Goal: Book appointment/travel/reservation

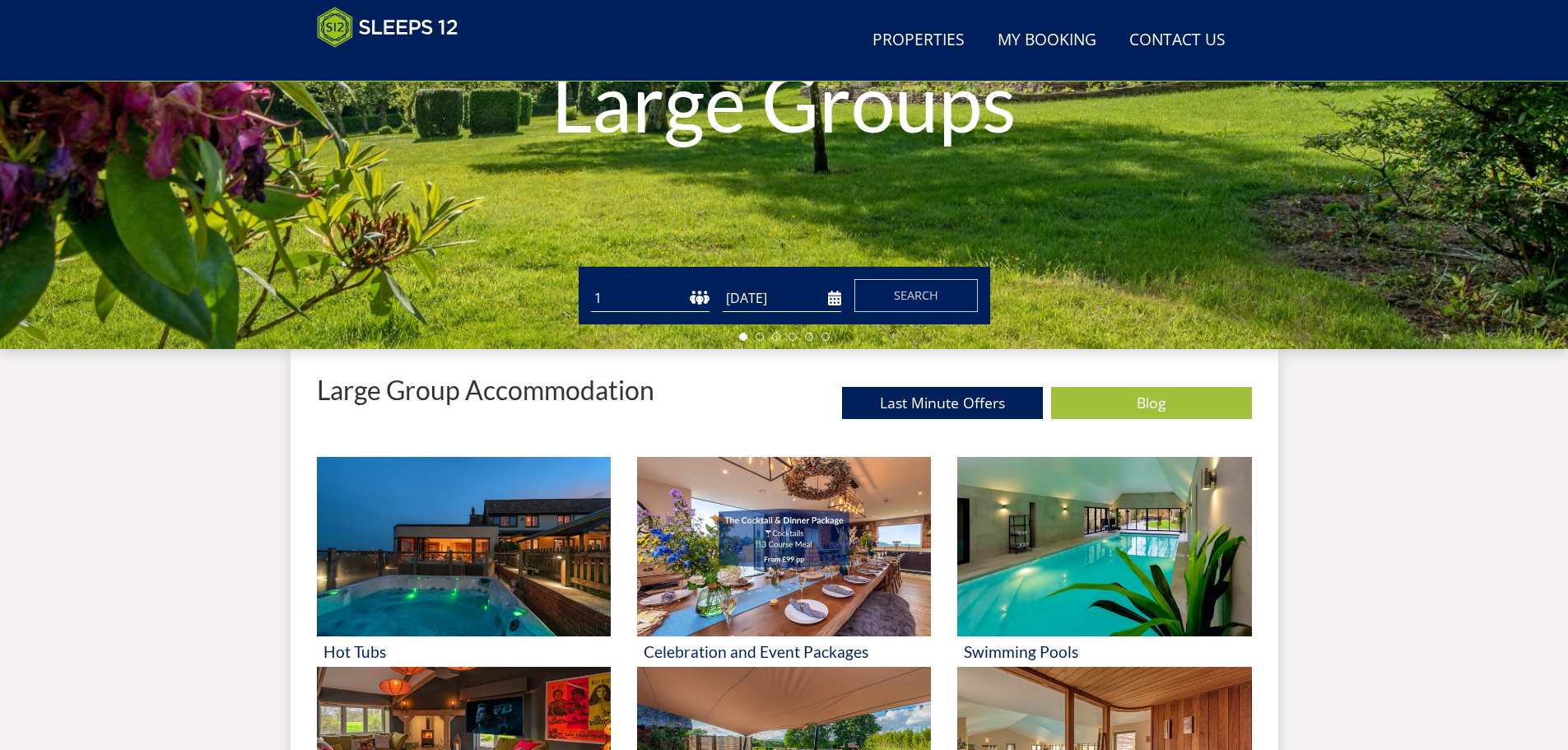
scroll to position [344, 0]
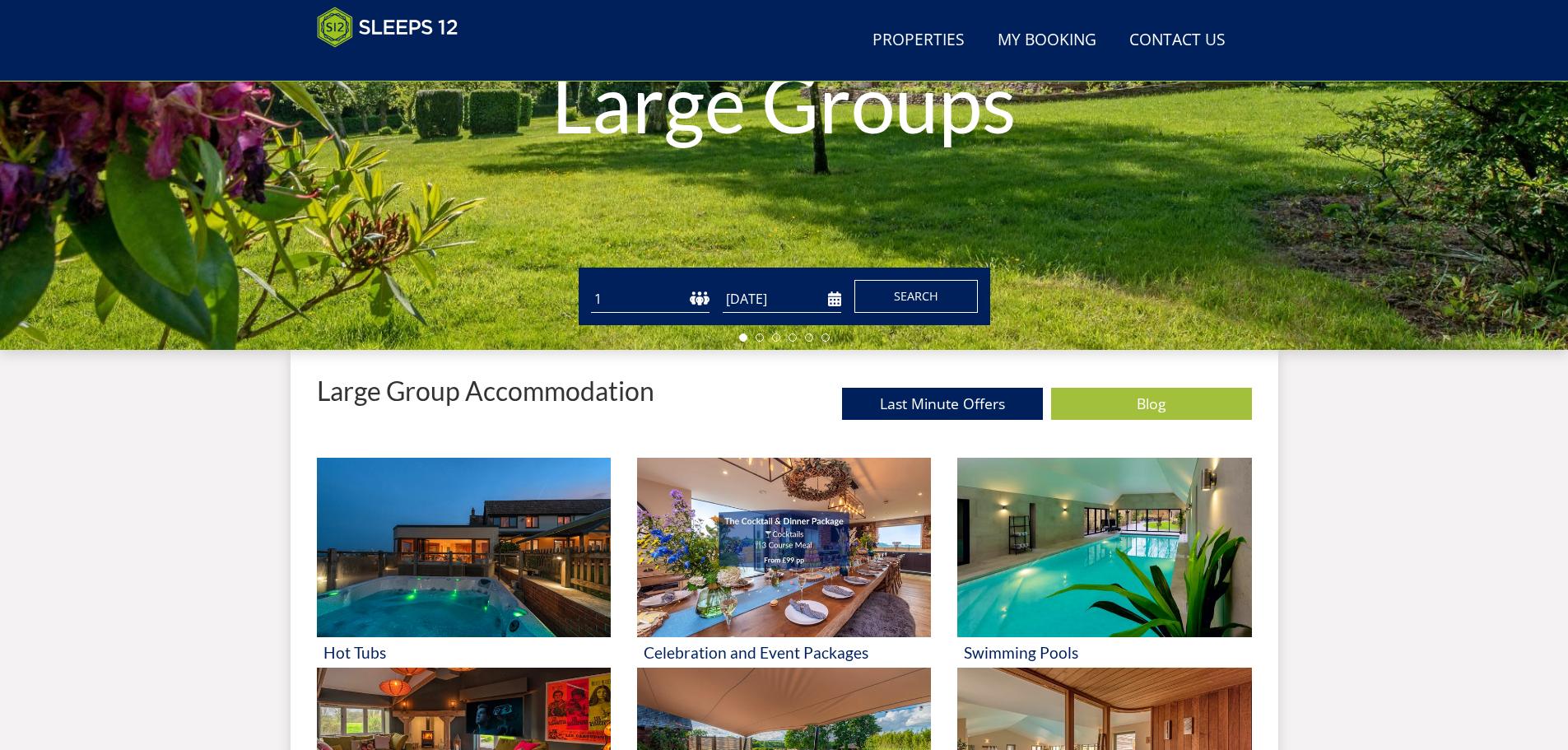
click at [908, 283] on button "Search" at bounding box center [916, 296] width 123 height 33
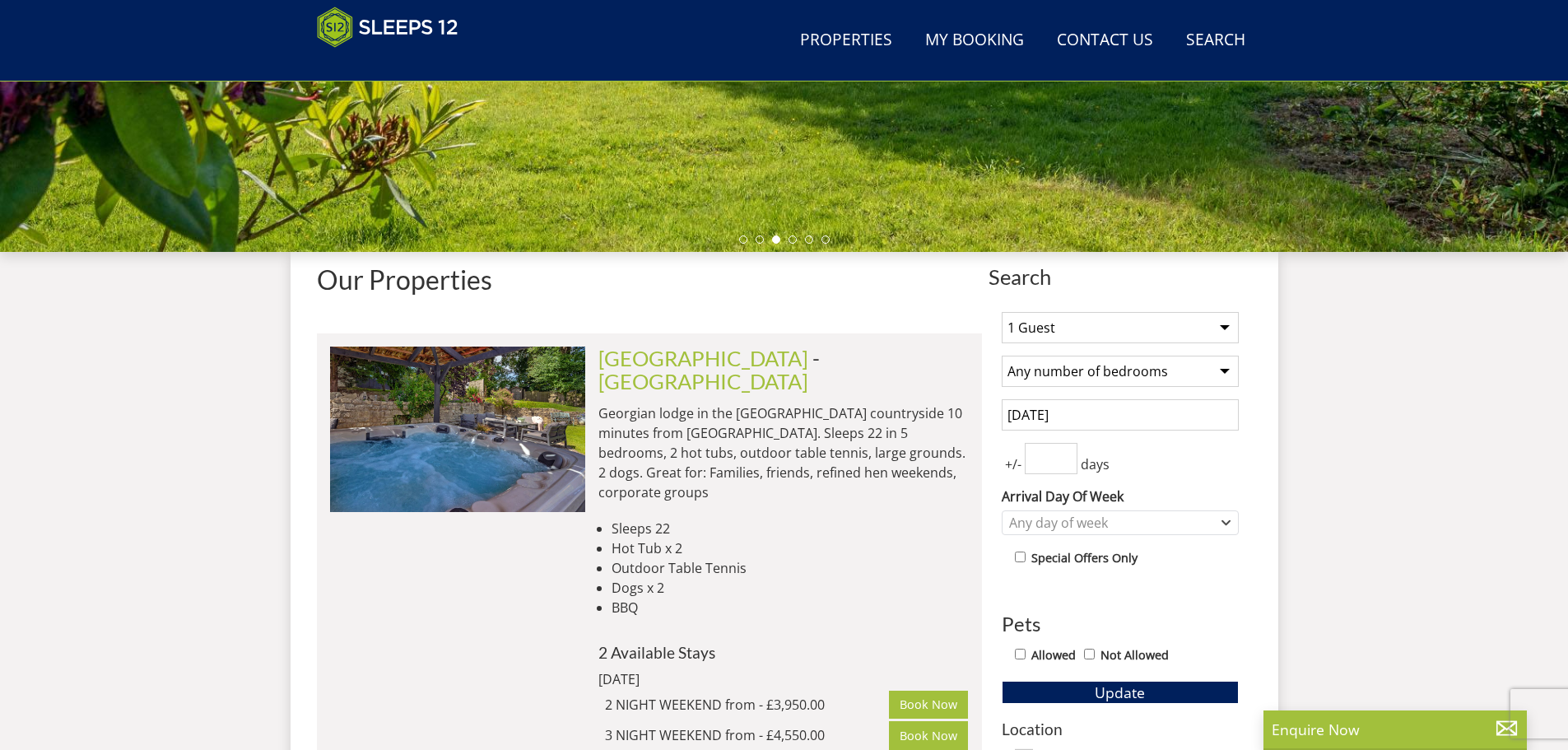
scroll to position [440, 0]
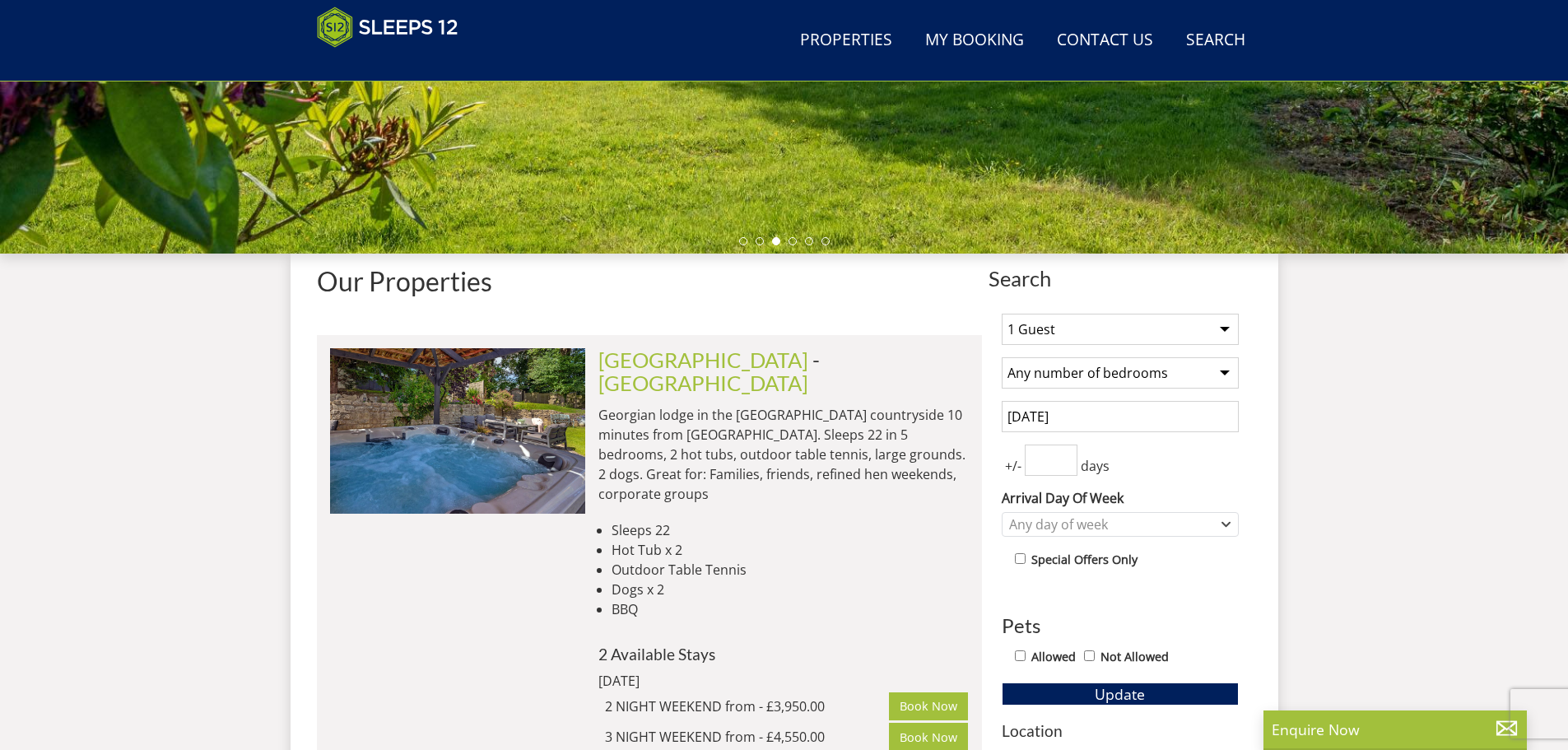
click at [1077, 331] on select "1 Guest 2 Guests 3 Guests 4 Guests 5 Guests 6 Guests 7 Guests 8 Guests 9 Guests…" at bounding box center [1120, 328] width 237 height 31
select select "12"
click at [1001, 313] on select "1 Guest 2 Guests 3 Guests 4 Guests 5 Guests 6 Guests 7 Guests 8 Guests 9 Guests…" at bounding box center [1120, 328] width 237 height 31
click at [1103, 408] on input "[DATE]" at bounding box center [1120, 416] width 237 height 31
click at [1153, 687] on button "Update" at bounding box center [1120, 694] width 237 height 23
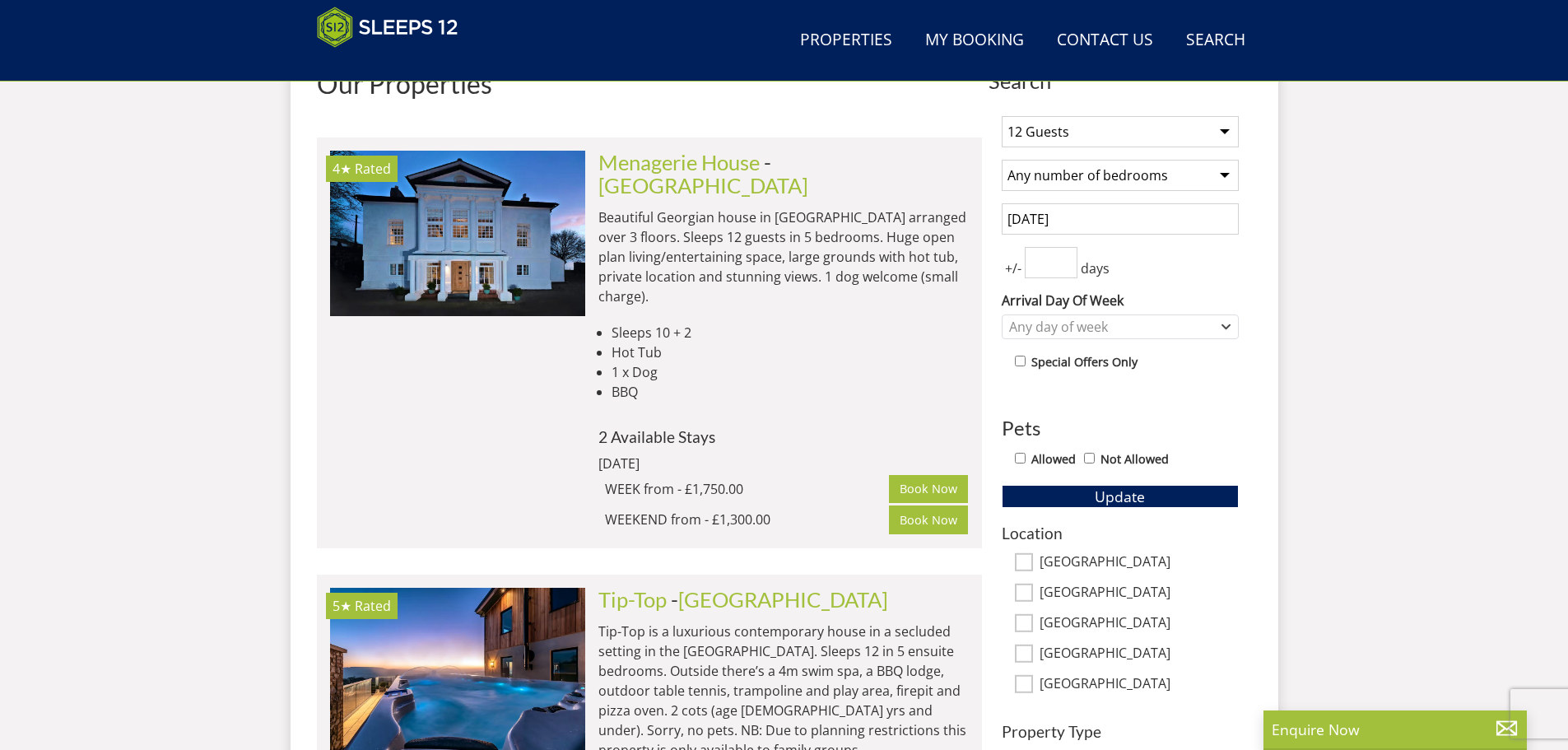
scroll to position [605, 0]
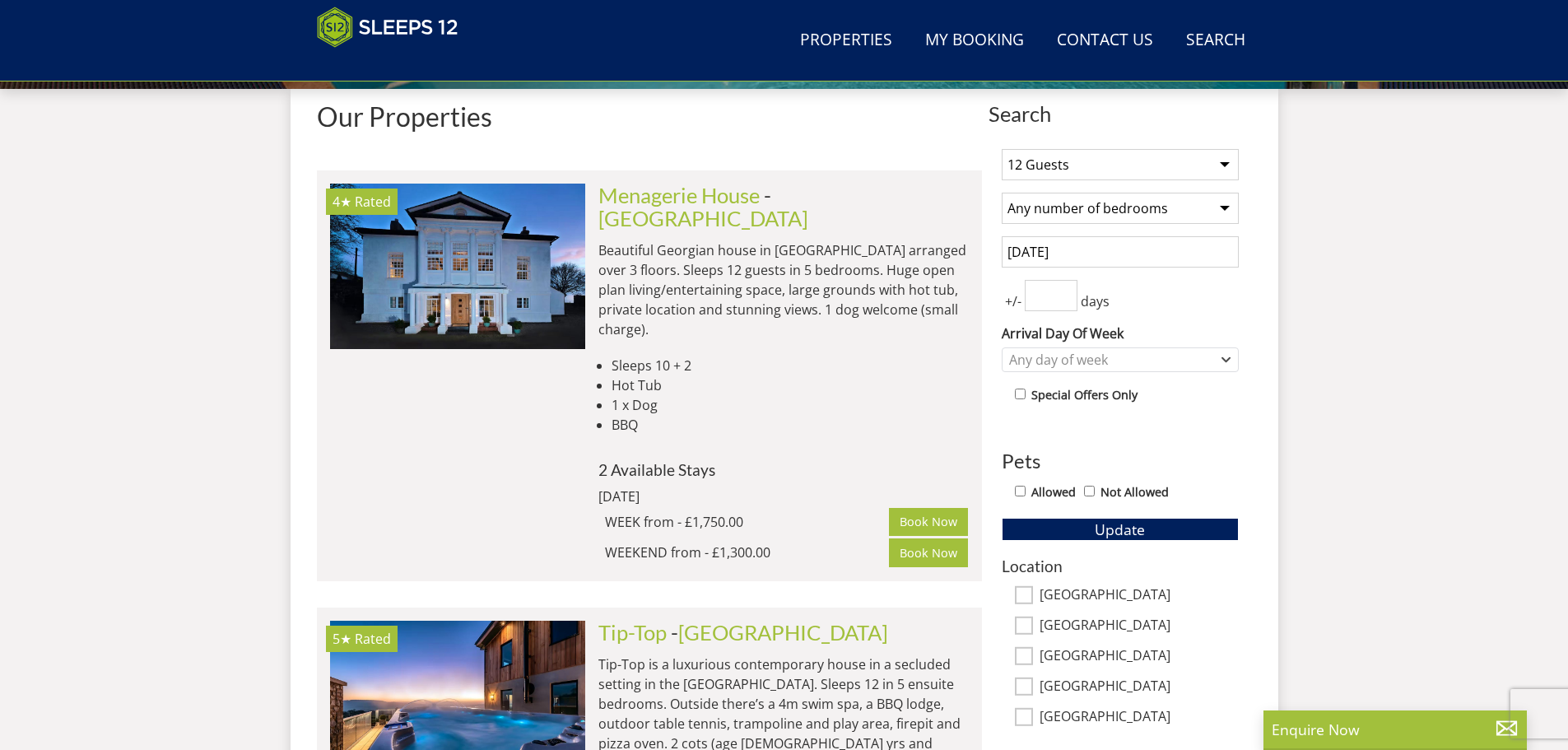
click at [1089, 253] on input "[DATE]" at bounding box center [1120, 252] width 237 height 31
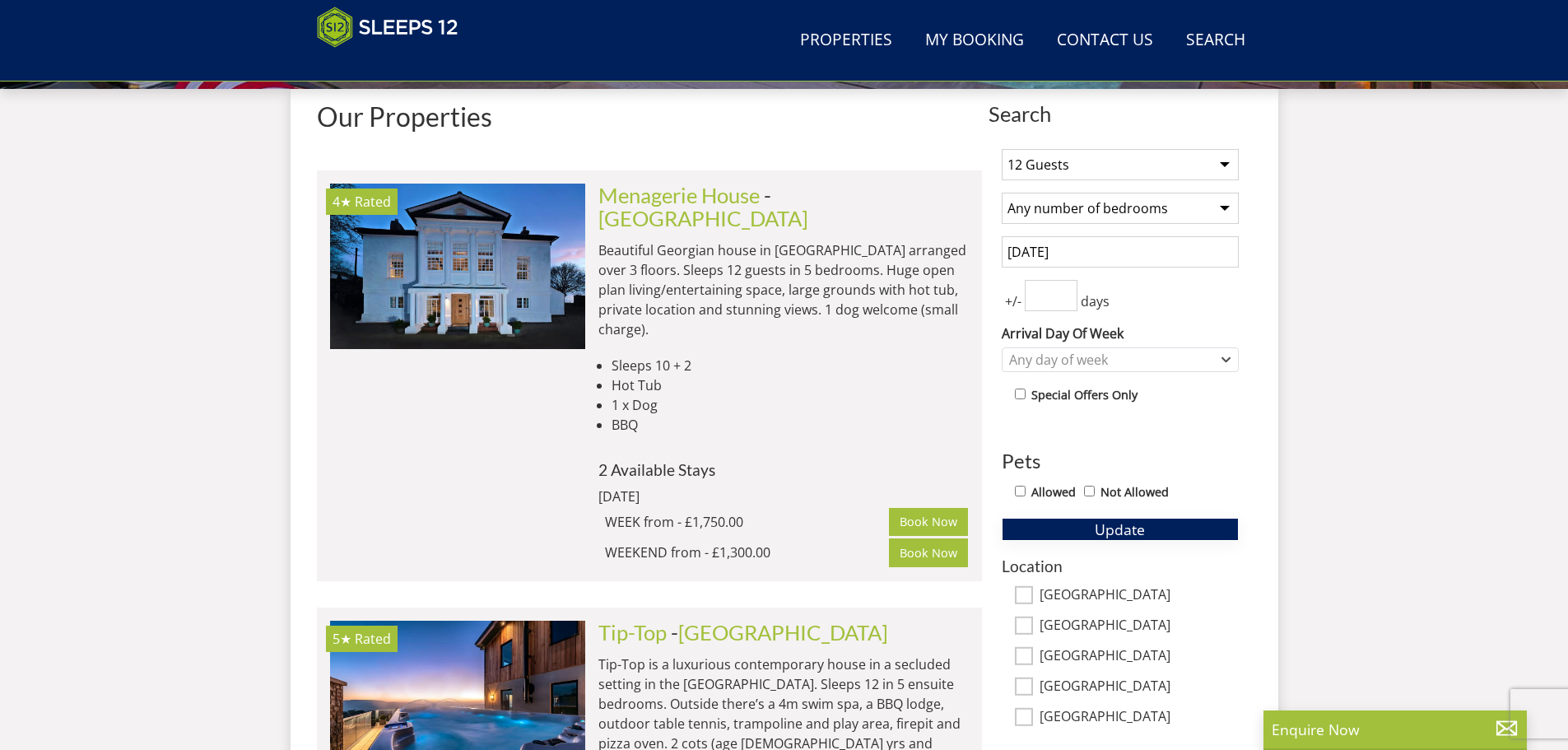
click at [1154, 527] on button "Update" at bounding box center [1120, 529] width 237 height 23
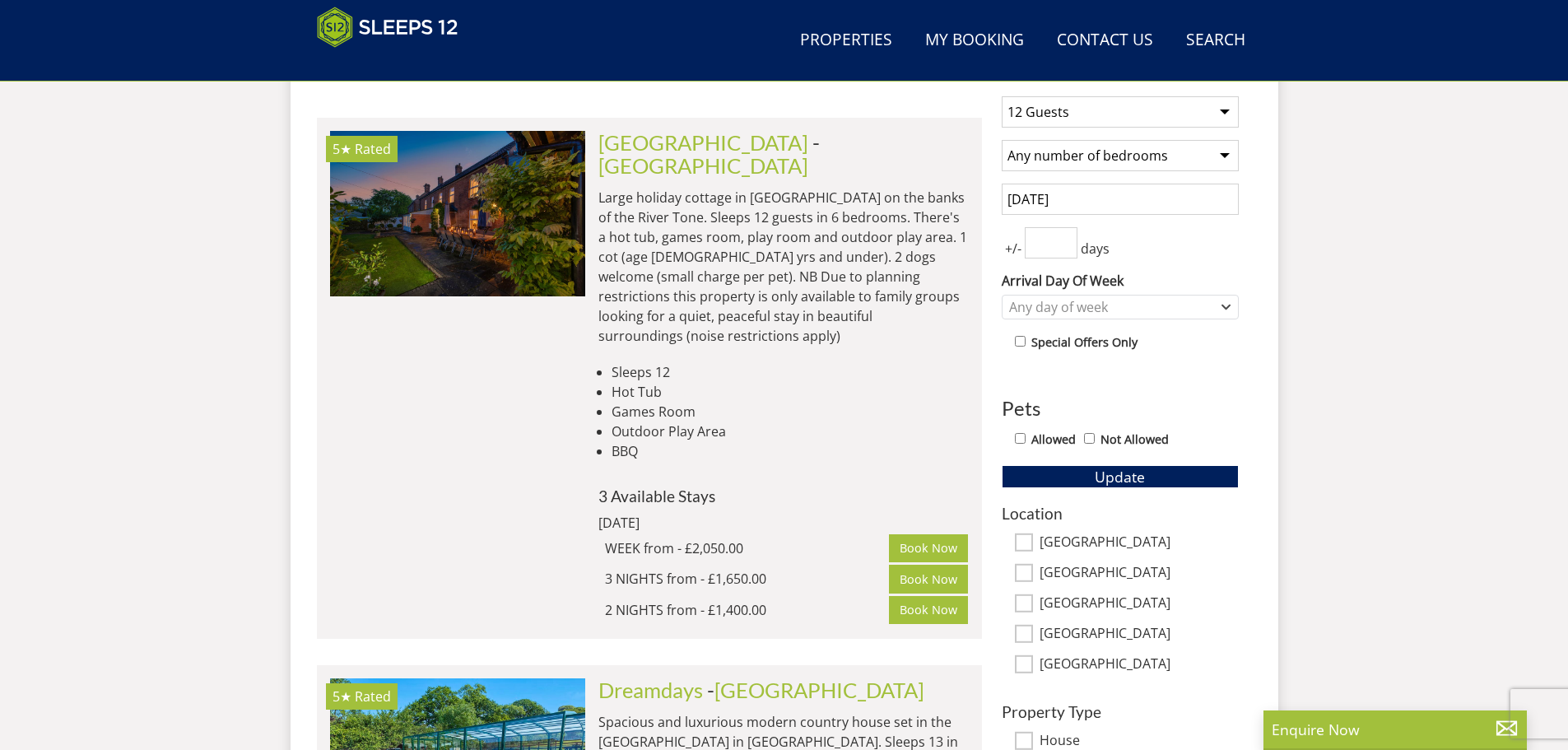
scroll to position [575, 0]
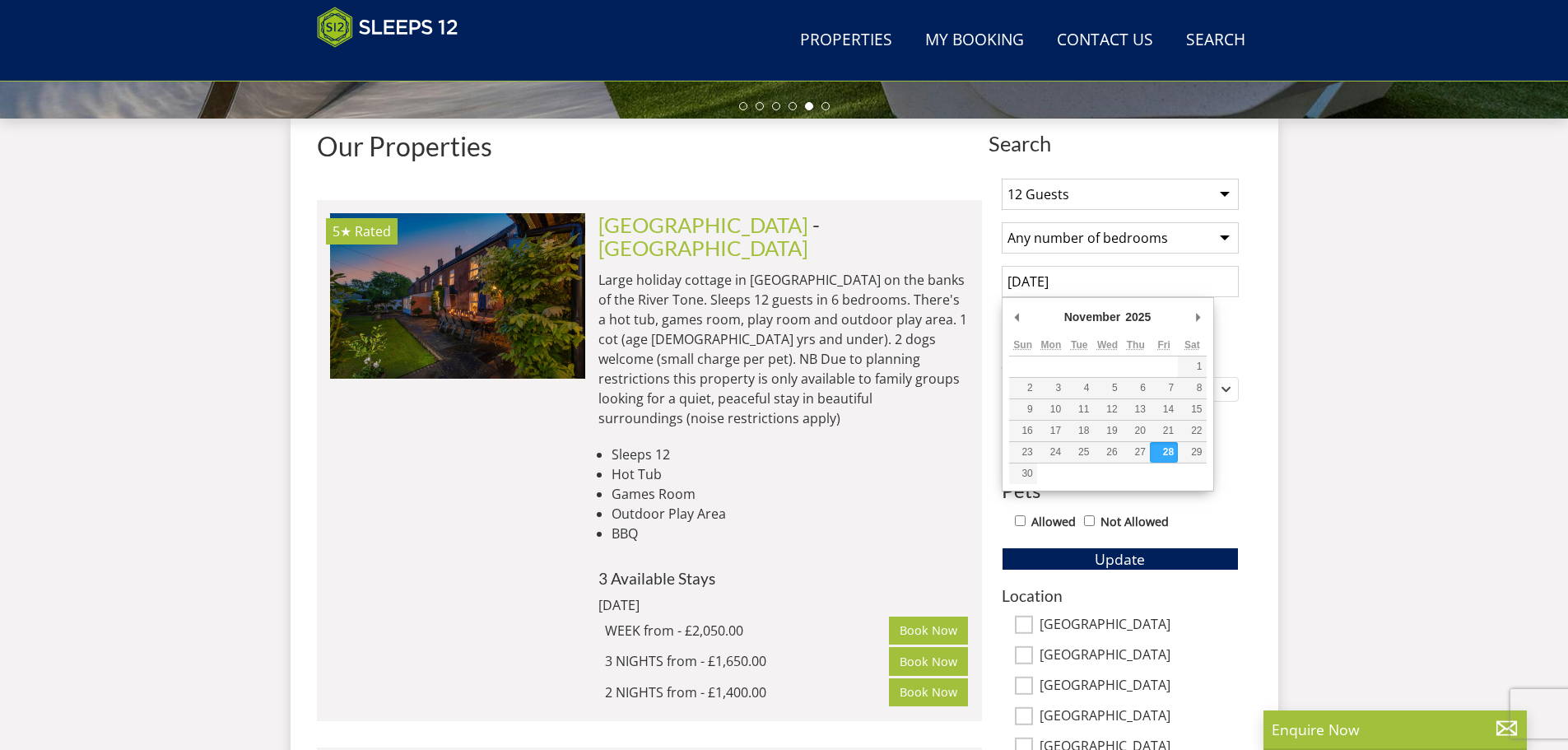
click at [1111, 283] on input "[DATE]" at bounding box center [1120, 281] width 237 height 31
type input "[DATE]"
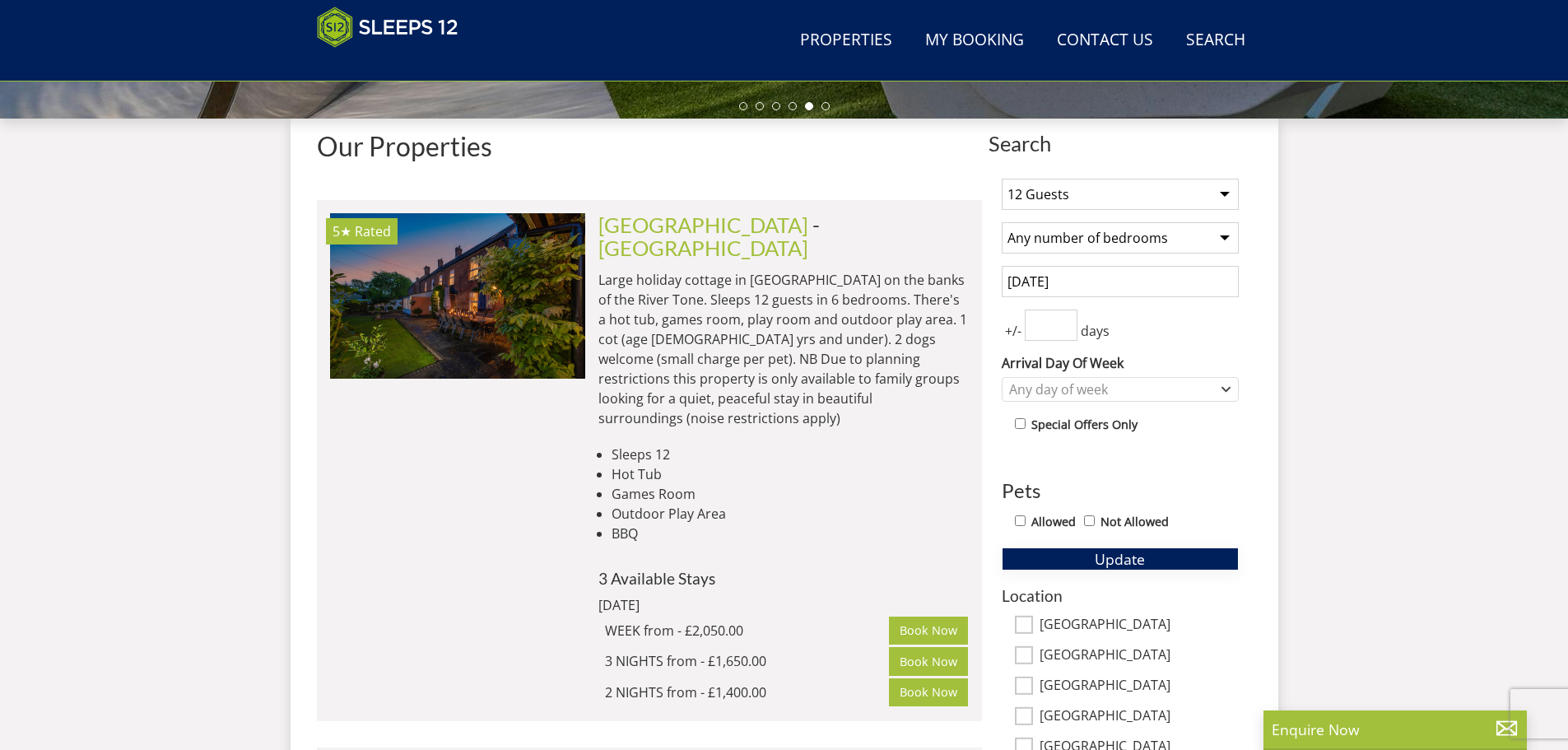
click at [1135, 560] on span "Update" at bounding box center [1120, 558] width 50 height 20
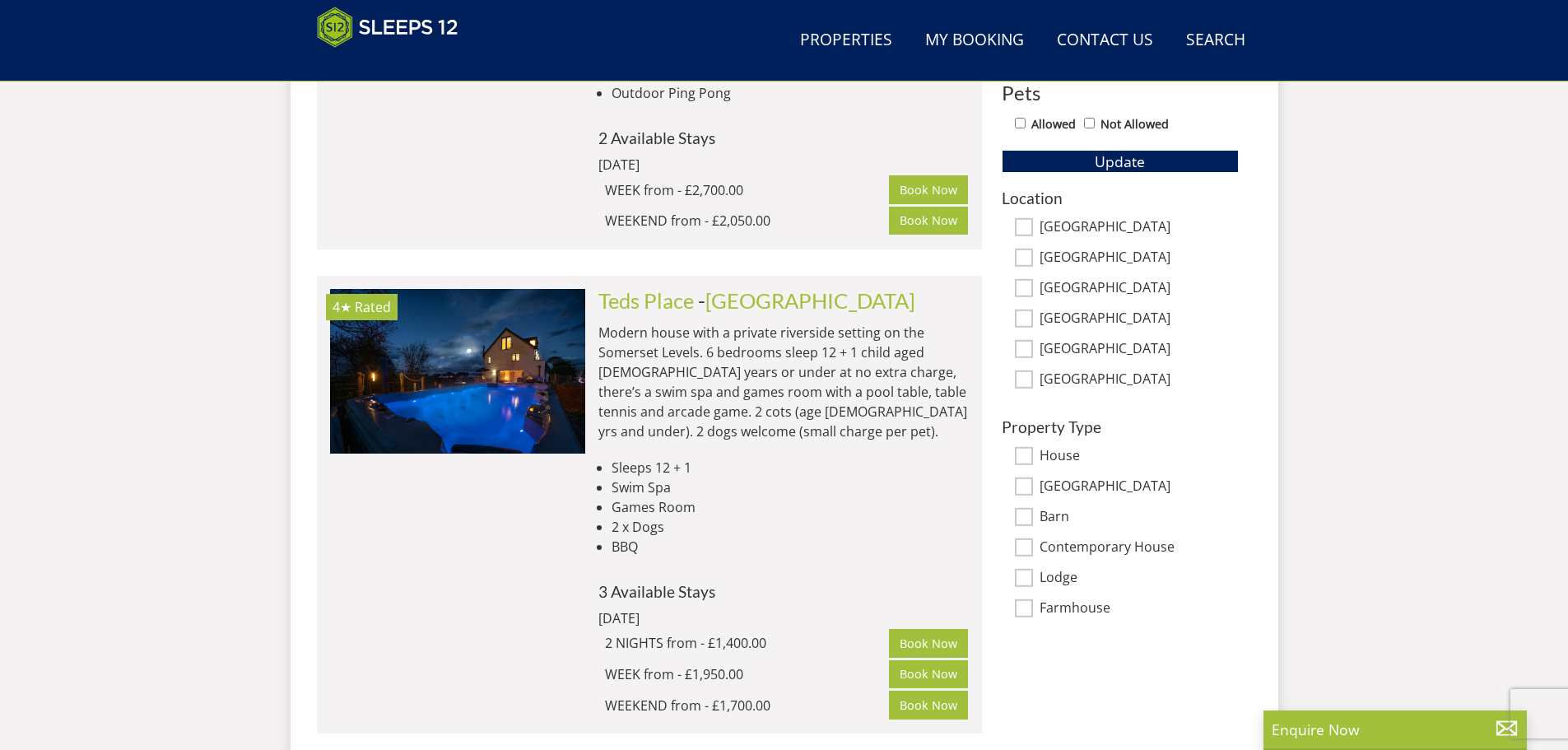
scroll to position [1151, 0]
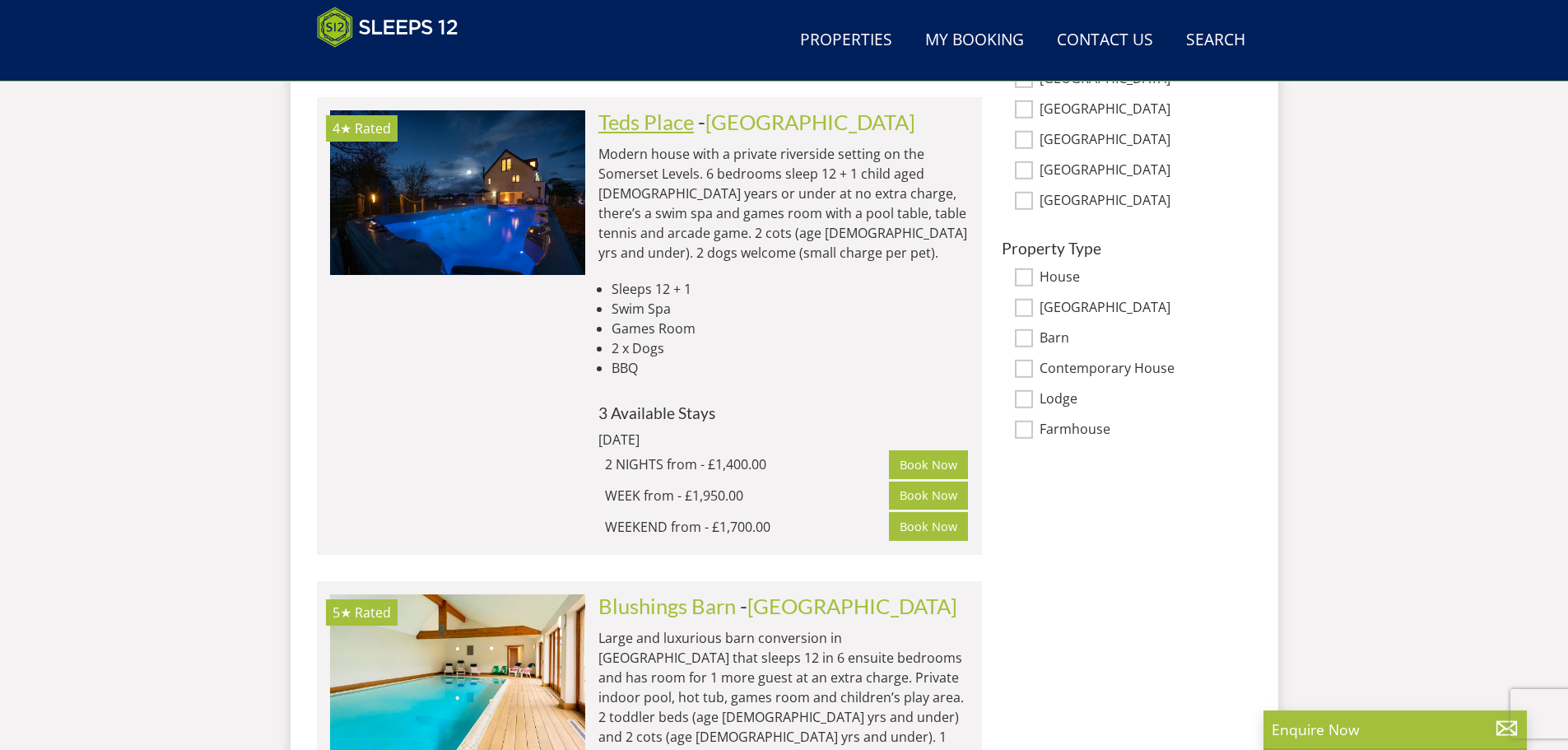
click at [643, 118] on link "Teds Place" at bounding box center [646, 122] width 95 height 24
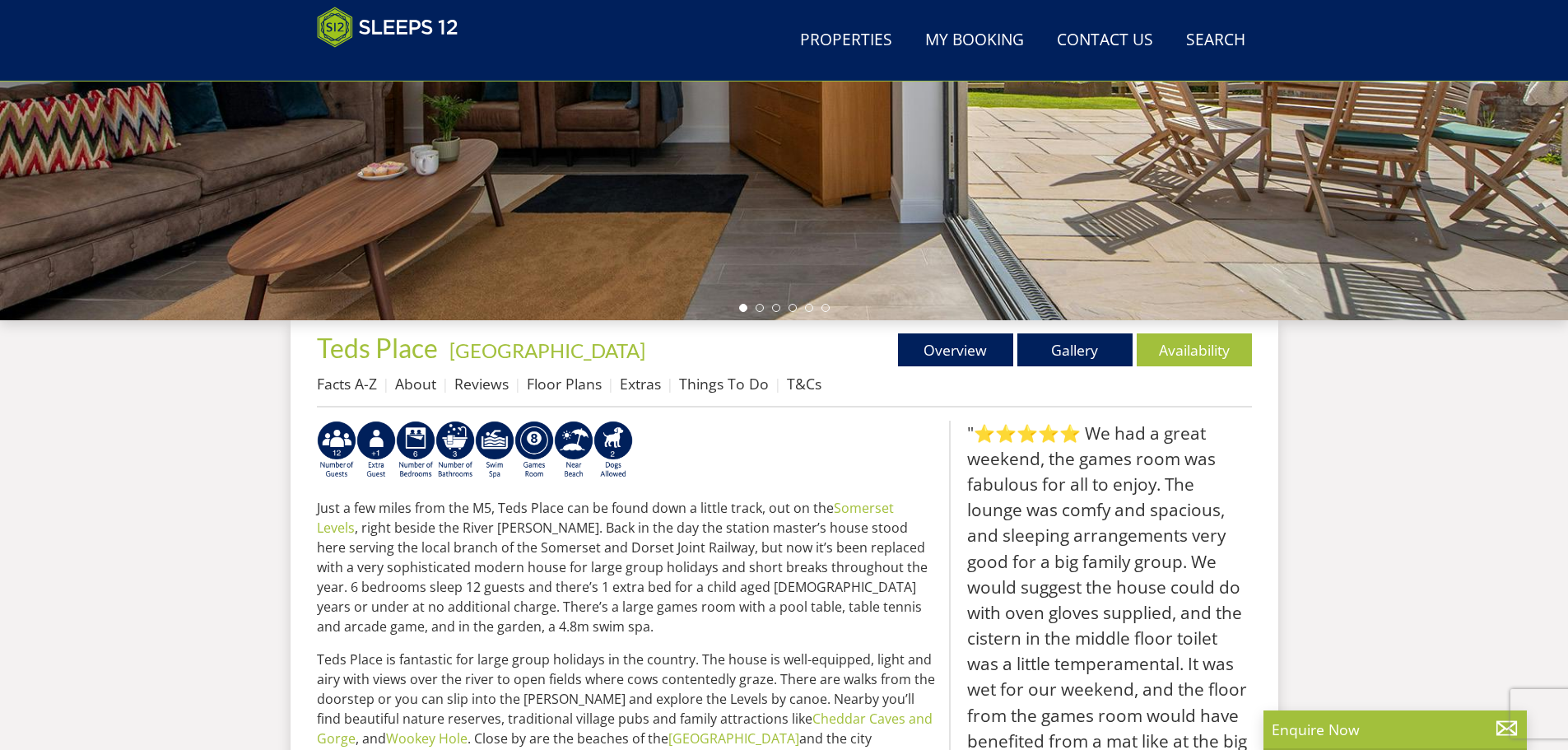
scroll to position [442, 0]
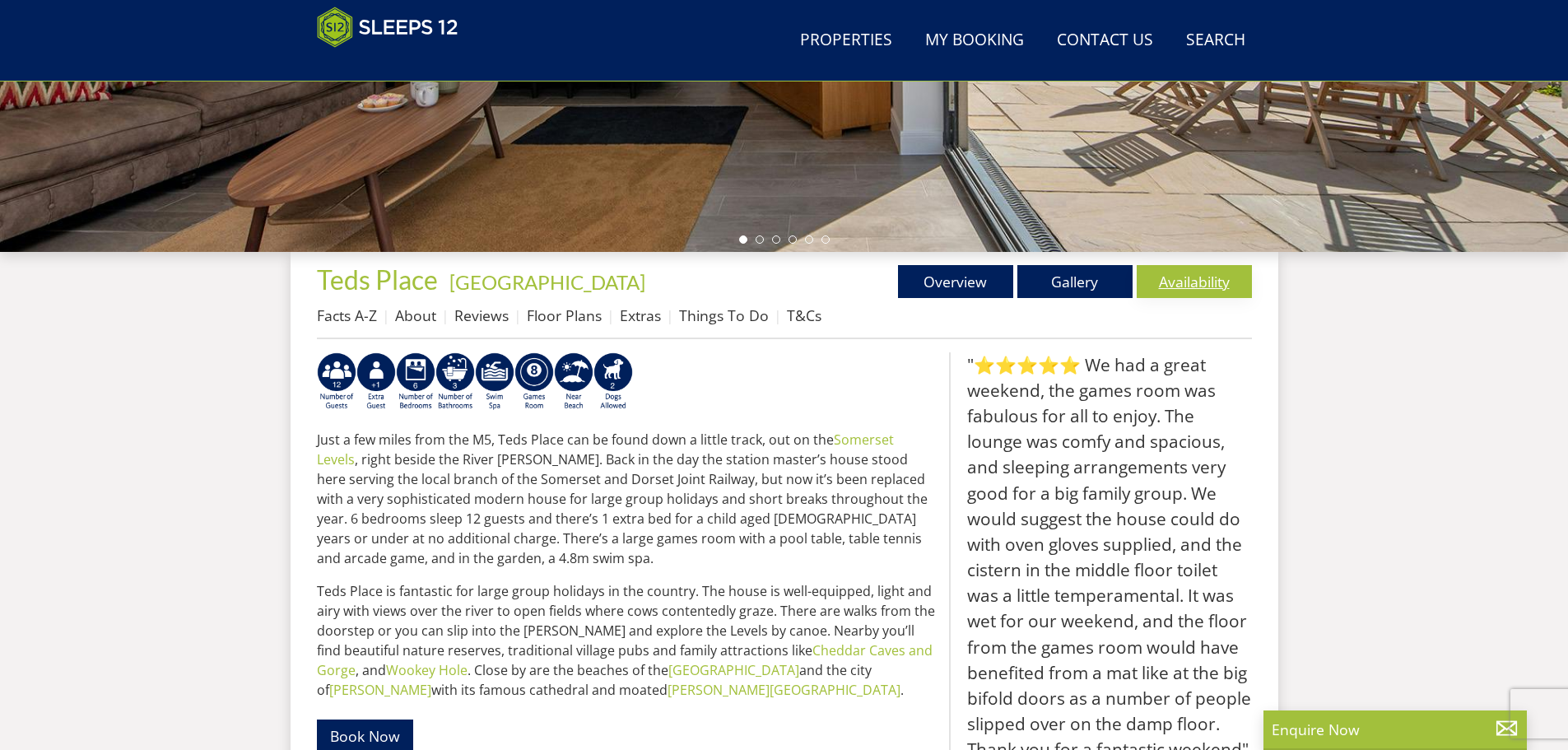
click at [1176, 283] on link "Availability" at bounding box center [1194, 281] width 115 height 33
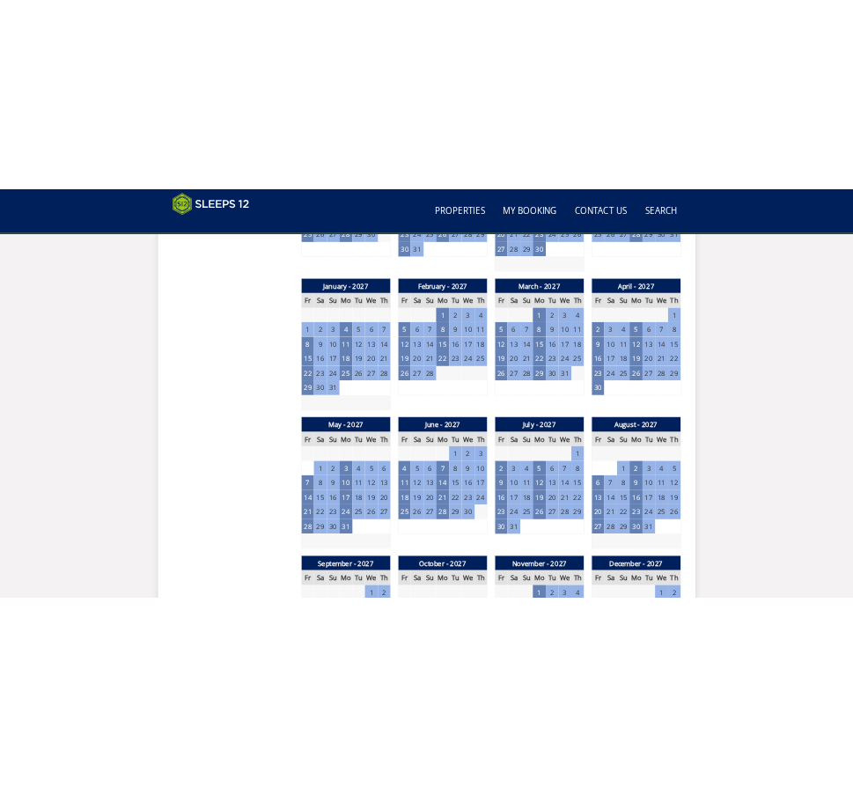
scroll to position [1788, 0]
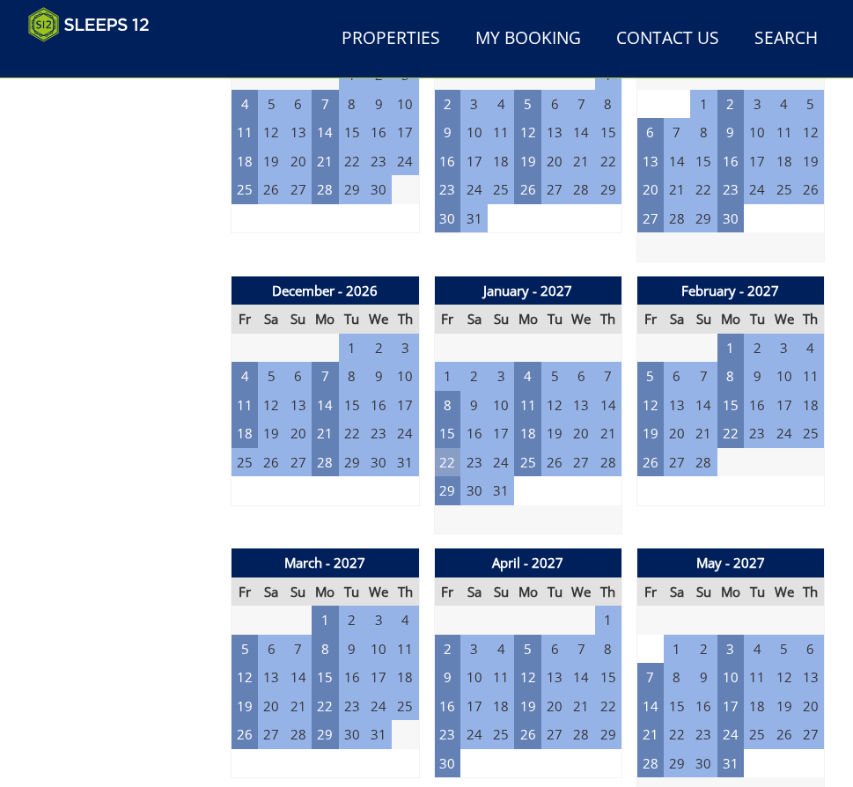
click at [446, 459] on td "22" at bounding box center [447, 462] width 26 height 29
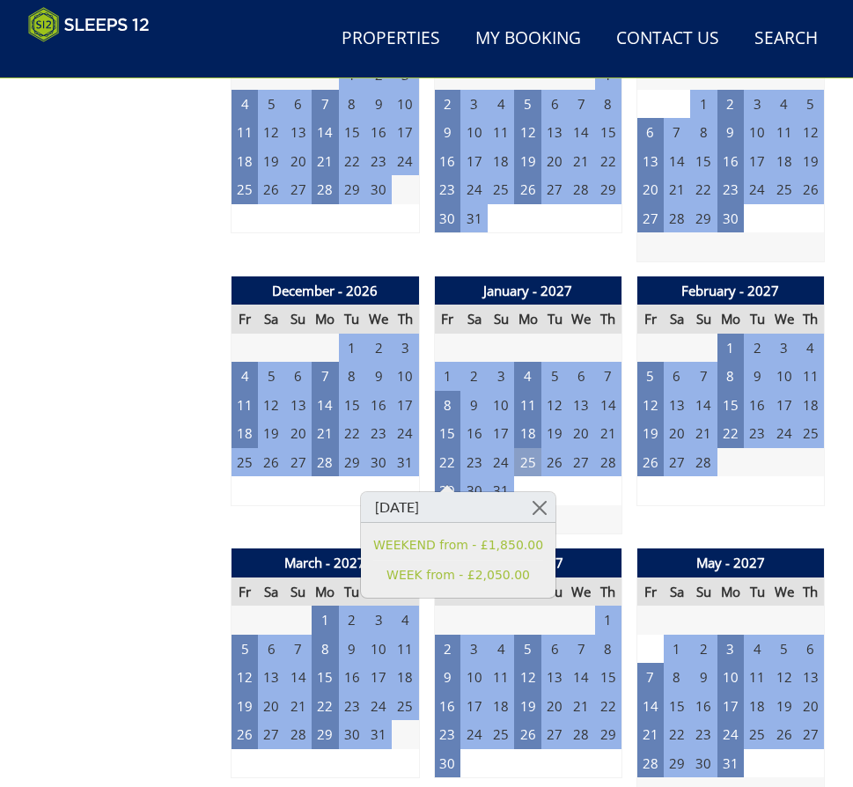
click at [538, 467] on td "25" at bounding box center [527, 462] width 26 height 29
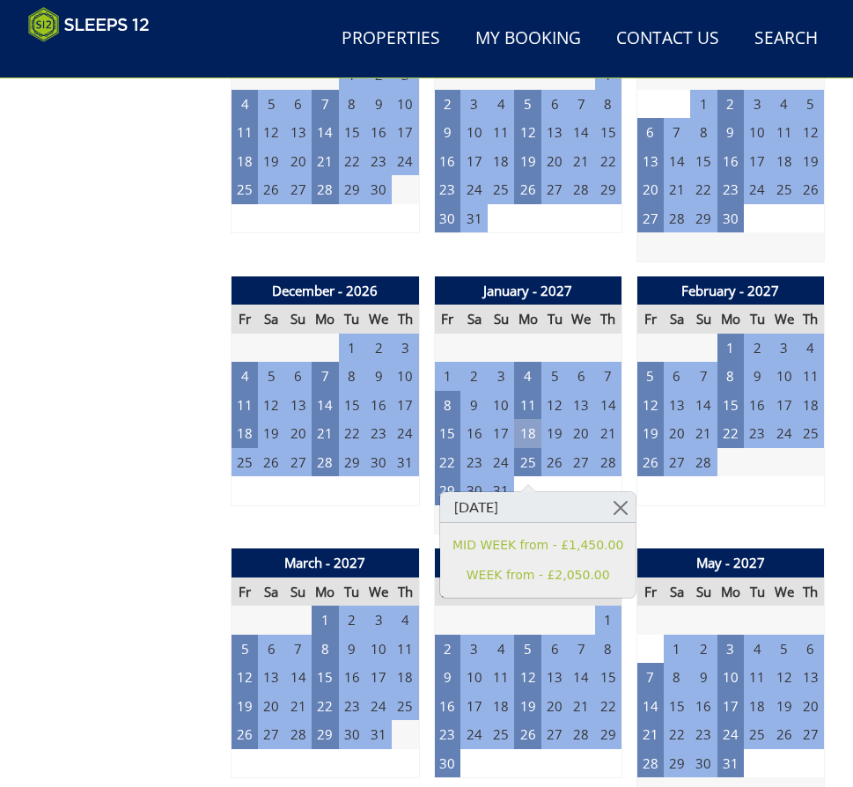
click at [520, 430] on td "18" at bounding box center [527, 433] width 26 height 29
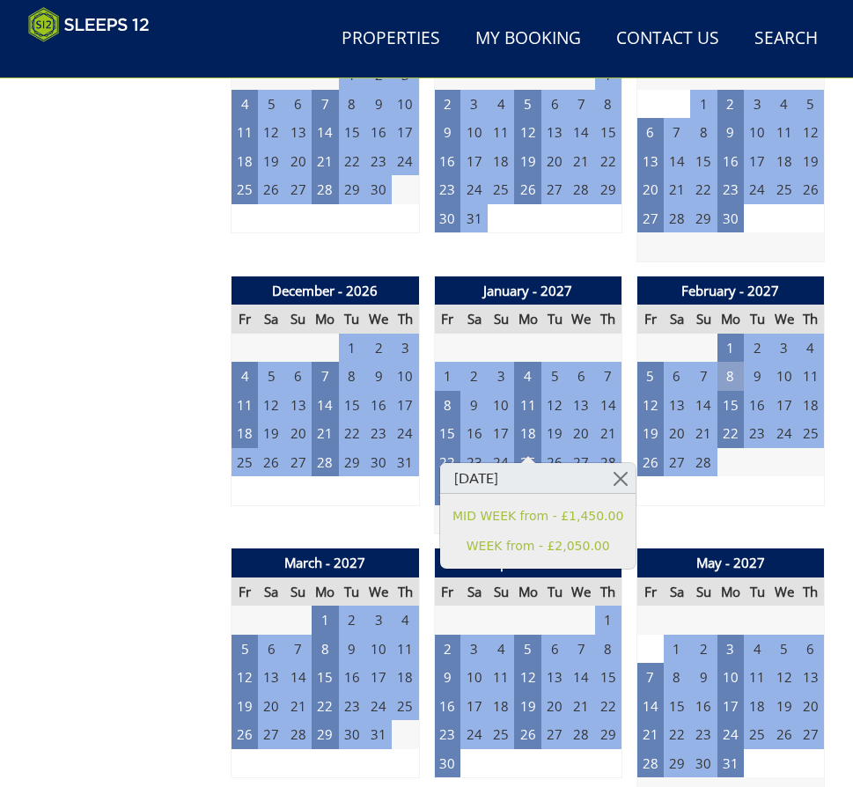
click at [721, 380] on td "8" at bounding box center [730, 376] width 26 height 29
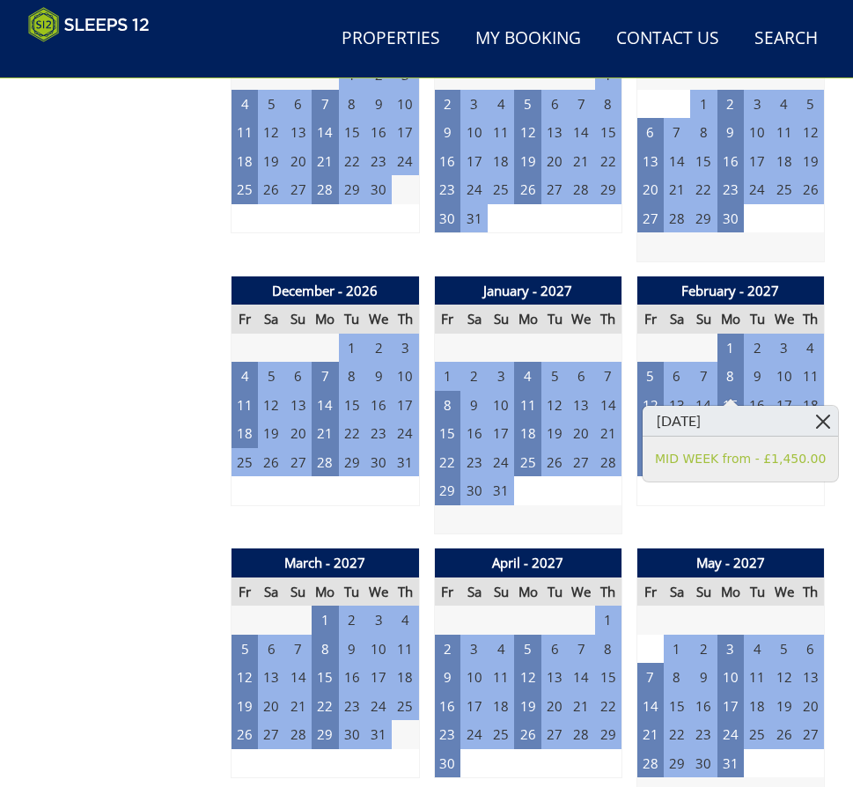
click at [807, 423] on link at bounding box center [822, 421] width 31 height 31
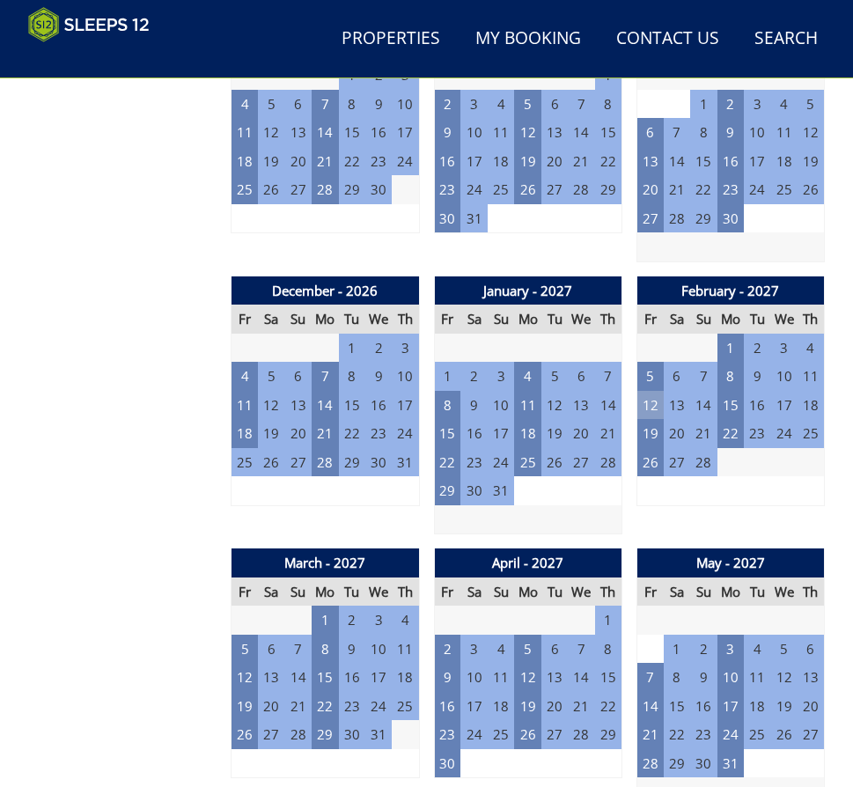
click at [649, 417] on td "12" at bounding box center [649, 405] width 26 height 29
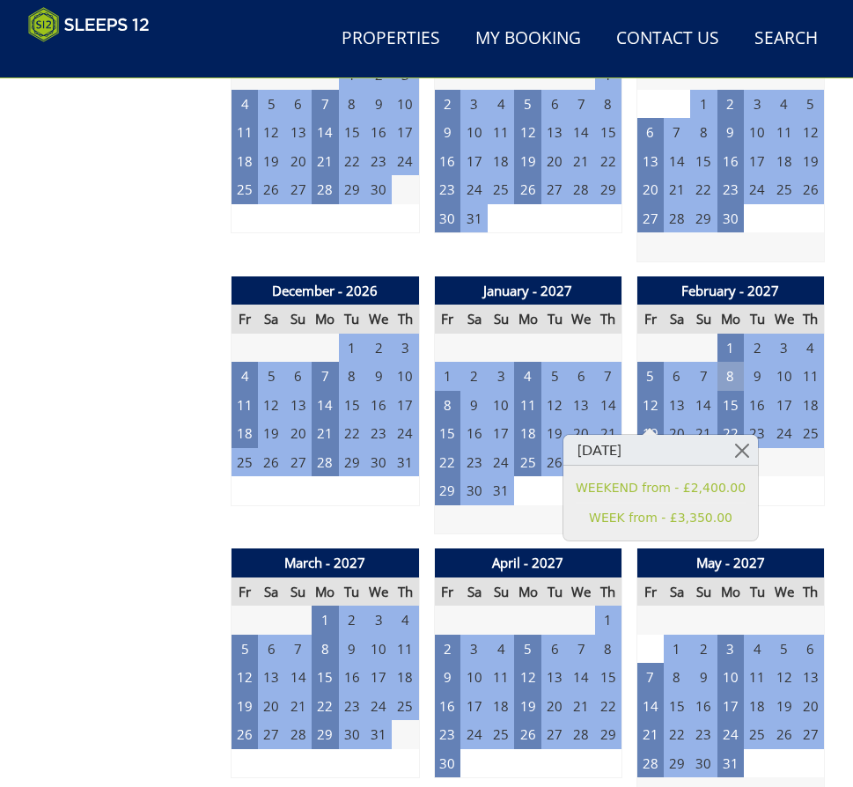
click at [738, 373] on td "8" at bounding box center [730, 376] width 26 height 29
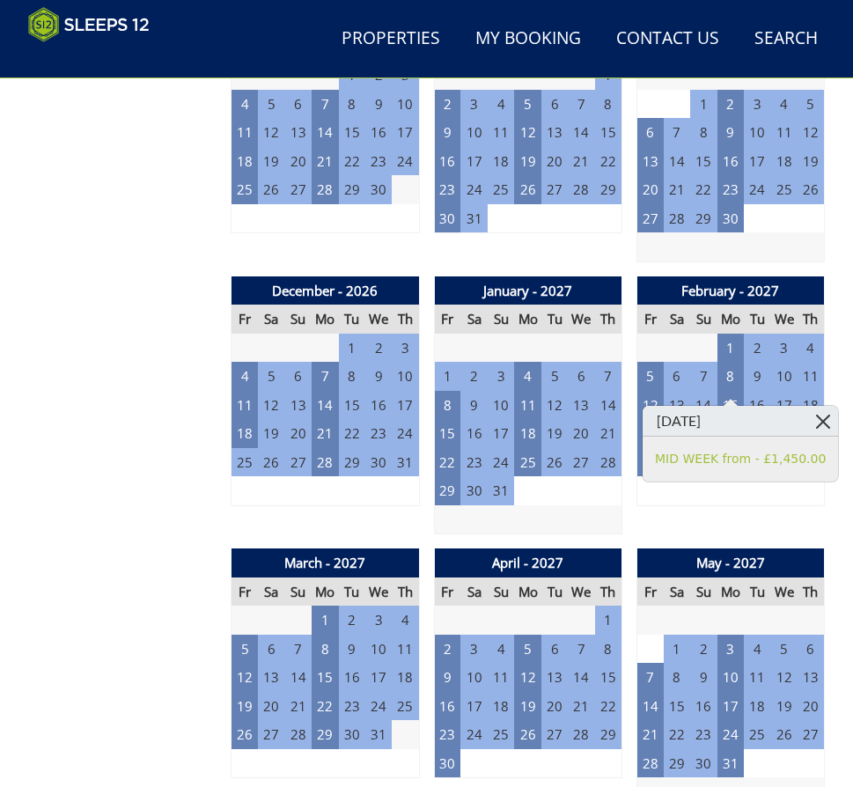
click at [807, 424] on link at bounding box center [822, 421] width 31 height 31
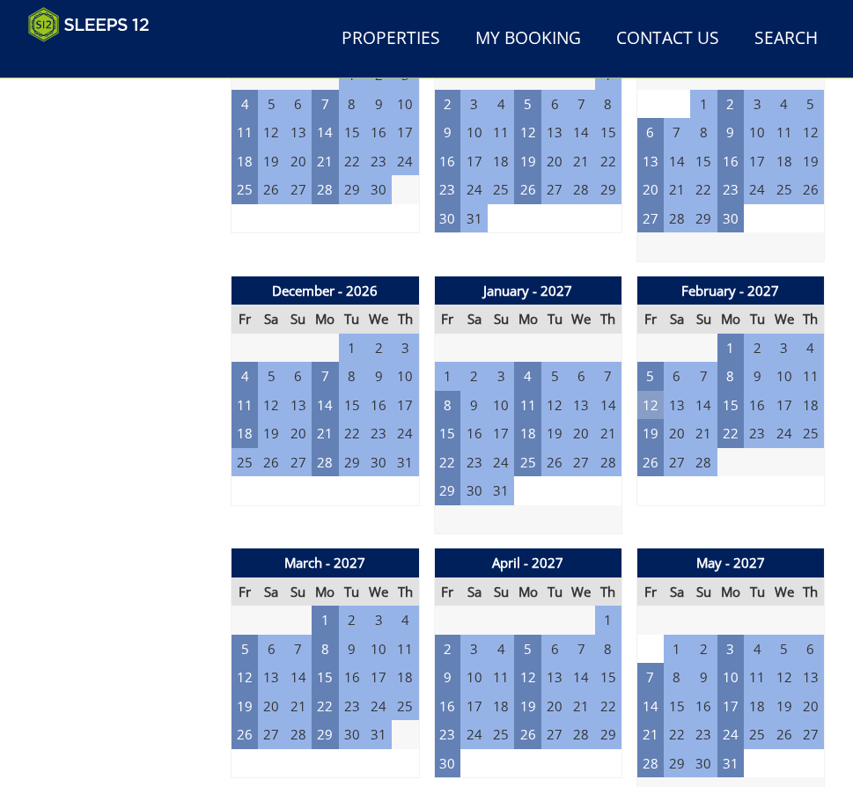
click at [656, 414] on td "12" at bounding box center [649, 405] width 26 height 29
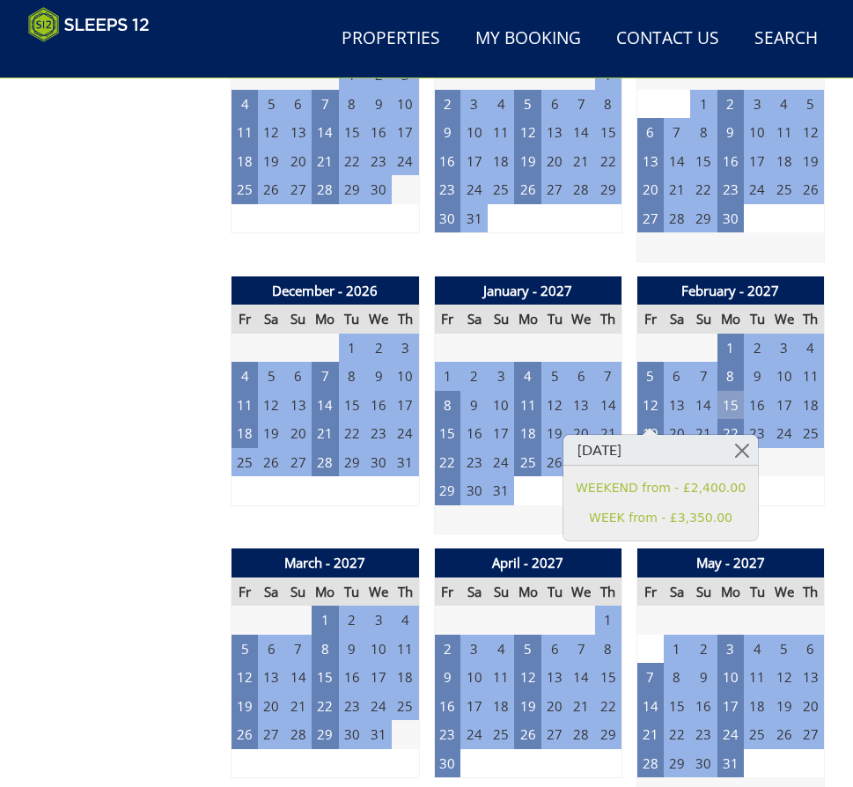
click at [734, 411] on td "15" at bounding box center [730, 405] width 26 height 29
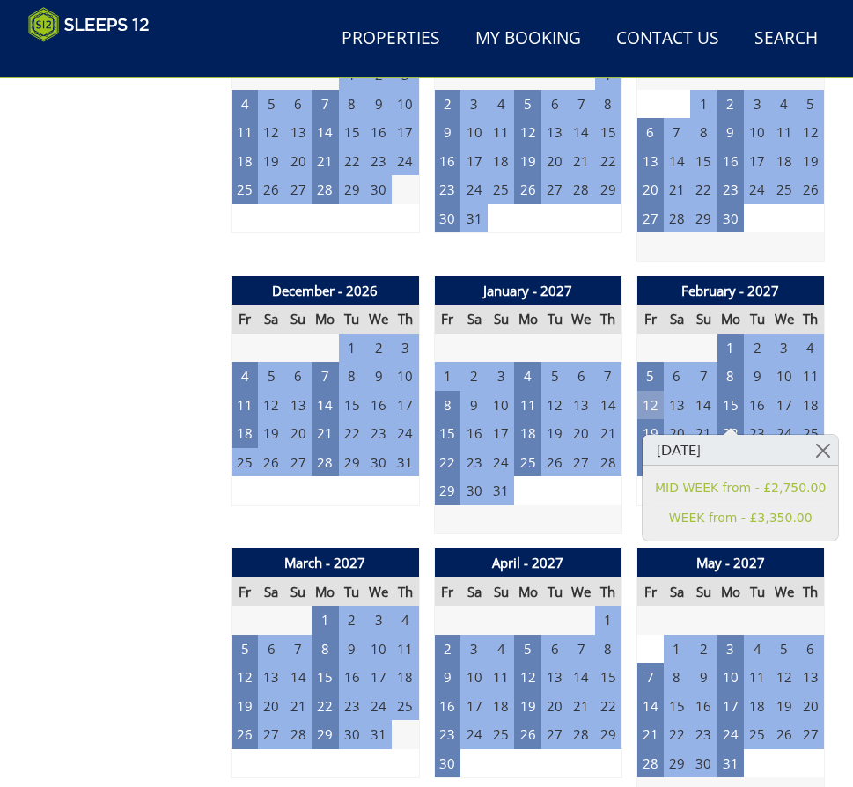
click at [647, 417] on td "12" at bounding box center [649, 405] width 26 height 29
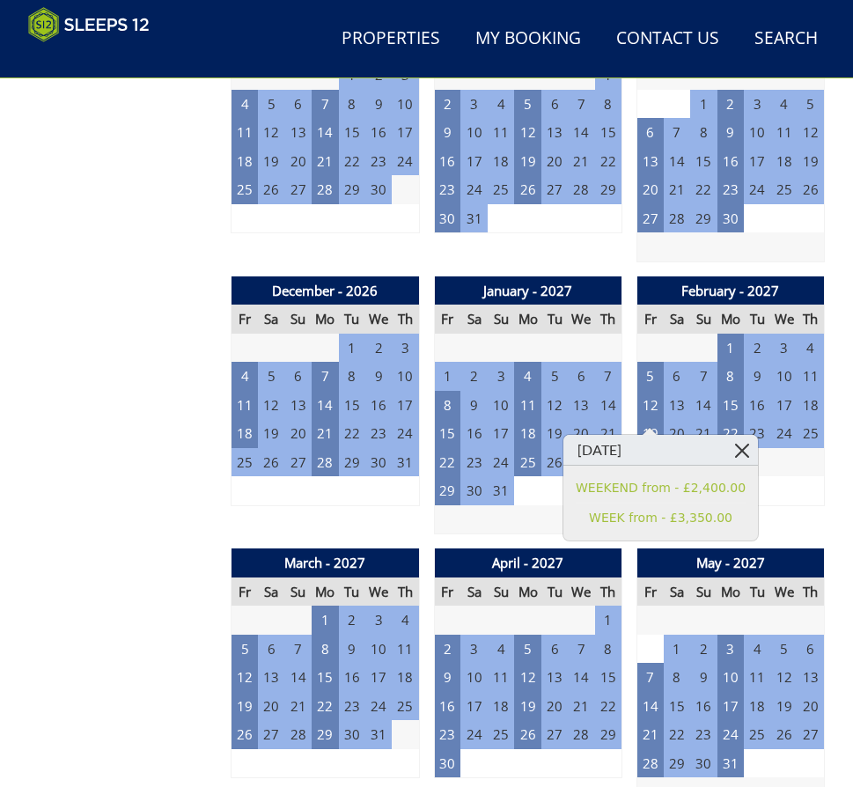
click at [727, 441] on link at bounding box center [742, 450] width 31 height 31
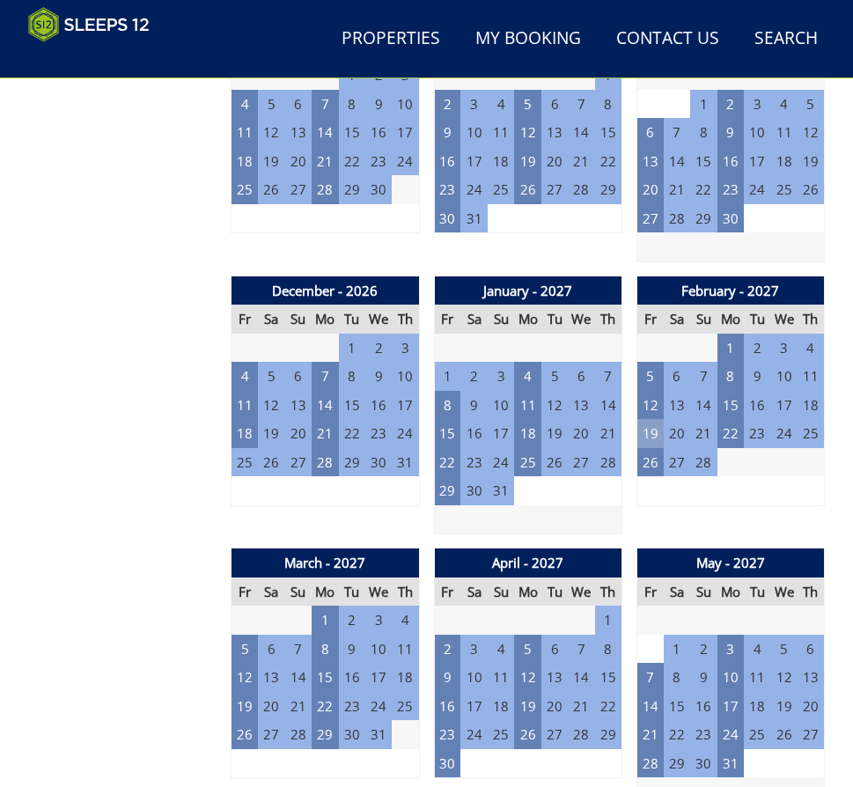
click at [646, 433] on td "19" at bounding box center [649, 433] width 26 height 29
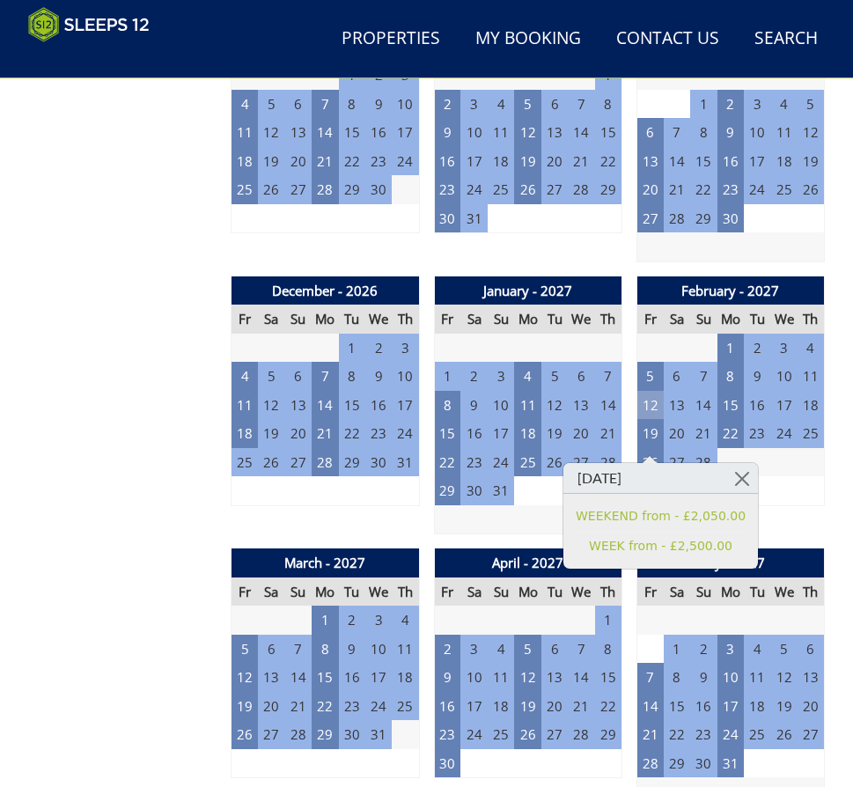
click at [643, 414] on td "12" at bounding box center [649, 405] width 26 height 29
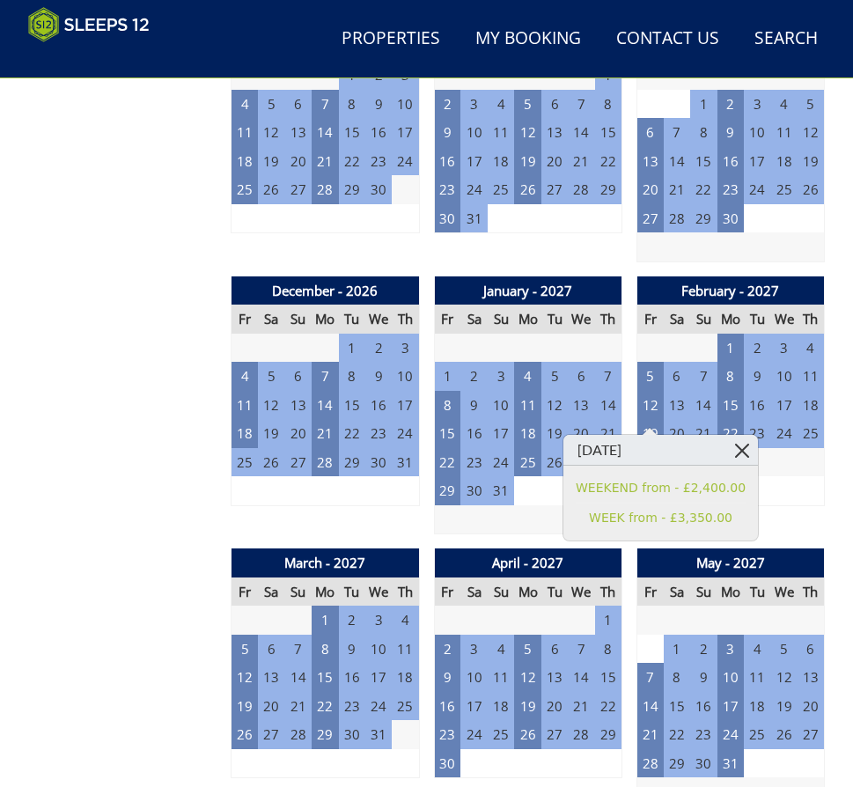
click at [727, 447] on link at bounding box center [742, 450] width 31 height 31
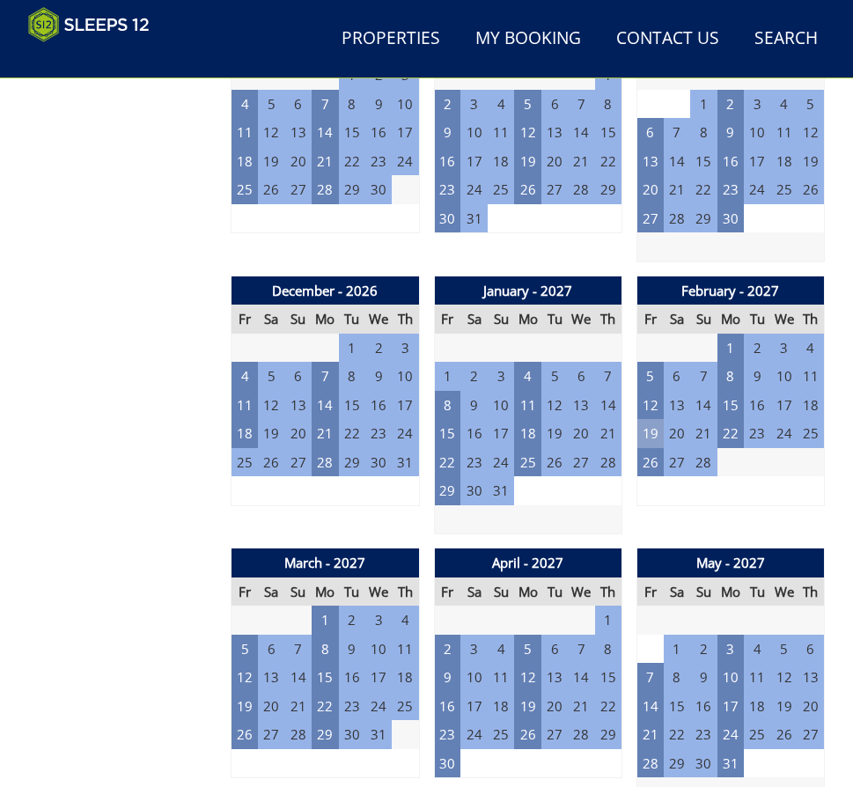
click at [643, 443] on td "19" at bounding box center [649, 433] width 26 height 29
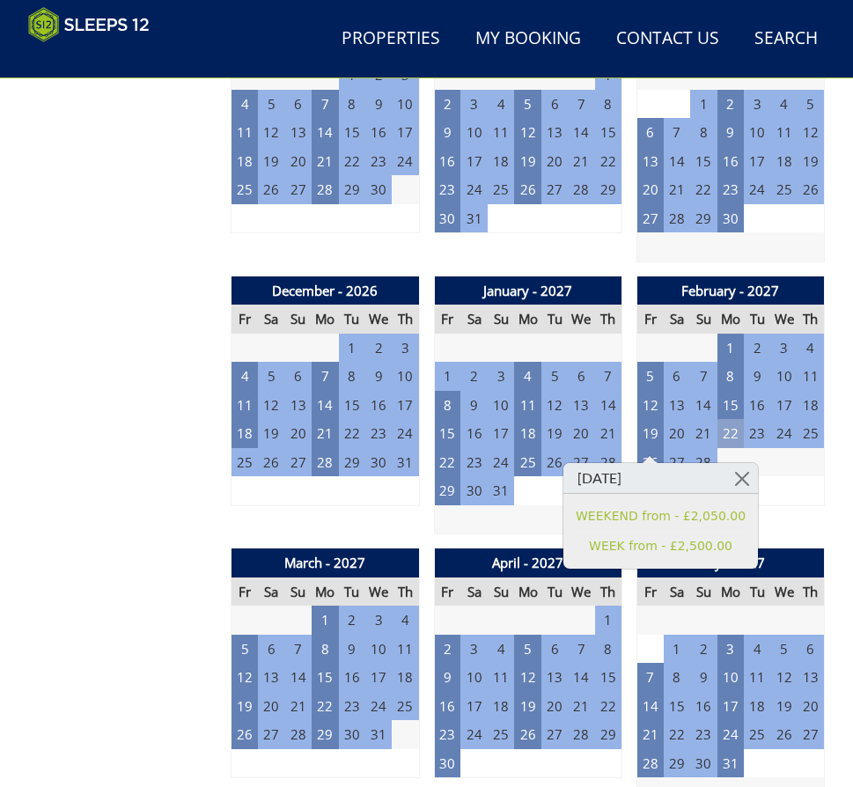
click at [727, 441] on td "22" at bounding box center [730, 433] width 26 height 29
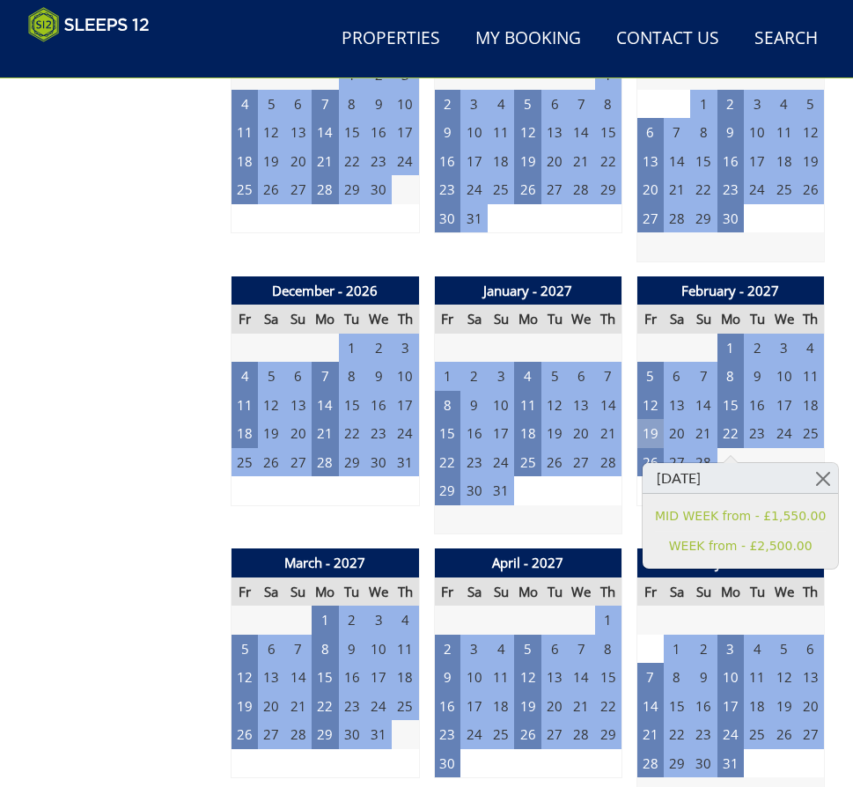
click at [647, 442] on td "19" at bounding box center [649, 433] width 26 height 29
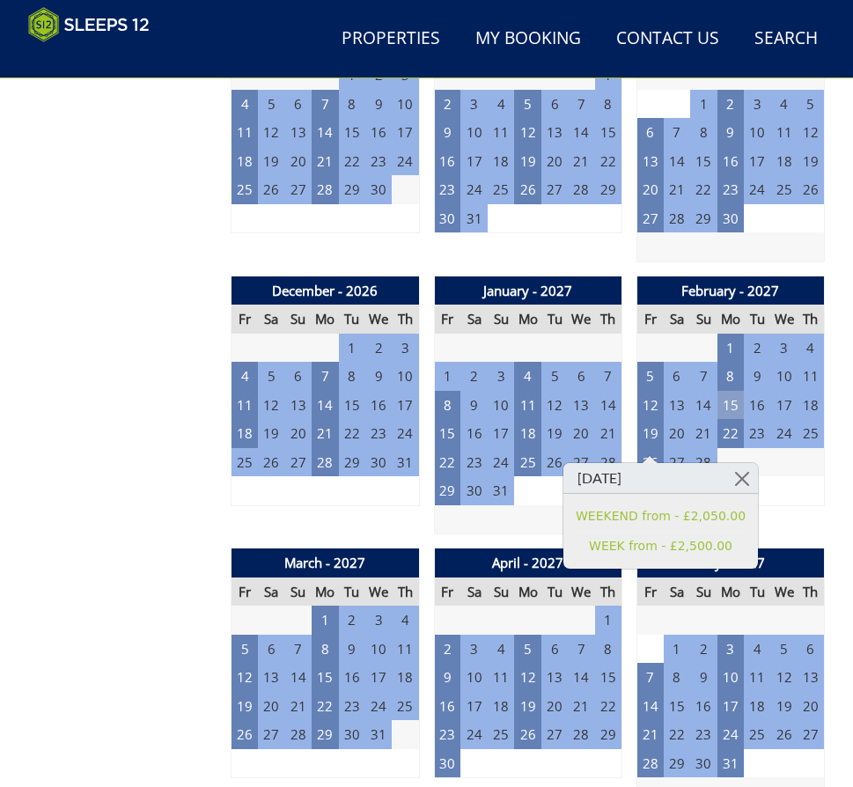
click at [732, 411] on td "15" at bounding box center [730, 405] width 26 height 29
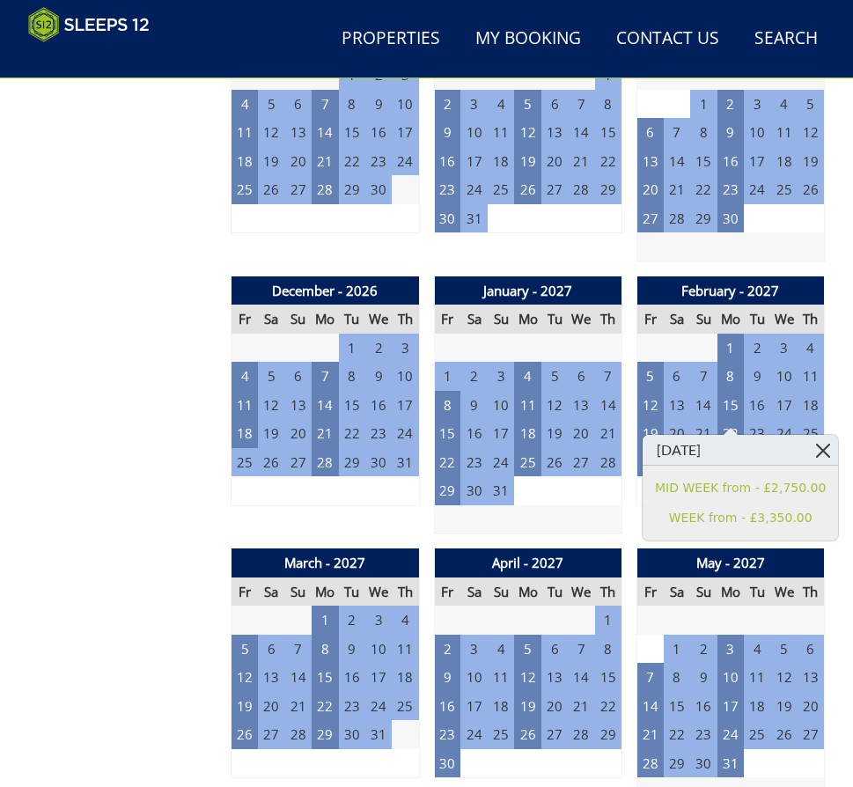
click at [807, 452] on link at bounding box center [822, 450] width 31 height 31
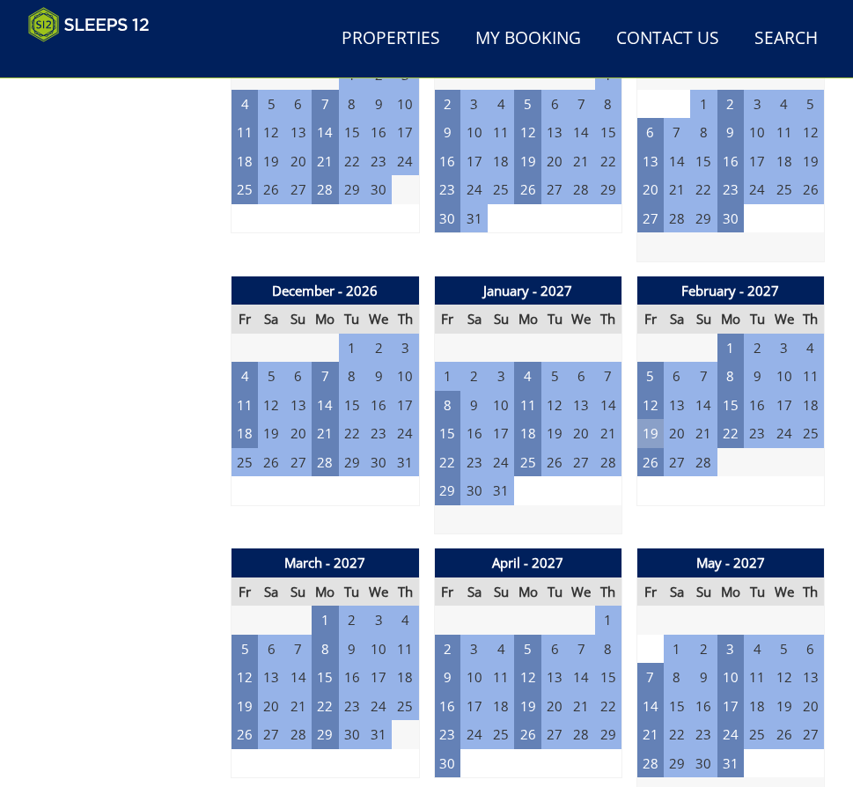
click at [655, 446] on td "19" at bounding box center [649, 433] width 26 height 29
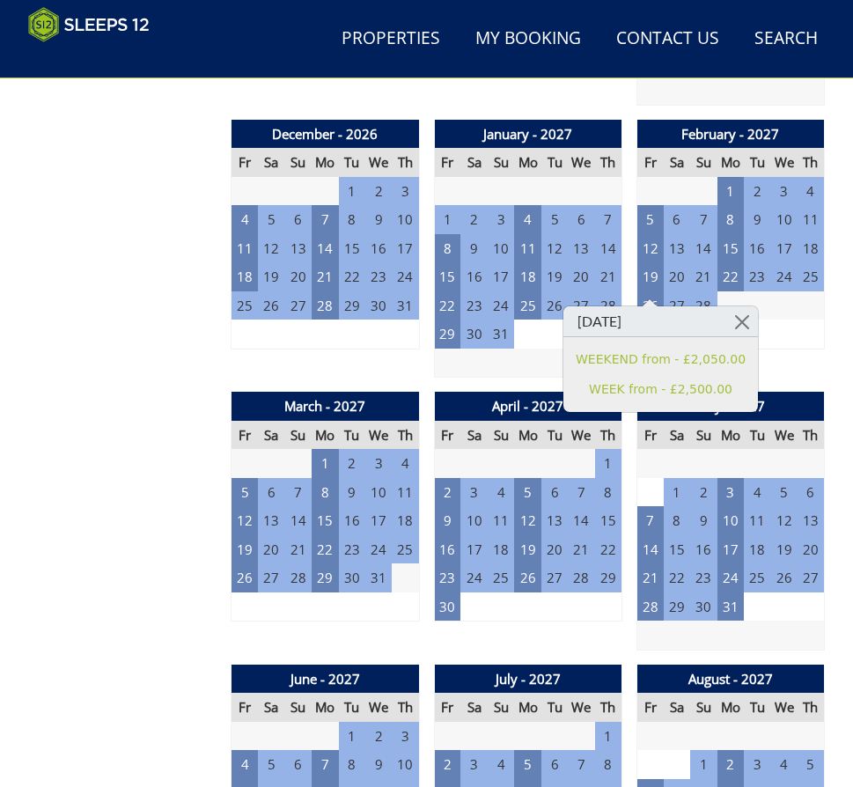
scroll to position [1964, 0]
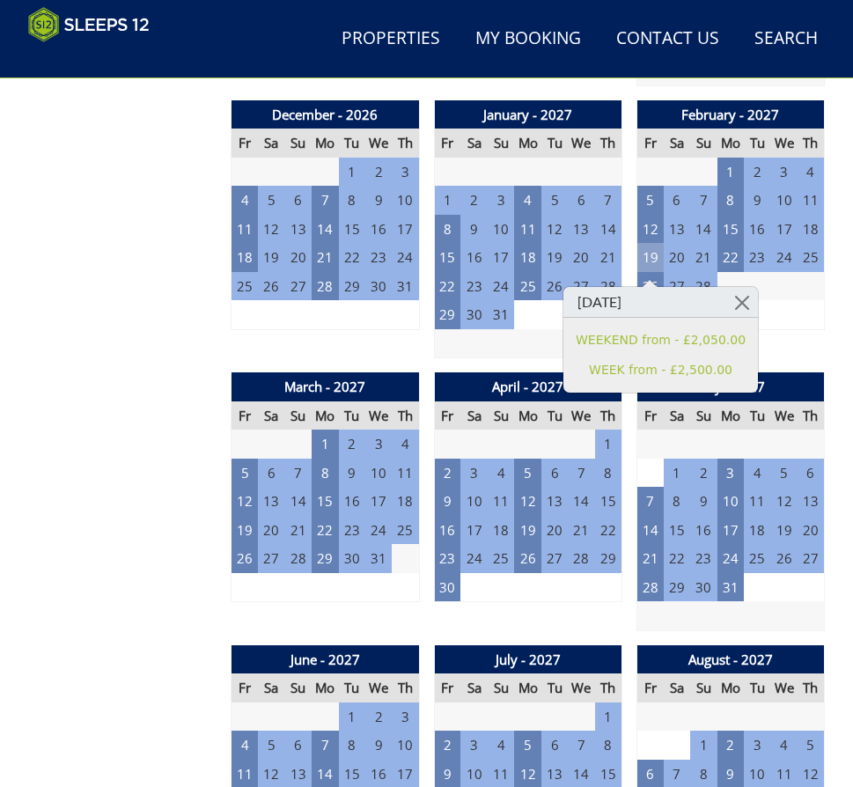
click at [646, 267] on td "19" at bounding box center [649, 257] width 26 height 29
click at [732, 261] on td "22" at bounding box center [730, 257] width 26 height 29
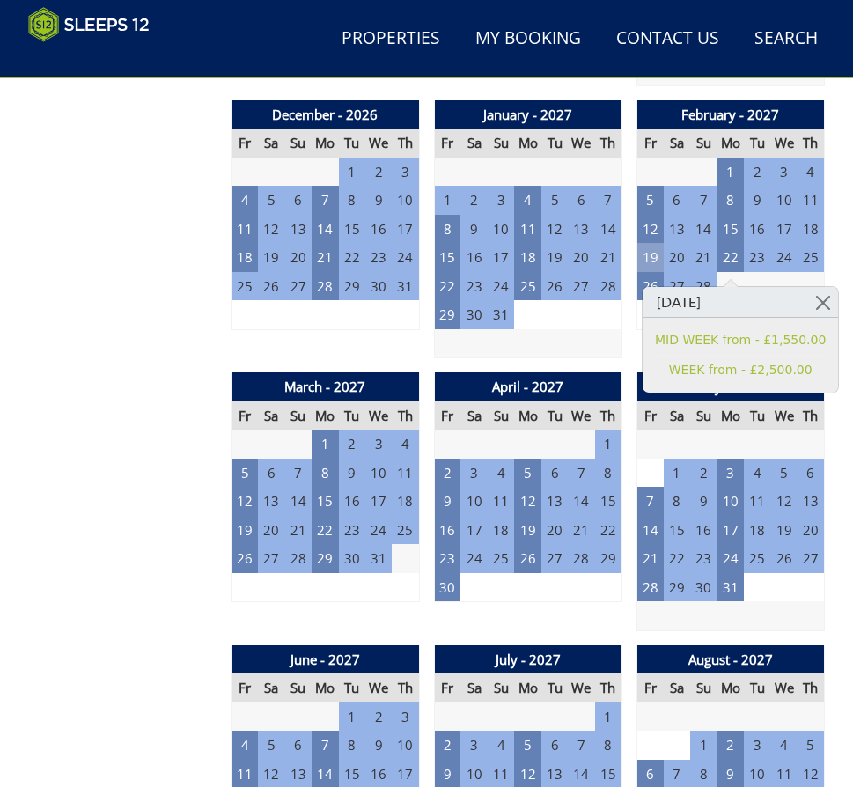
click at [647, 264] on td "19" at bounding box center [649, 257] width 26 height 29
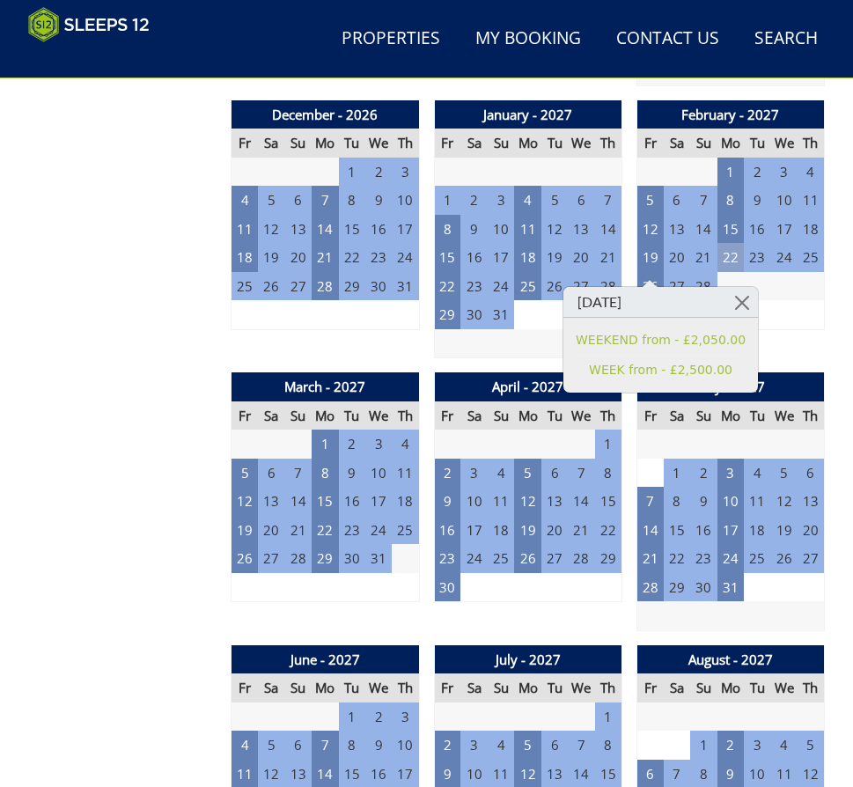
click at [722, 261] on td "22" at bounding box center [730, 257] width 26 height 29
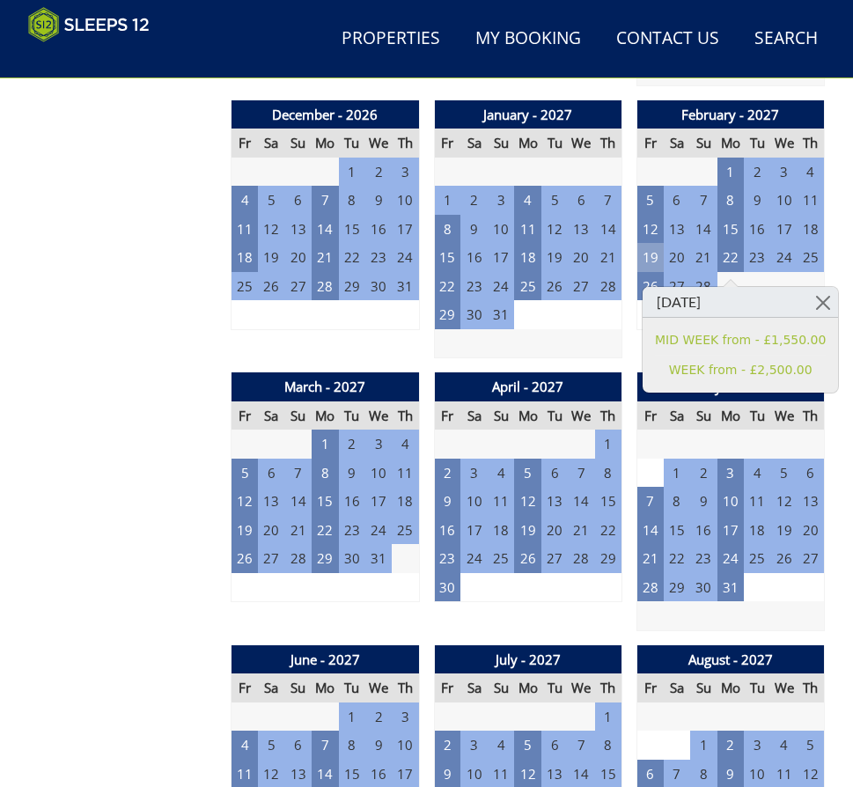
click at [655, 261] on td "19" at bounding box center [649, 257] width 26 height 29
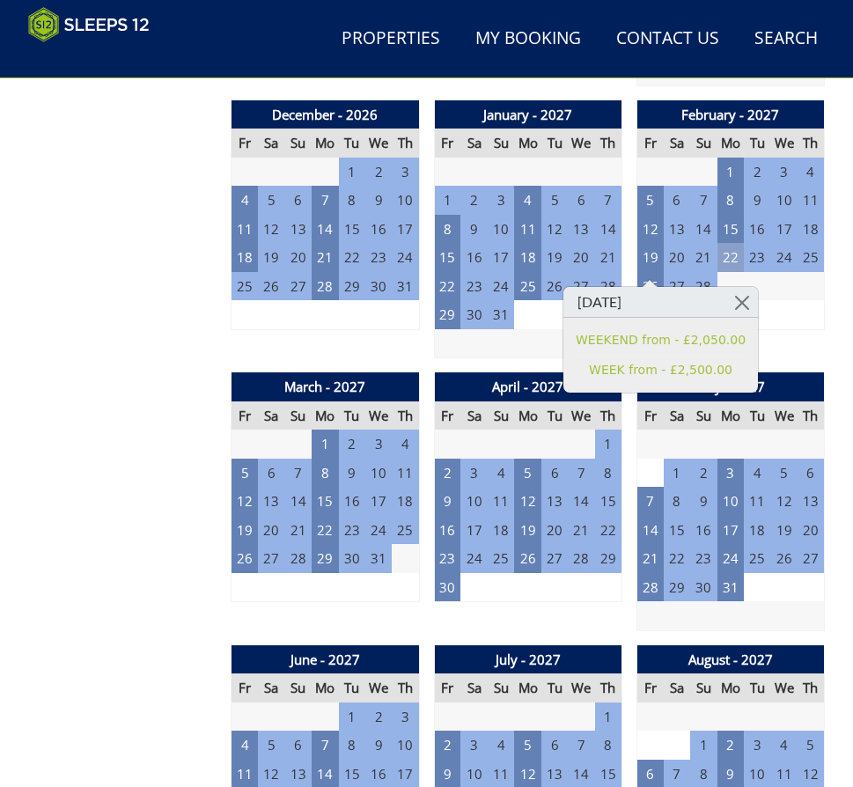
click at [724, 268] on td "22" at bounding box center [730, 257] width 26 height 29
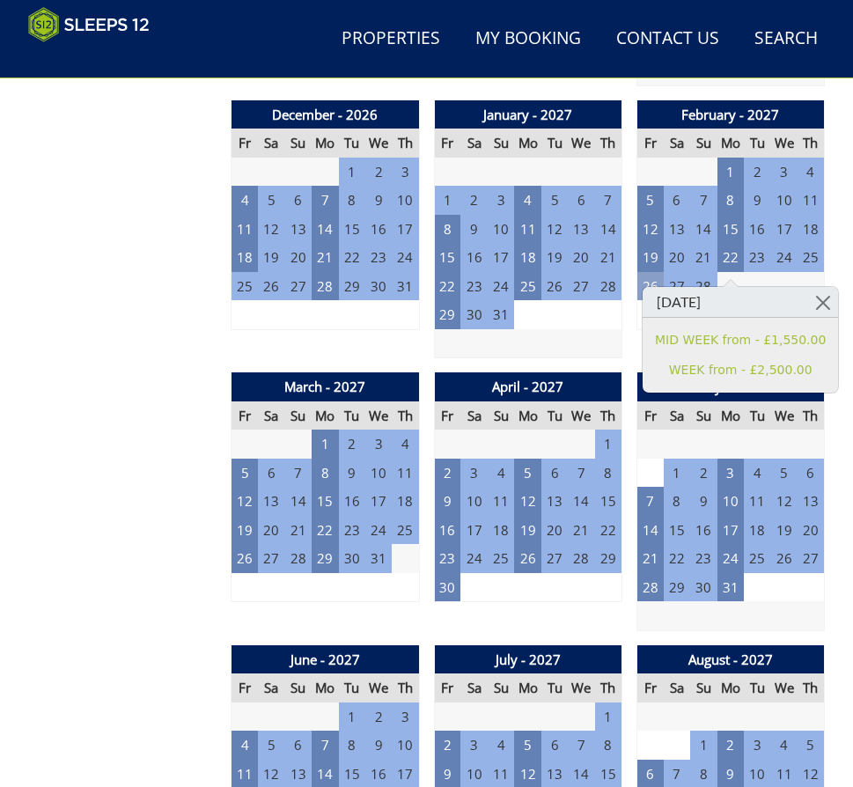
click at [640, 294] on td "26" at bounding box center [649, 286] width 26 height 29
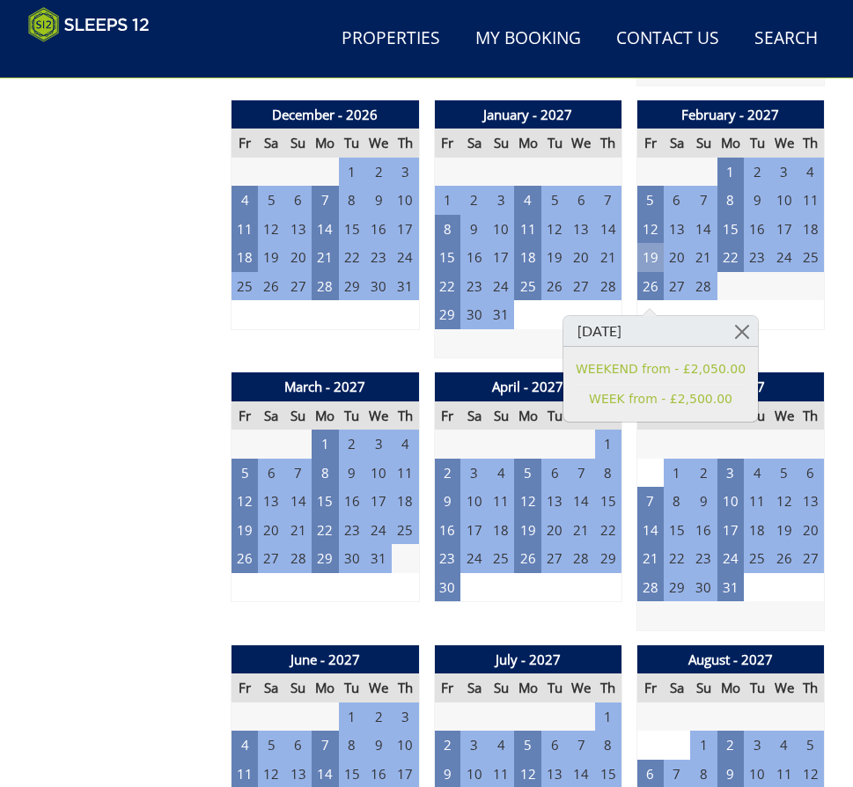
click at [650, 267] on td "19" at bounding box center [649, 257] width 26 height 29
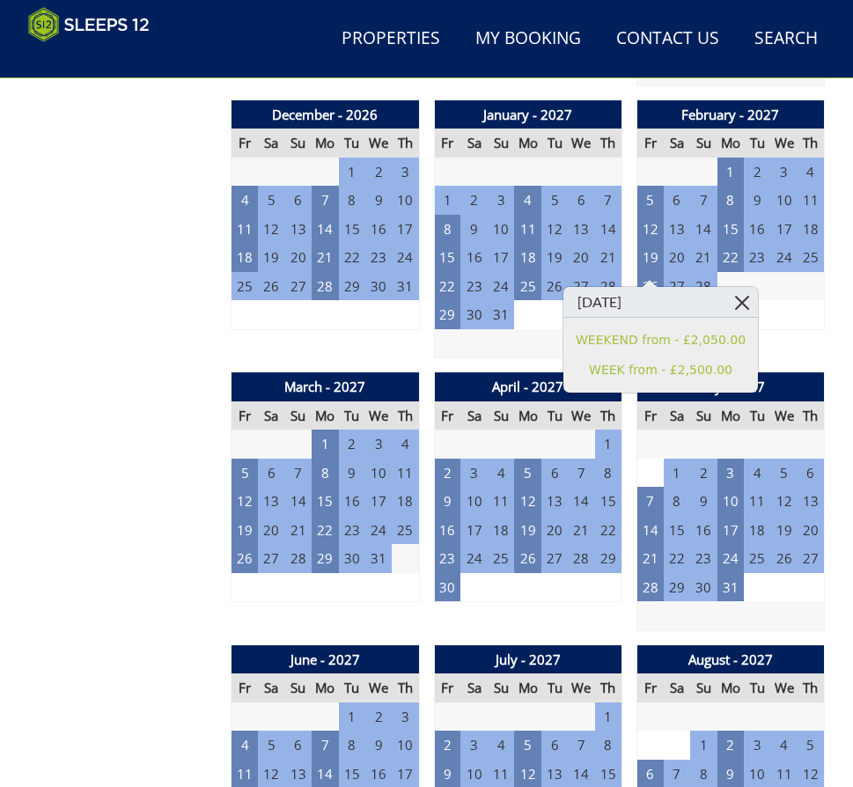
click at [727, 296] on link at bounding box center [742, 302] width 31 height 31
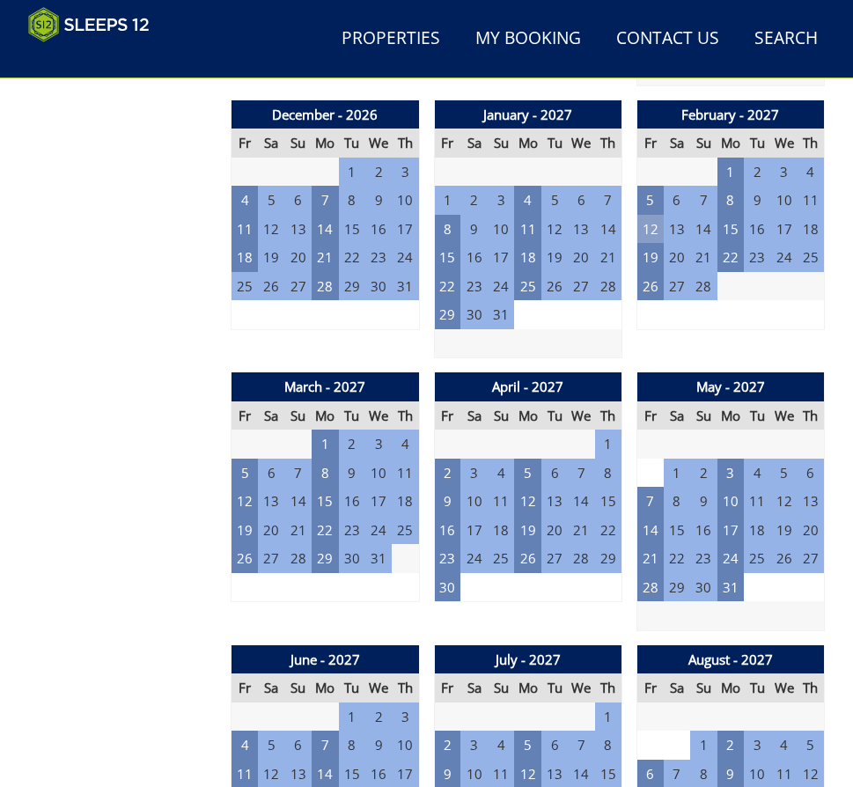
click at [638, 240] on td "12" at bounding box center [649, 229] width 26 height 29
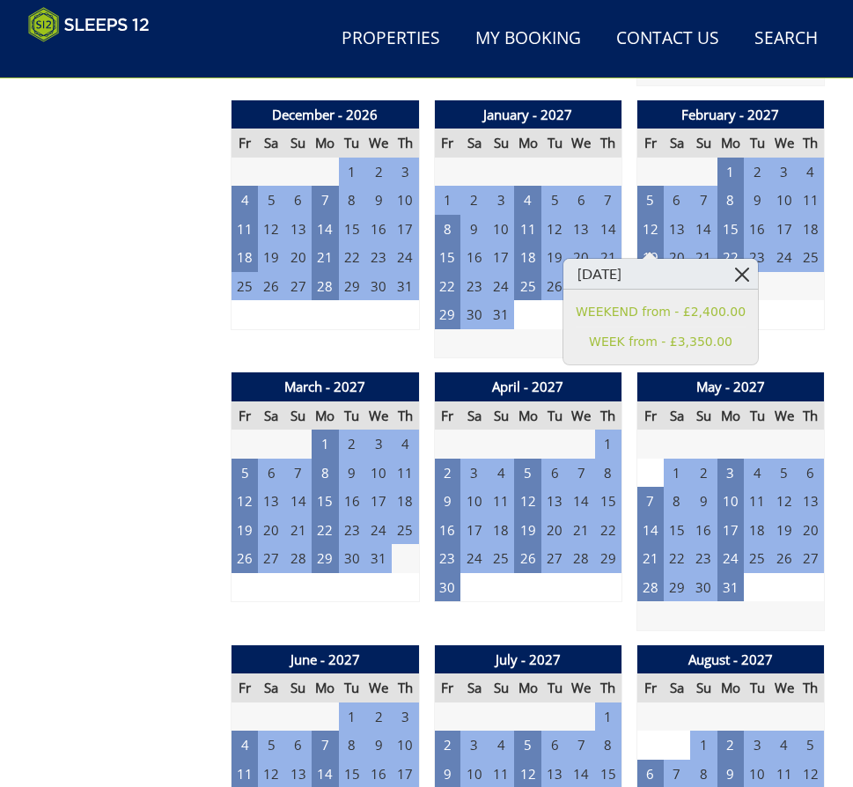
click at [727, 268] on link at bounding box center [742, 274] width 31 height 31
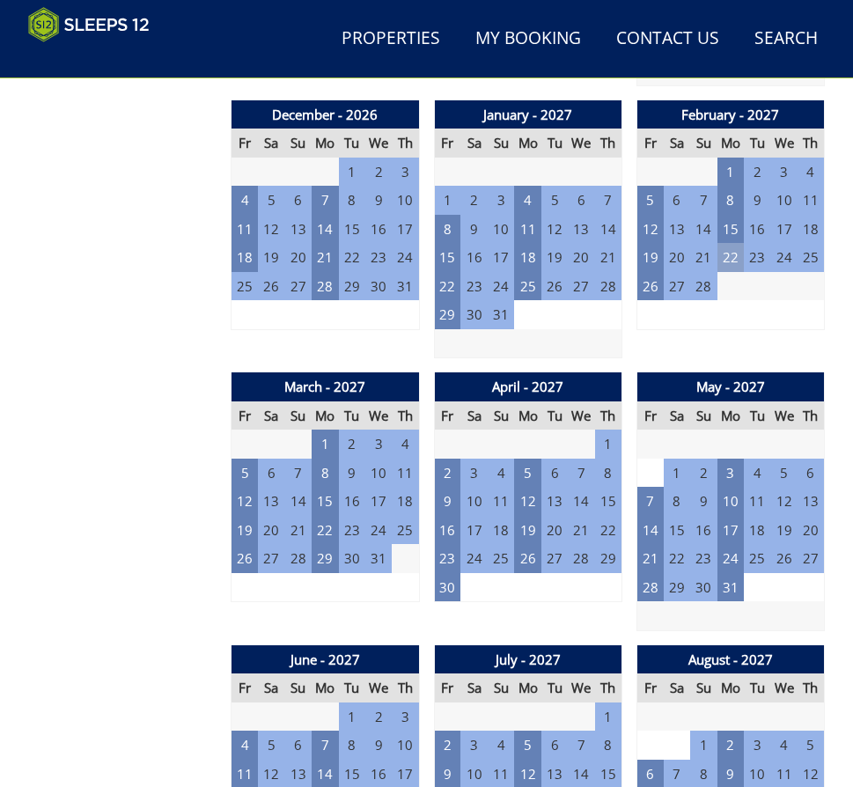
click at [738, 268] on td "22" at bounding box center [730, 257] width 26 height 29
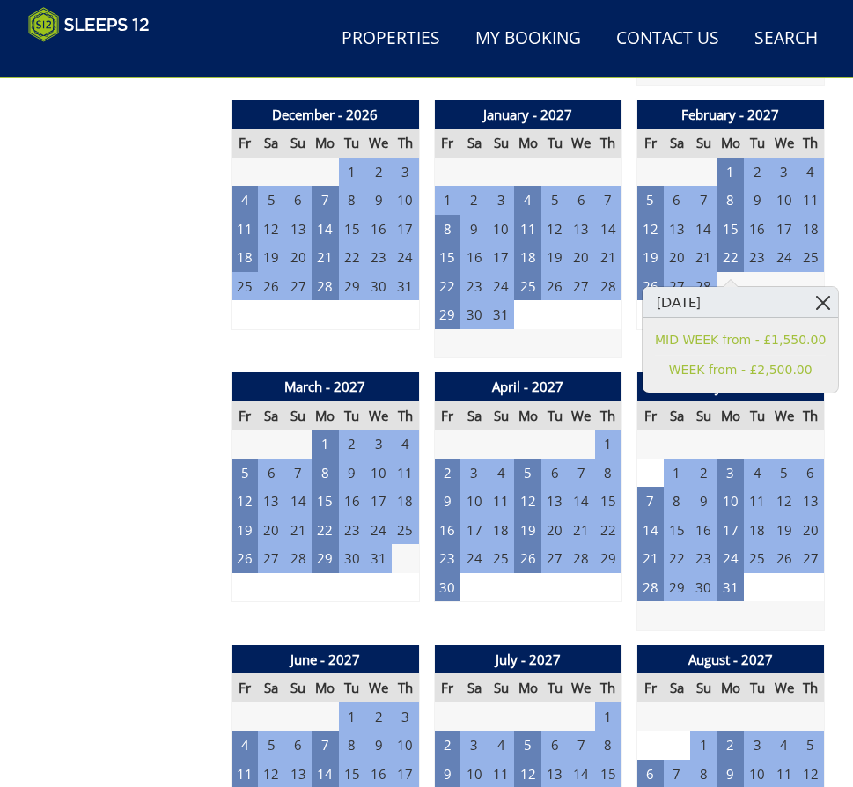
click at [807, 300] on link at bounding box center [822, 302] width 31 height 31
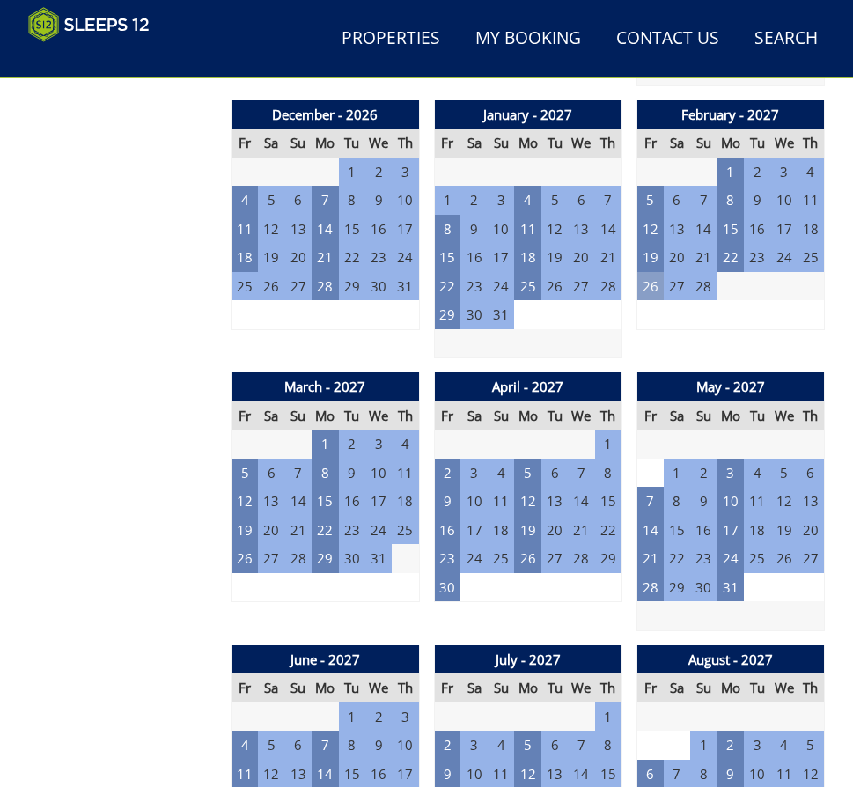
click at [662, 291] on td "26" at bounding box center [649, 286] width 26 height 29
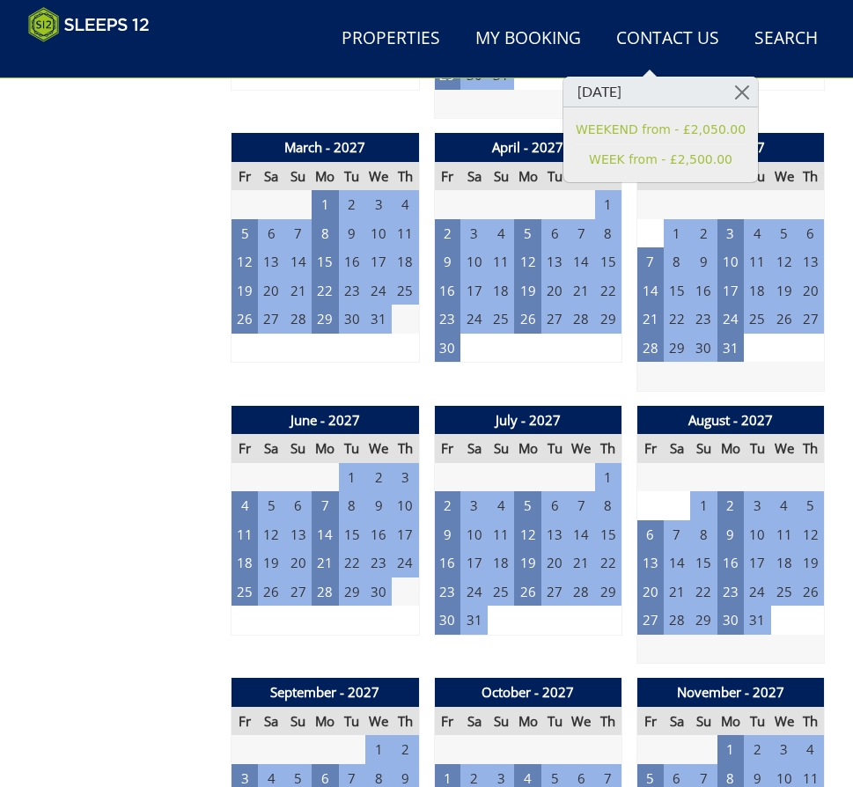
scroll to position [2228, 0]
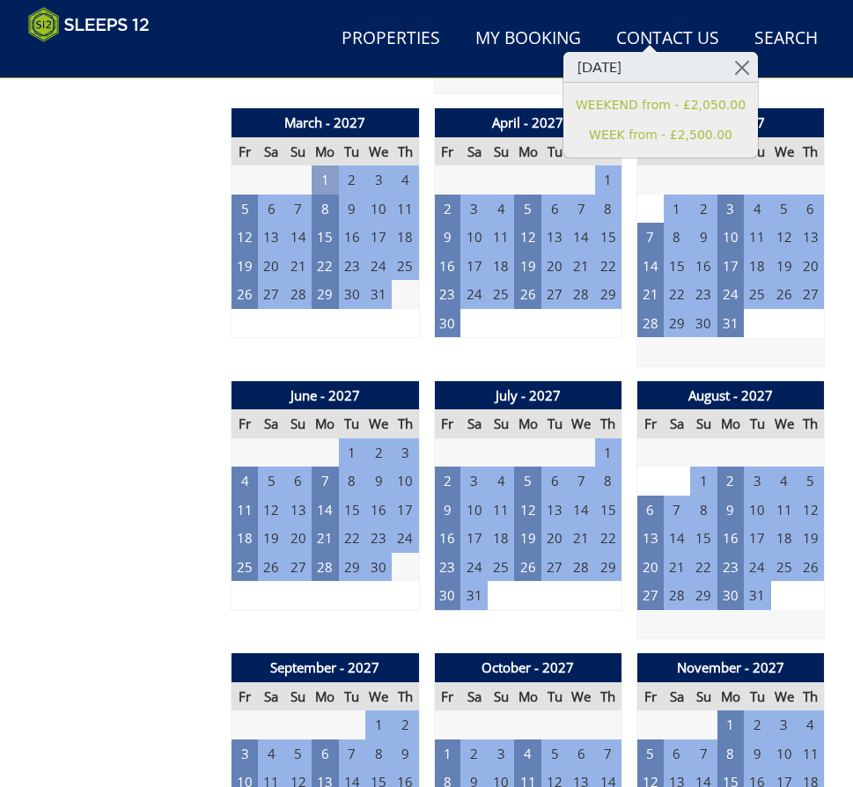
click at [328, 188] on td "1" at bounding box center [325, 179] width 26 height 29
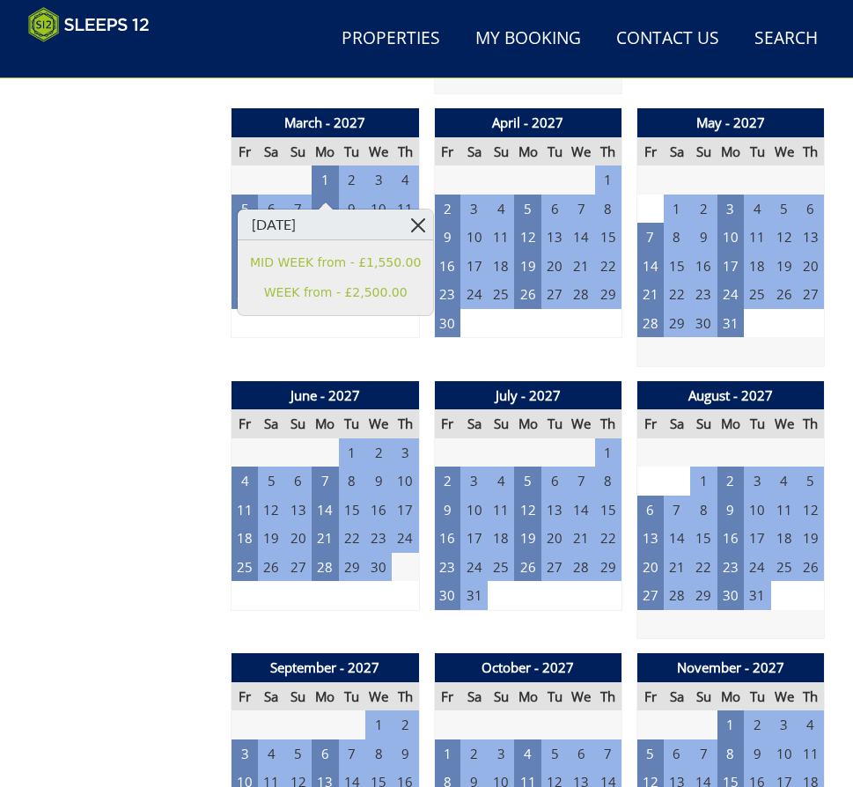
click at [402, 234] on link at bounding box center [417, 224] width 31 height 31
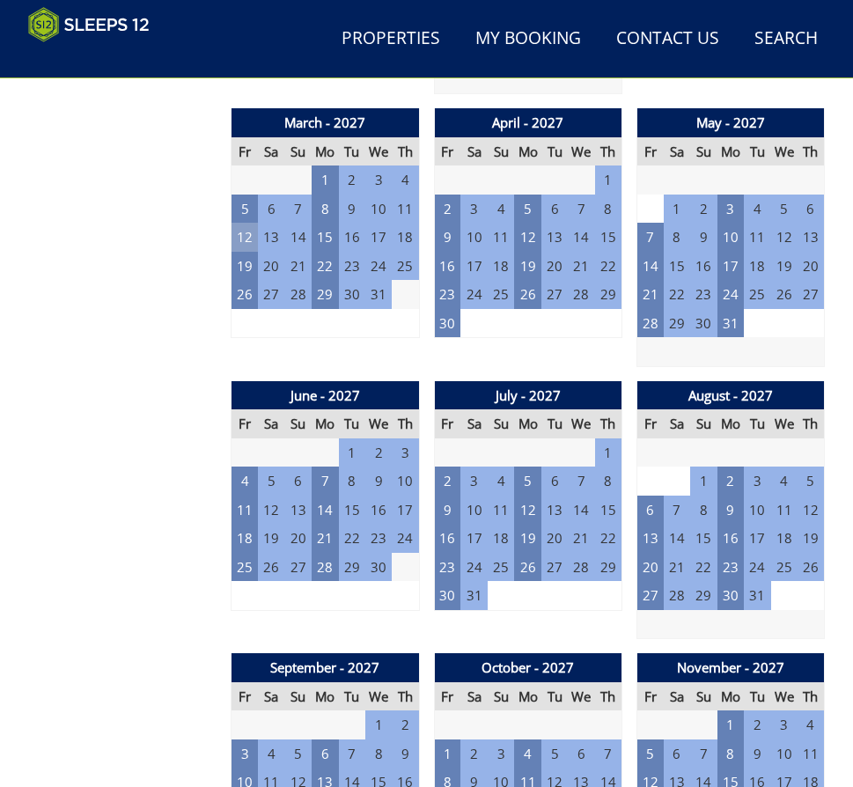
click at [242, 244] on td "12" at bounding box center [245, 237] width 26 height 29
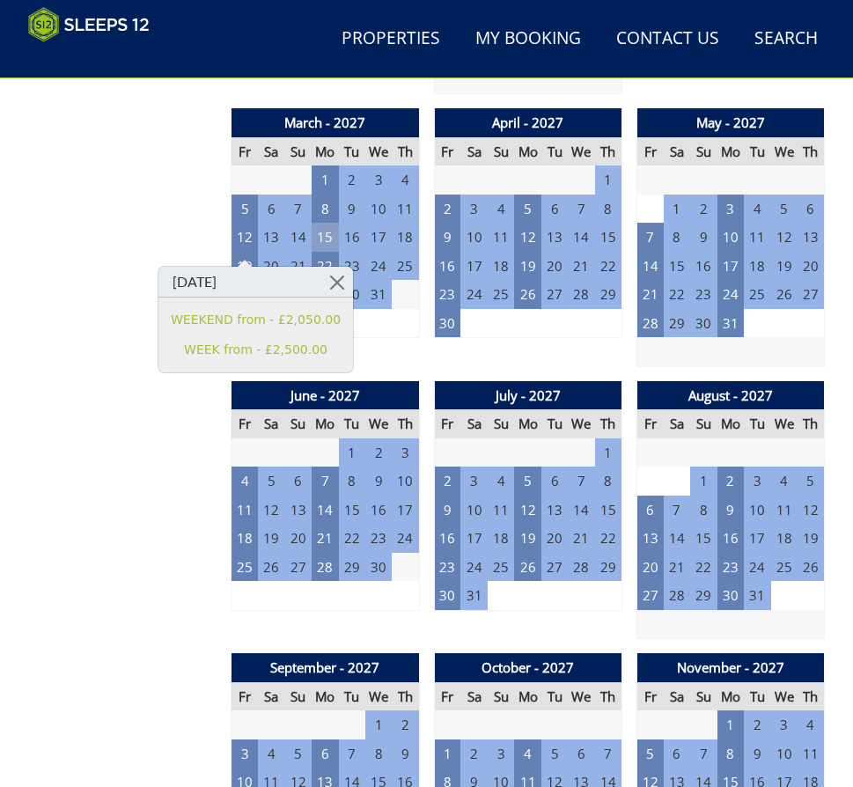
click at [320, 241] on td "15" at bounding box center [325, 237] width 26 height 29
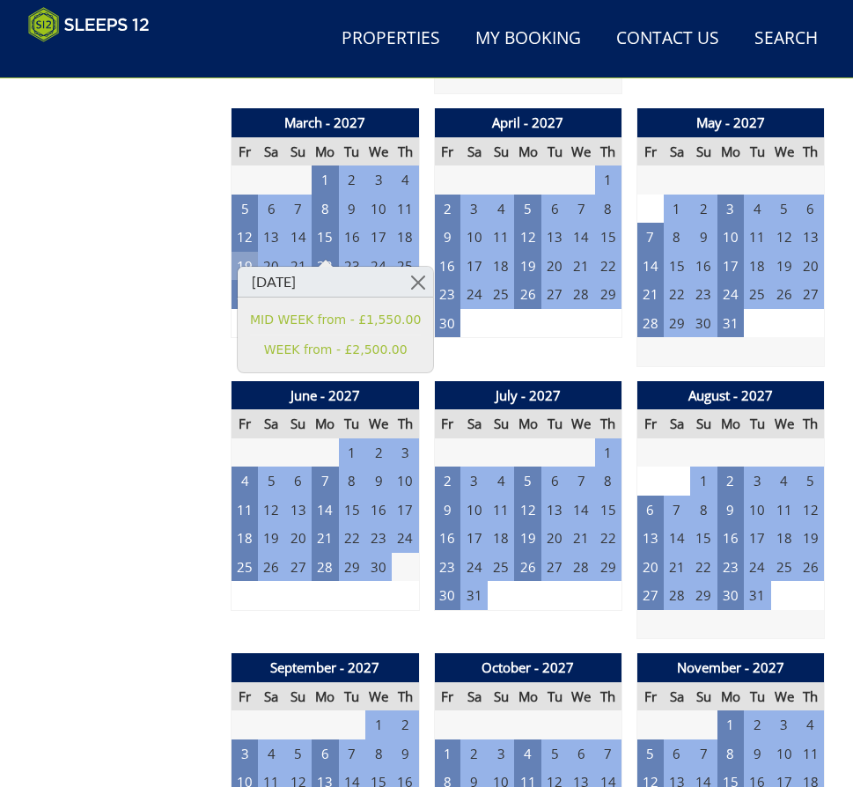
click at [236, 273] on td "19" at bounding box center [245, 266] width 26 height 29
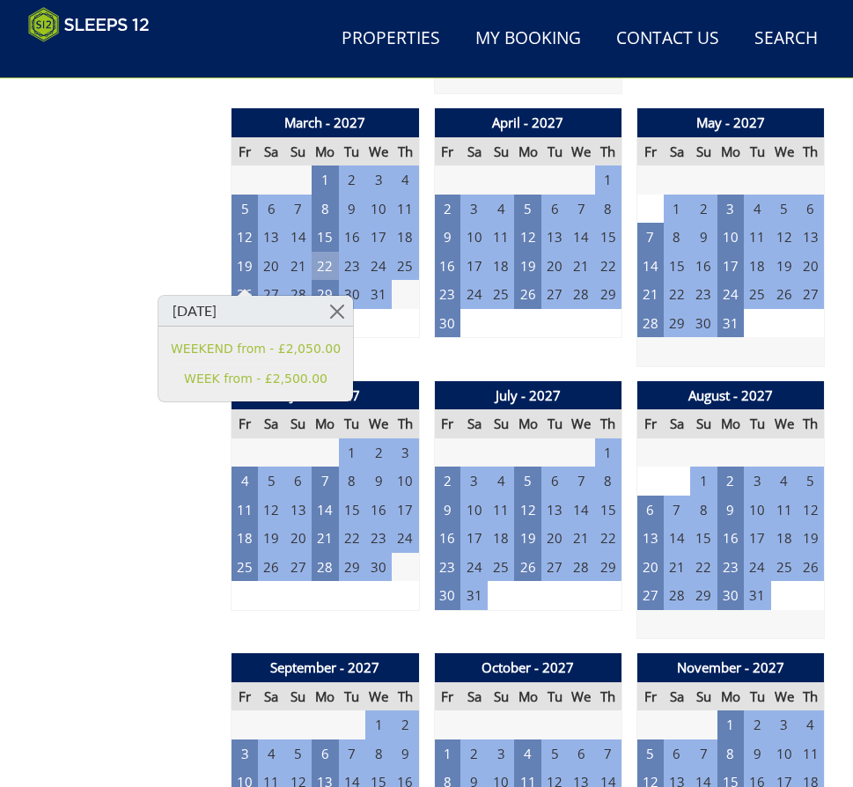
click at [319, 269] on td "22" at bounding box center [325, 266] width 26 height 29
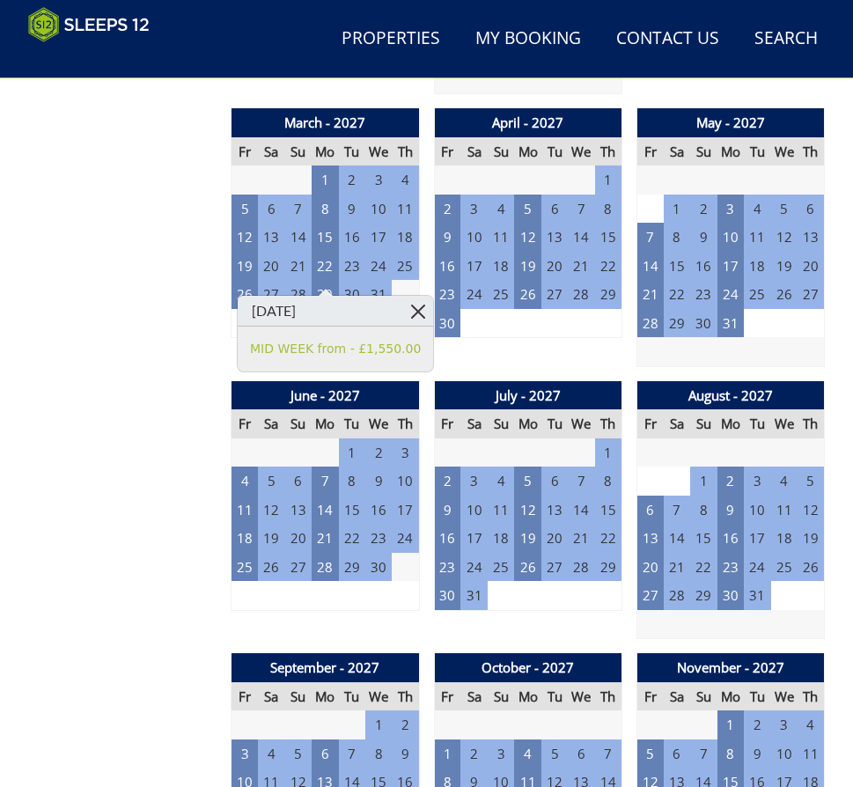
click at [402, 311] on link at bounding box center [417, 311] width 31 height 31
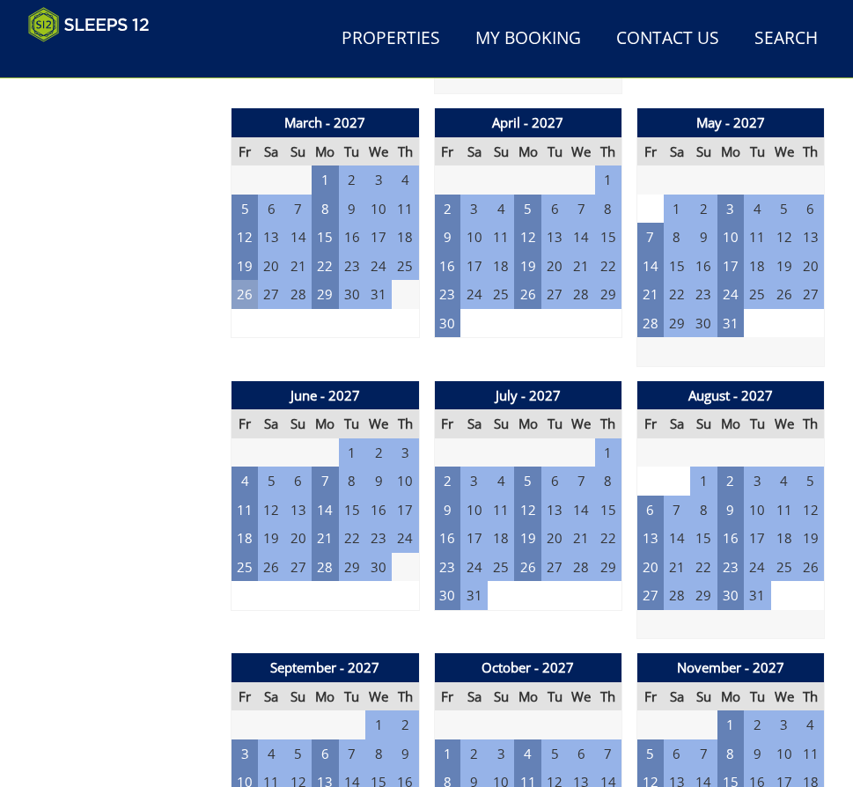
click at [246, 304] on td "26" at bounding box center [245, 294] width 26 height 29
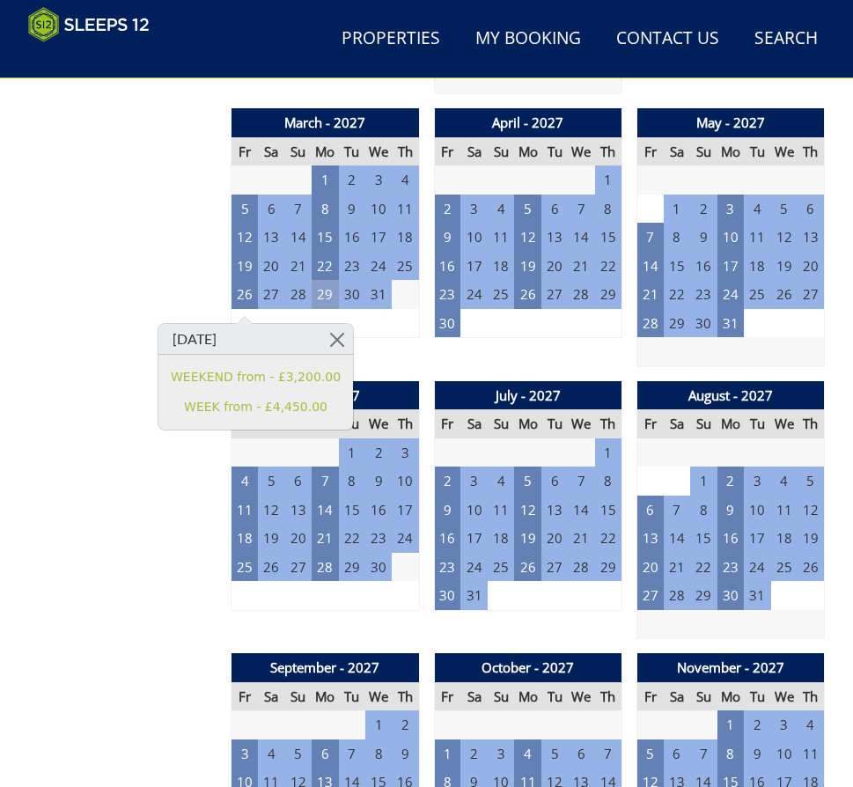
click at [324, 309] on td "29" at bounding box center [325, 294] width 26 height 29
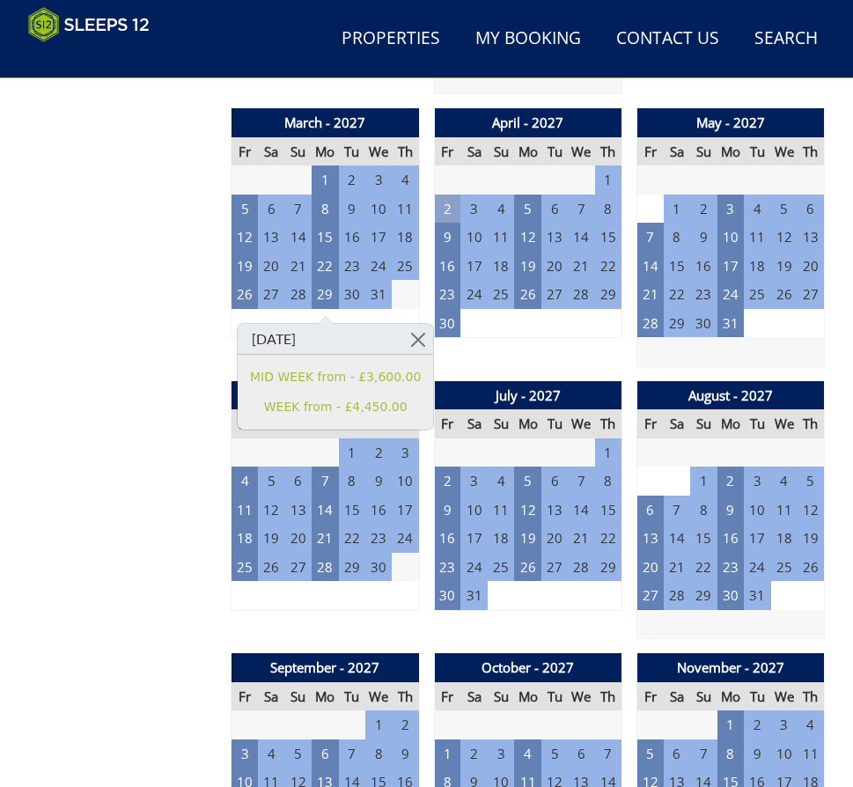
click at [441, 219] on td "2" at bounding box center [447, 209] width 26 height 29
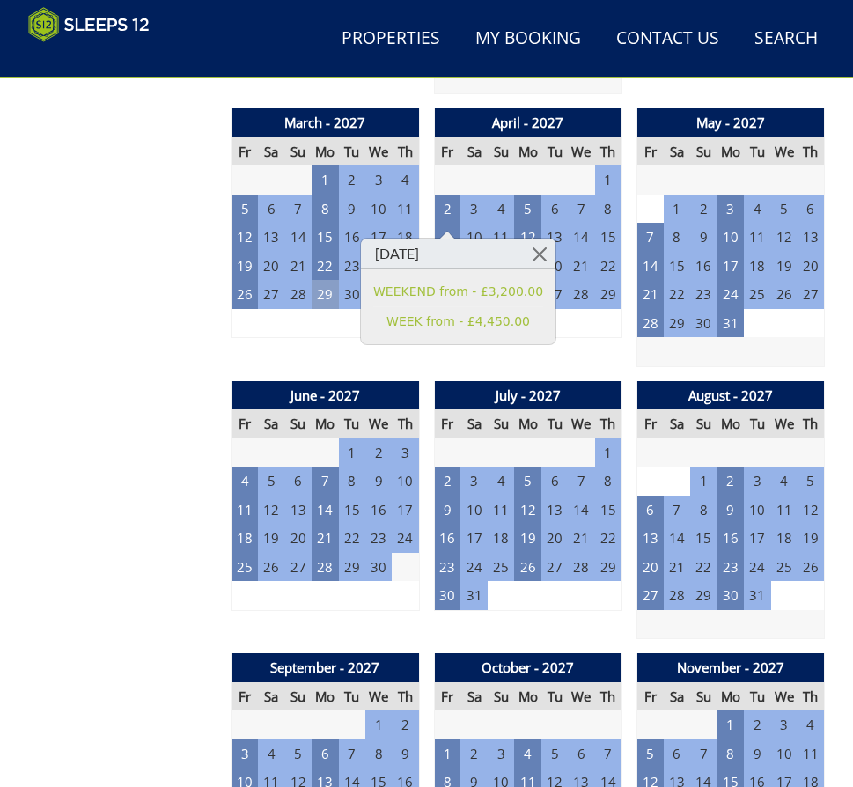
click at [313, 293] on td "29" at bounding box center [325, 294] width 26 height 29
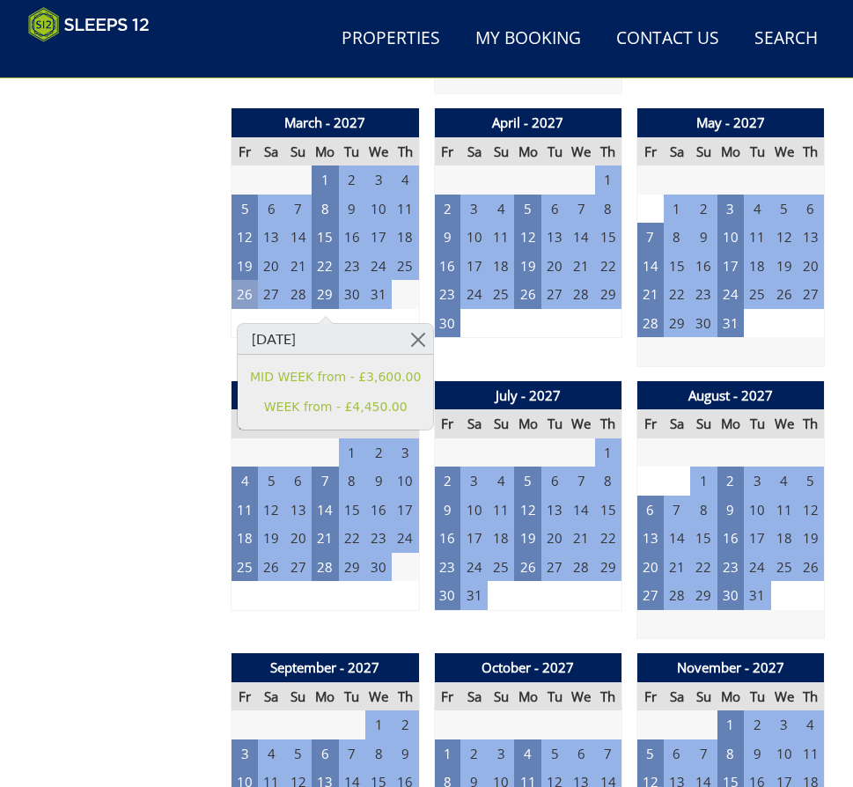
click at [245, 301] on td "26" at bounding box center [245, 294] width 26 height 29
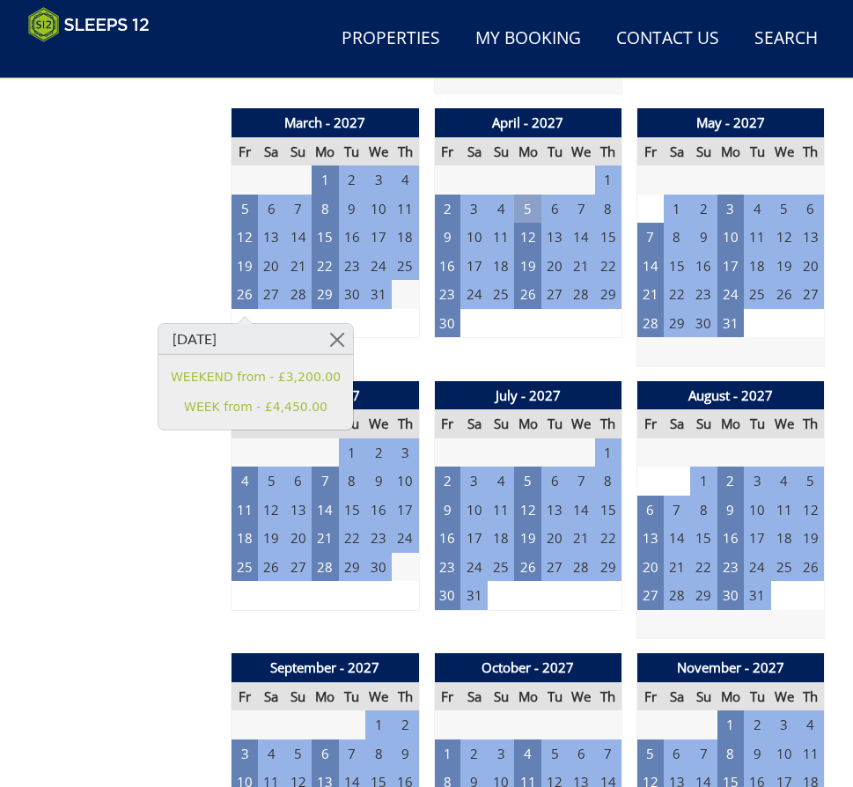
click at [533, 208] on td "5" at bounding box center [527, 209] width 26 height 29
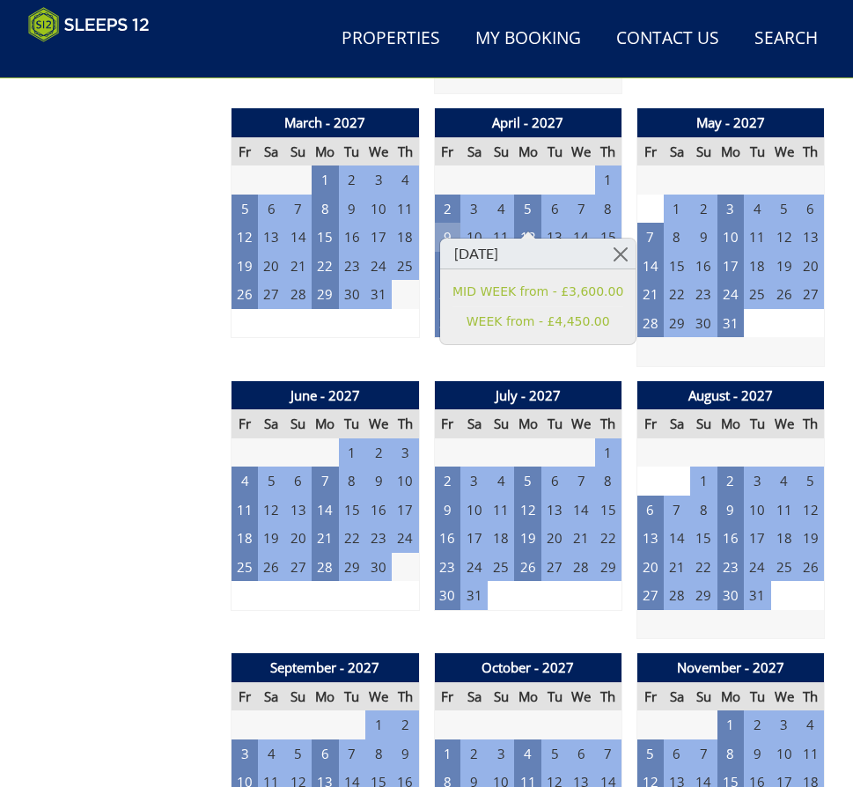
click at [441, 237] on td "9" at bounding box center [447, 237] width 26 height 29
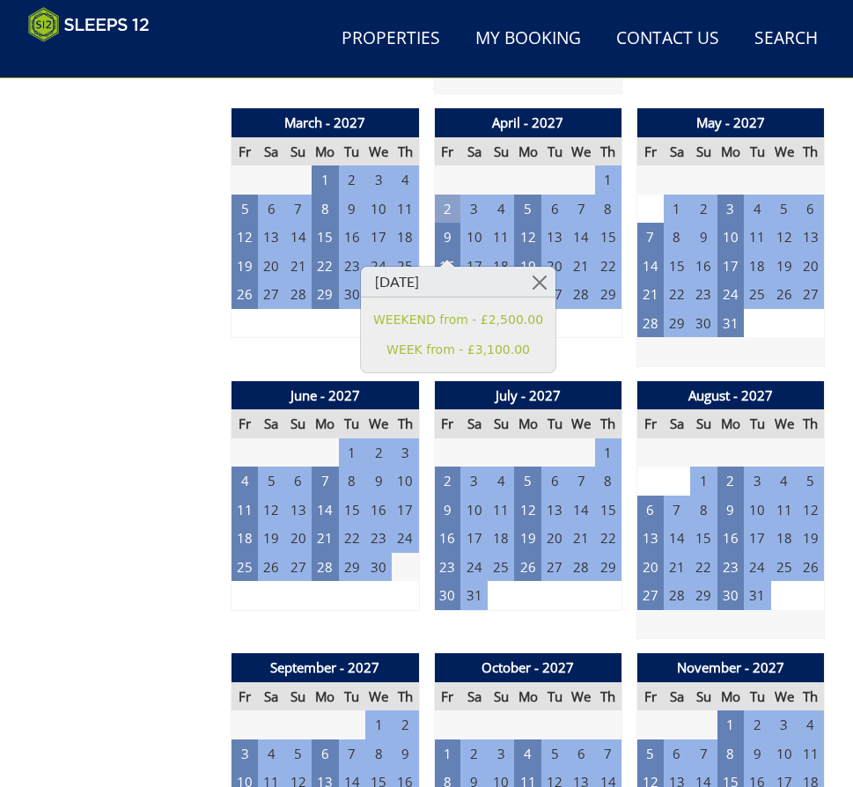
click at [442, 217] on td "2" at bounding box center [447, 209] width 26 height 29
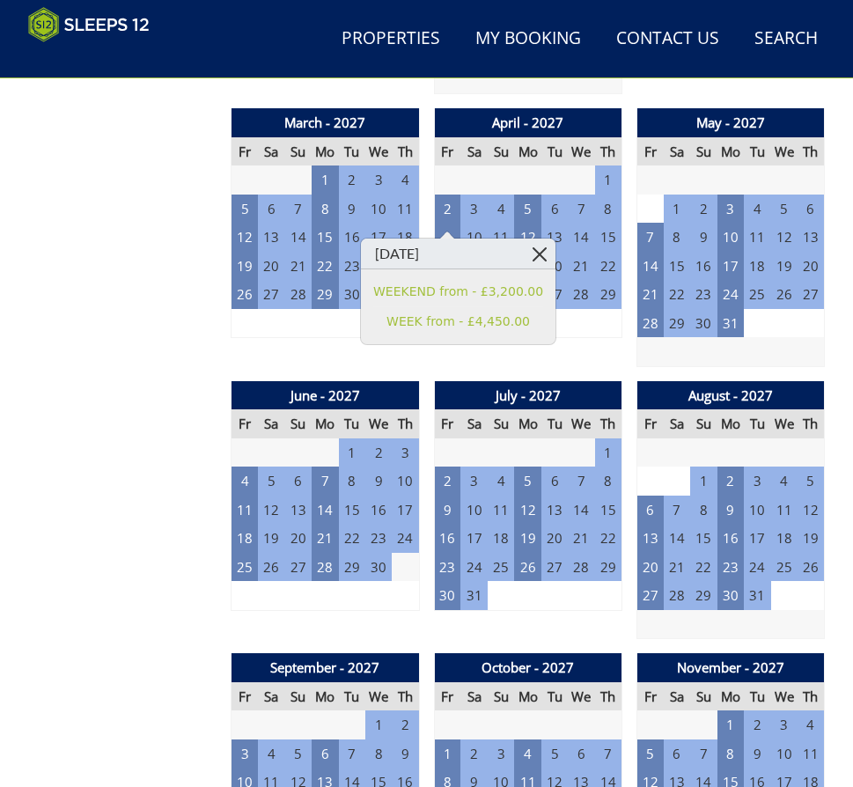
click at [525, 243] on link at bounding box center [540, 254] width 31 height 31
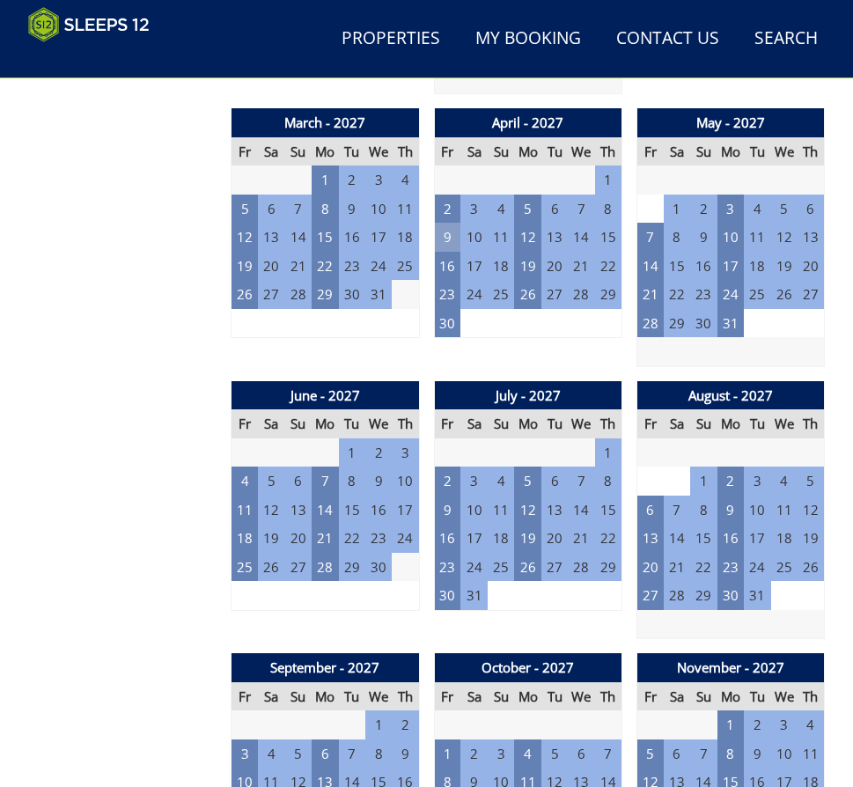
click at [451, 239] on td "9" at bounding box center [447, 237] width 26 height 29
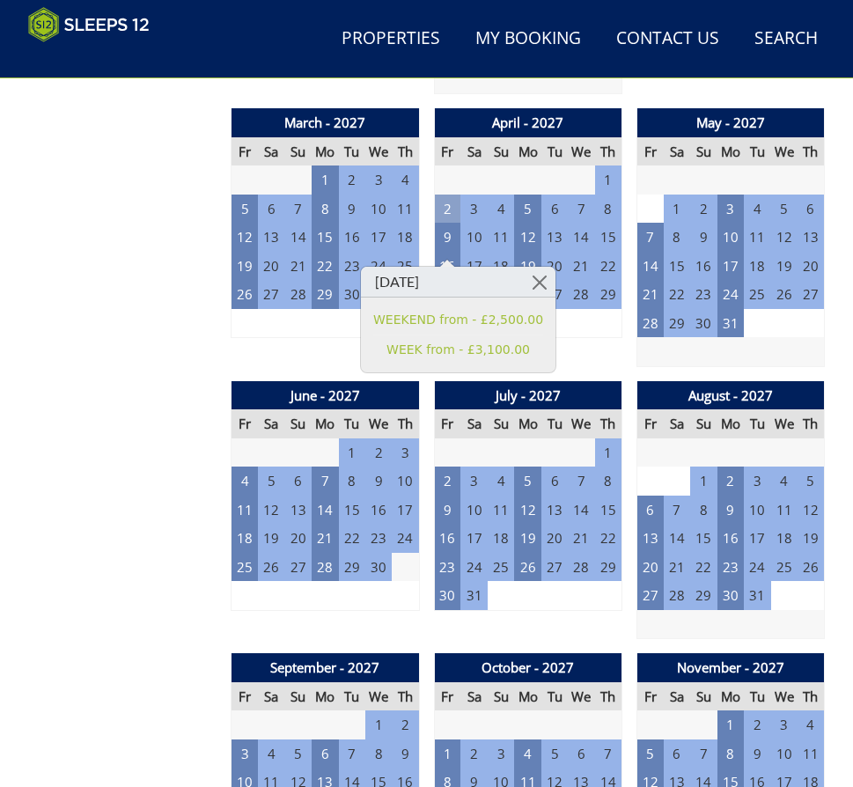
click at [441, 215] on td "2" at bounding box center [447, 209] width 26 height 29
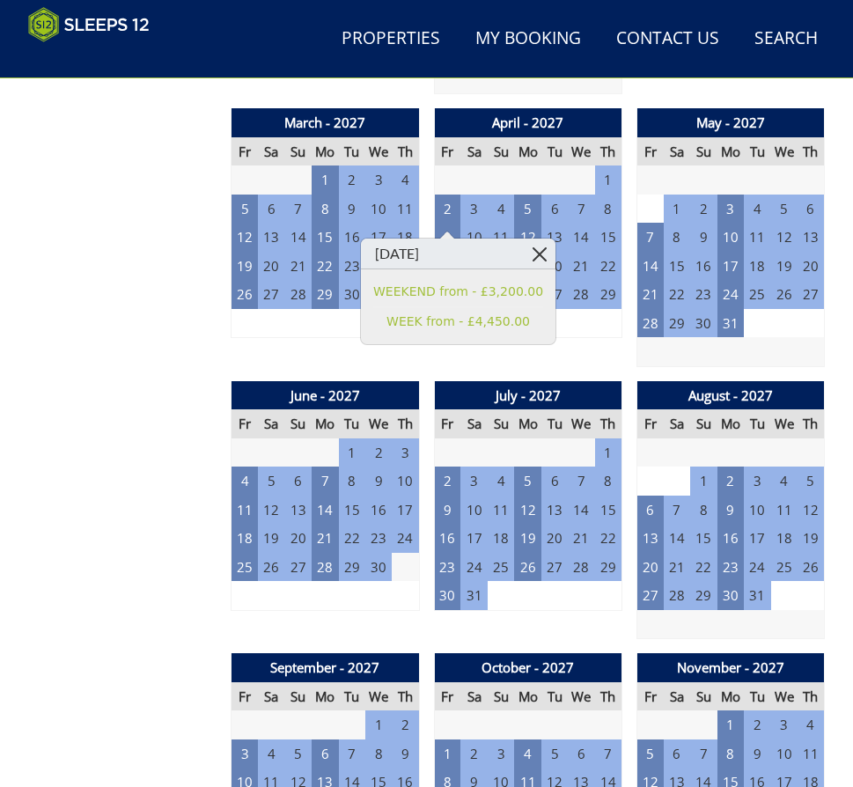
click at [525, 248] on link at bounding box center [540, 254] width 31 height 31
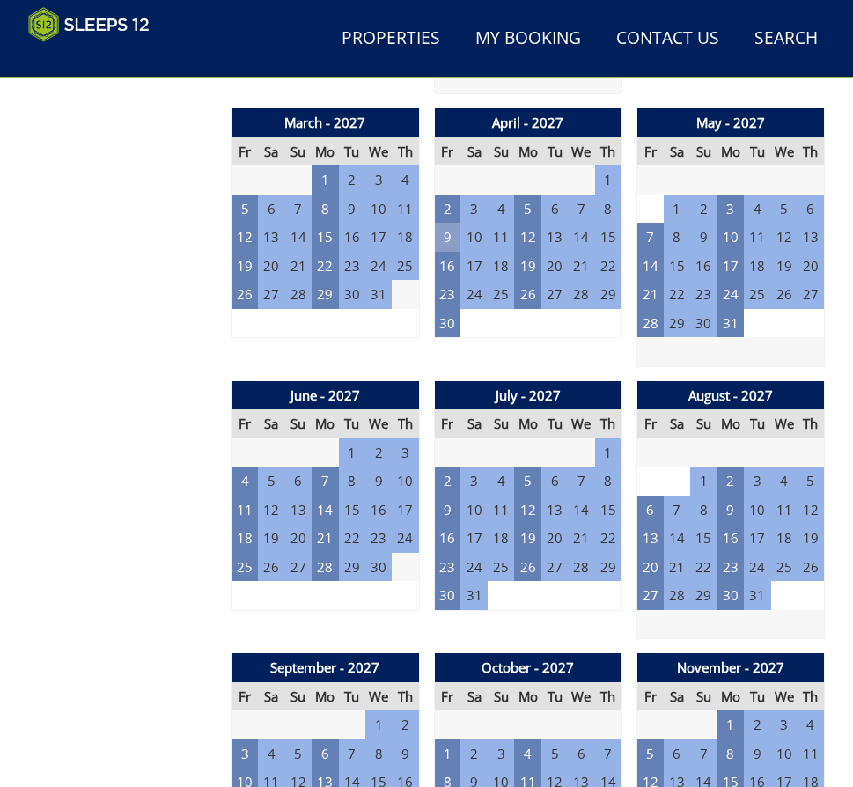
click at [458, 240] on td "9" at bounding box center [447, 237] width 26 height 29
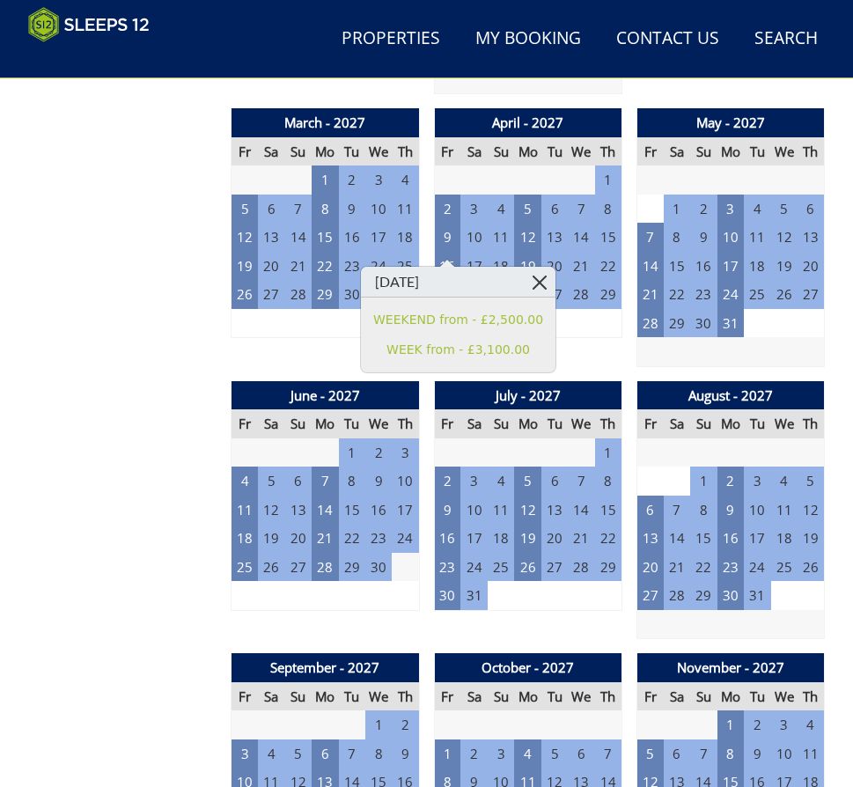
click at [525, 284] on link at bounding box center [540, 282] width 31 height 31
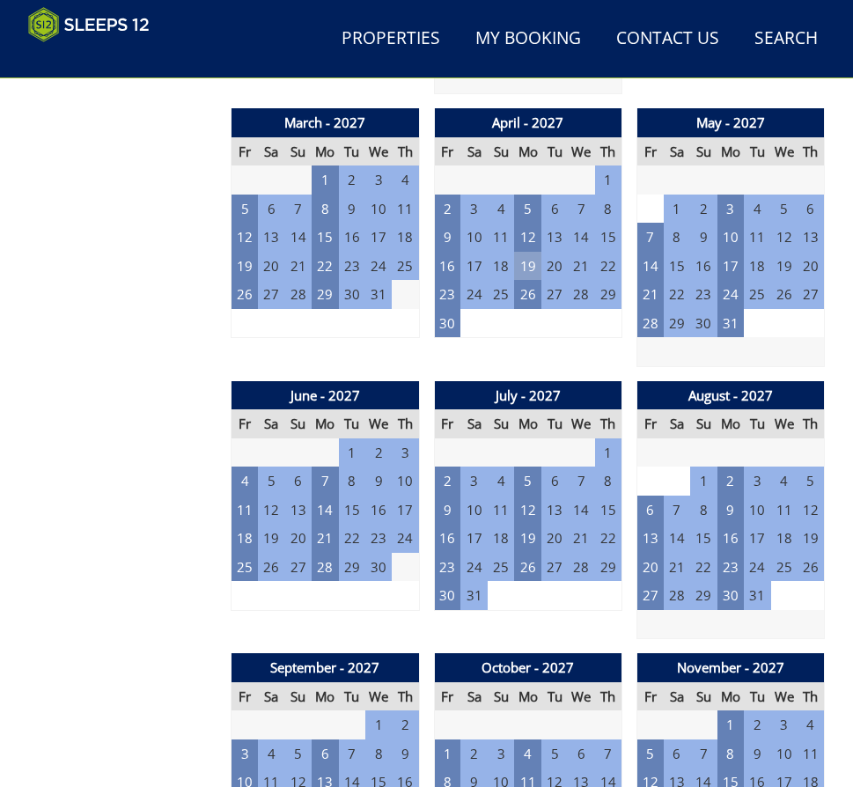
click at [522, 271] on td "19" at bounding box center [527, 266] width 26 height 29
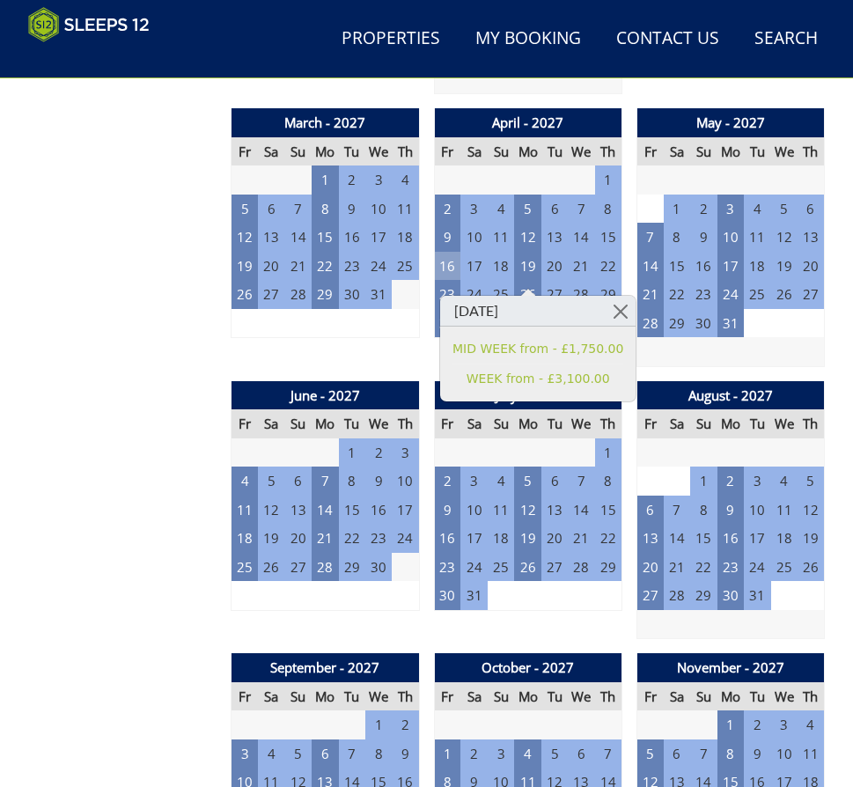
click at [448, 274] on td "16" at bounding box center [447, 266] width 26 height 29
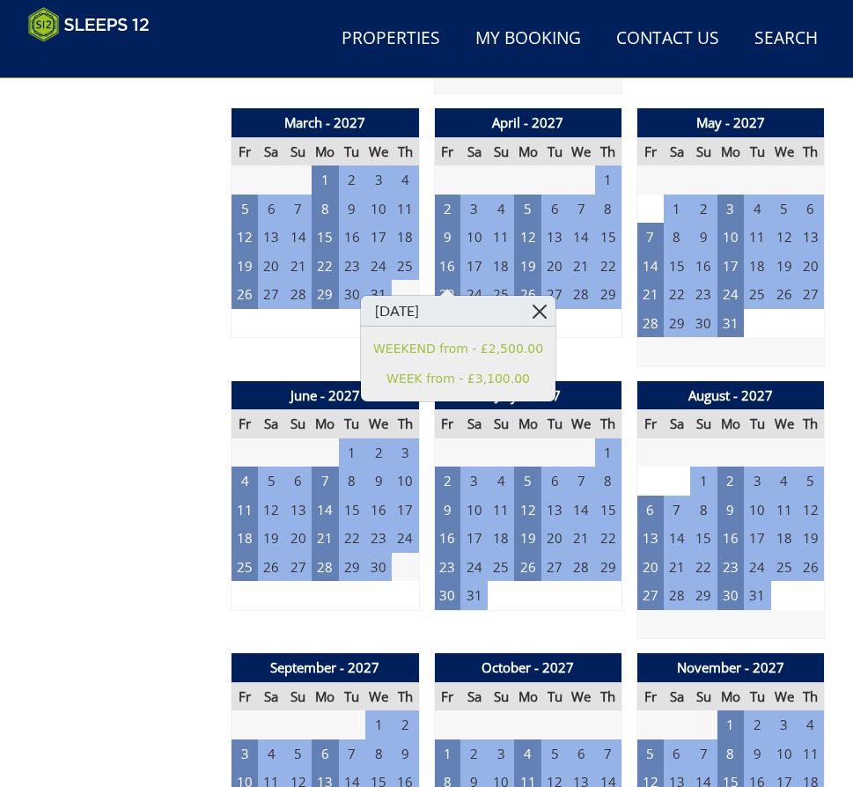
click at [526, 307] on link at bounding box center [540, 311] width 31 height 31
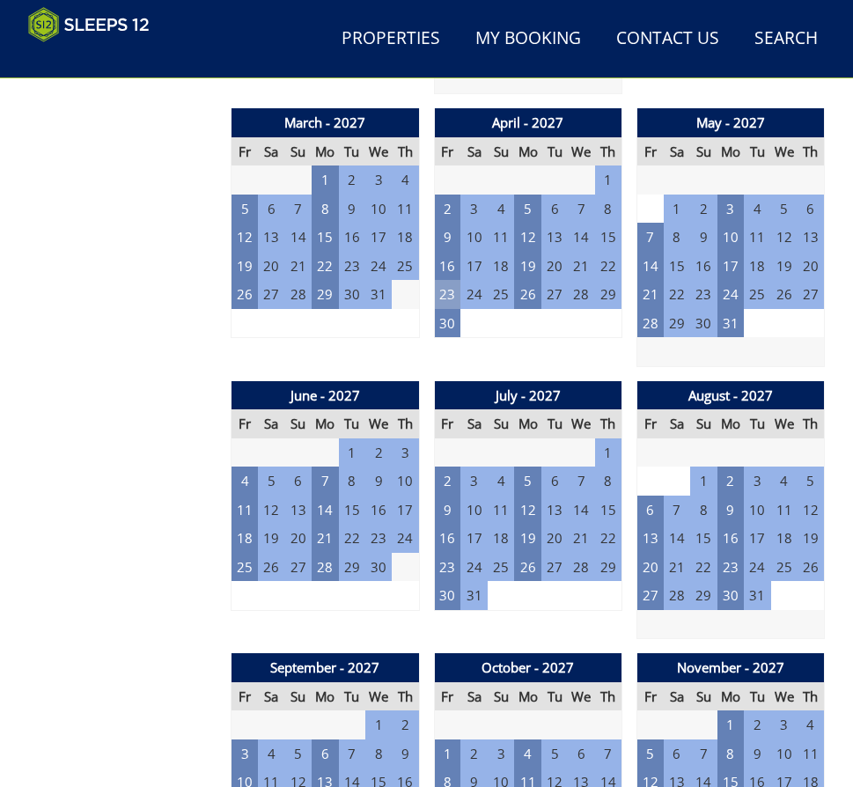
click at [452, 304] on td "23" at bounding box center [447, 294] width 26 height 29
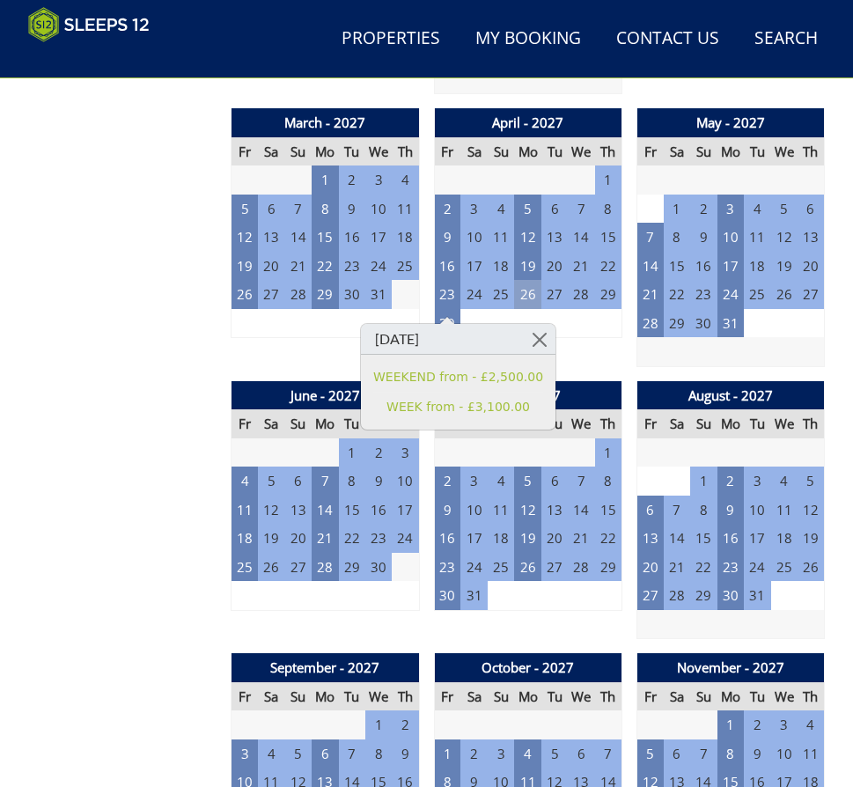
click at [518, 301] on td "26" at bounding box center [527, 294] width 26 height 29
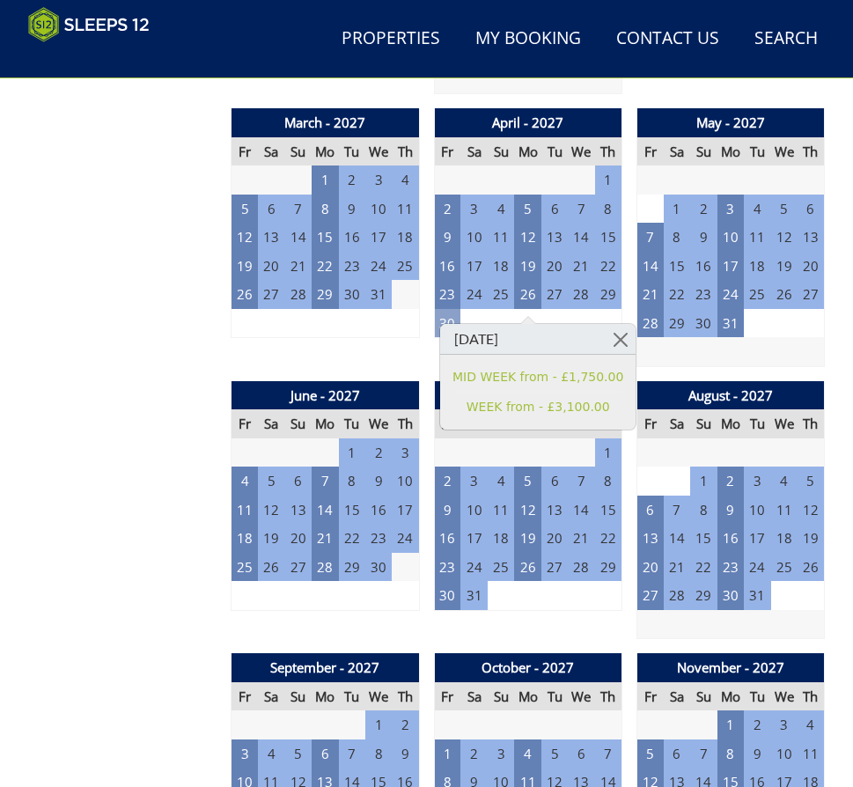
click at [438, 329] on td "30" at bounding box center [447, 323] width 26 height 29
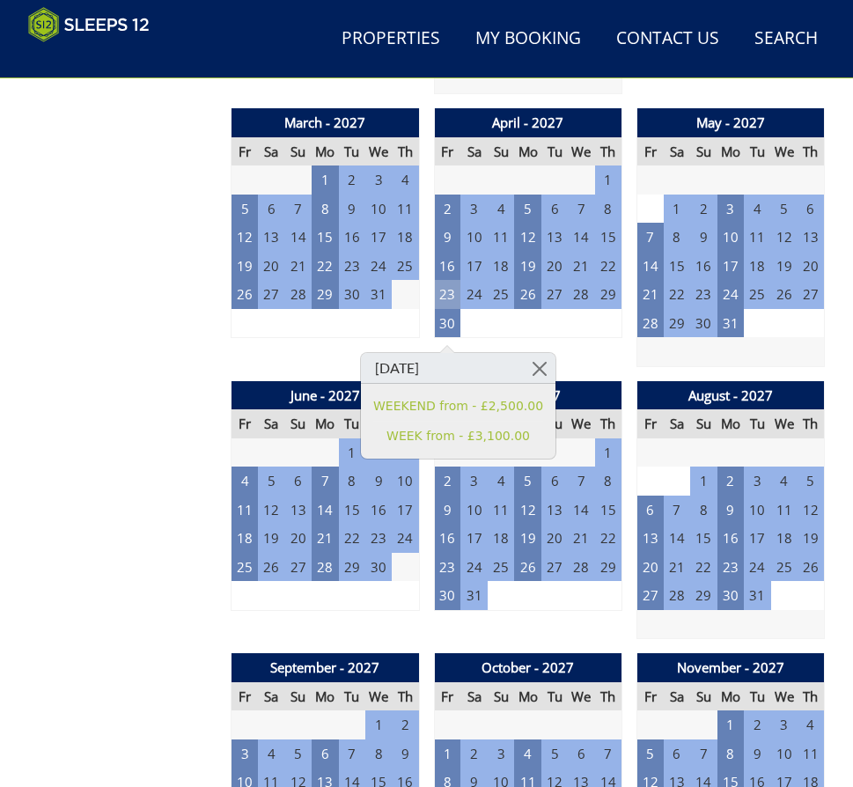
click at [452, 300] on td "23" at bounding box center [447, 294] width 26 height 29
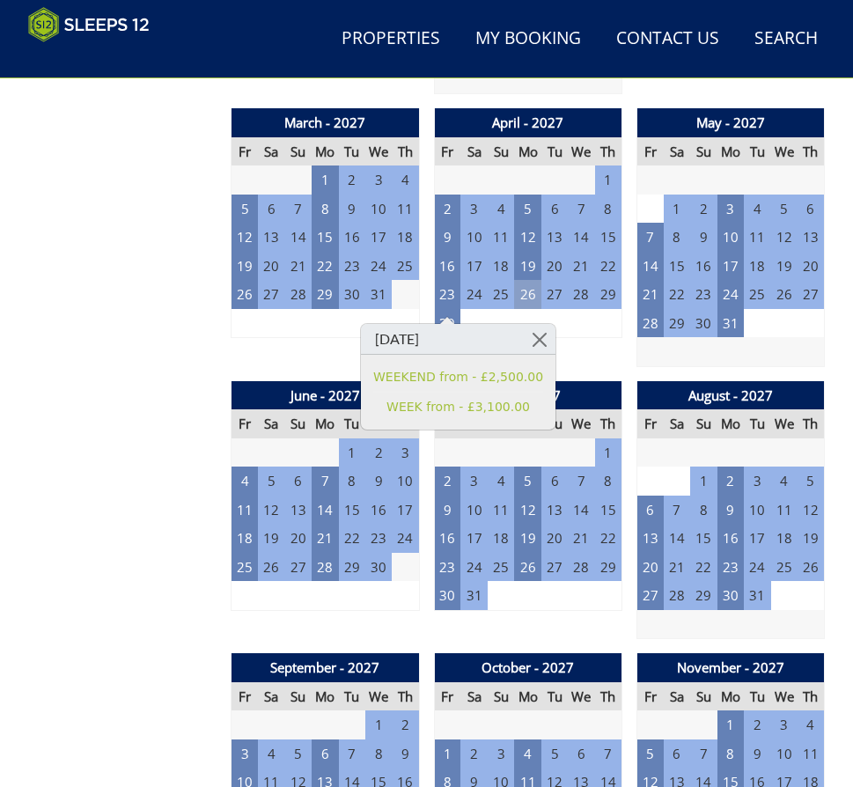
click at [517, 302] on td "26" at bounding box center [527, 294] width 26 height 29
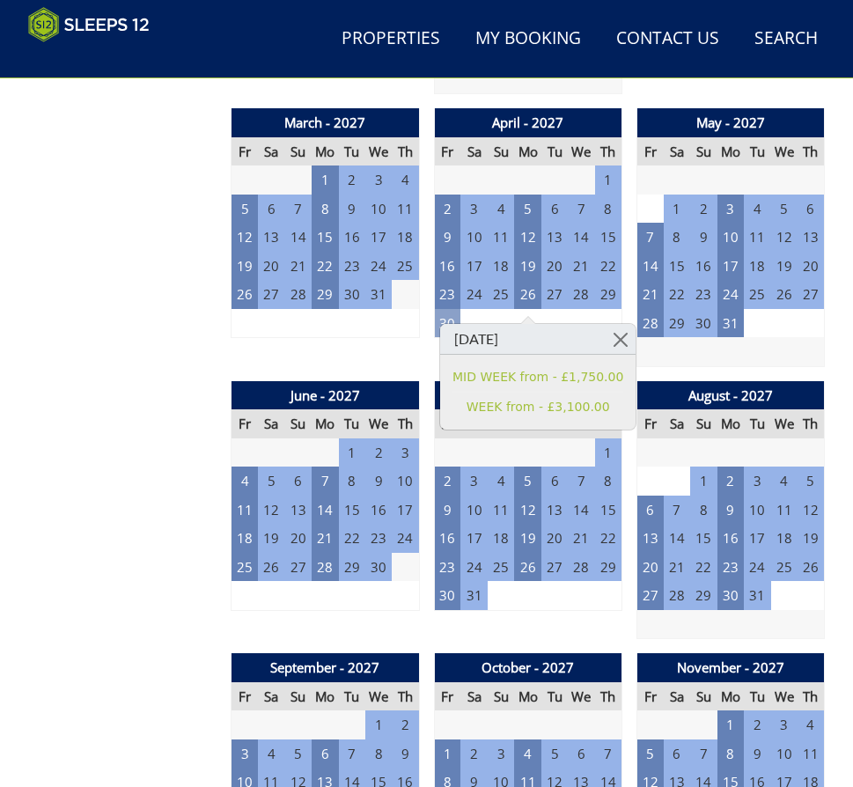
click at [438, 332] on td "30" at bounding box center [447, 323] width 26 height 29
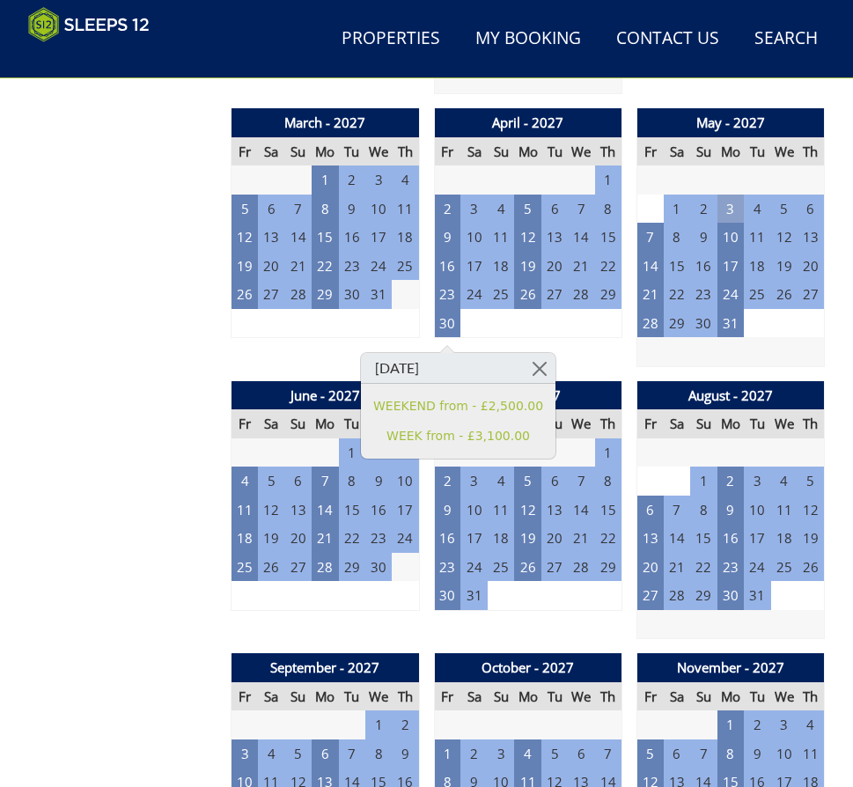
click at [729, 224] on td "3" at bounding box center [730, 209] width 26 height 29
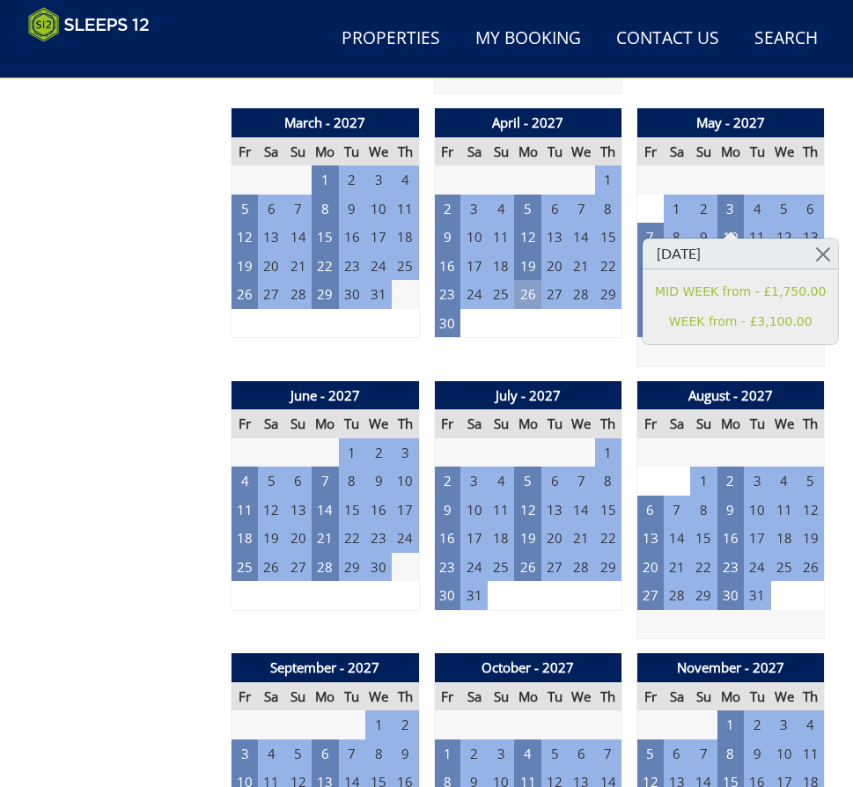
click at [524, 303] on td "26" at bounding box center [527, 294] width 26 height 29
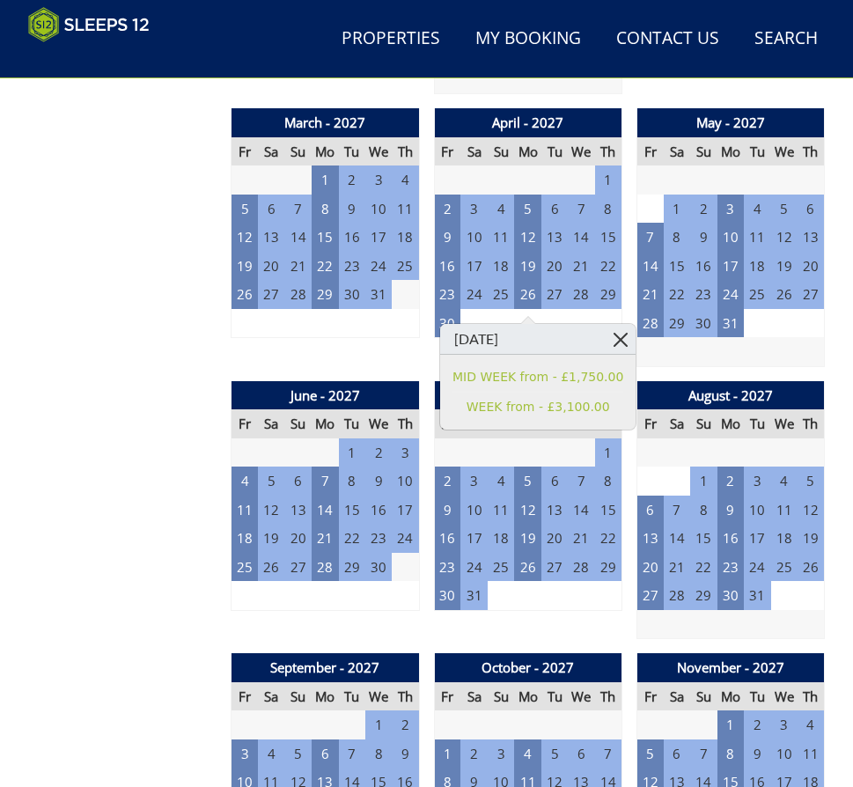
click at [609, 343] on link at bounding box center [620, 339] width 31 height 31
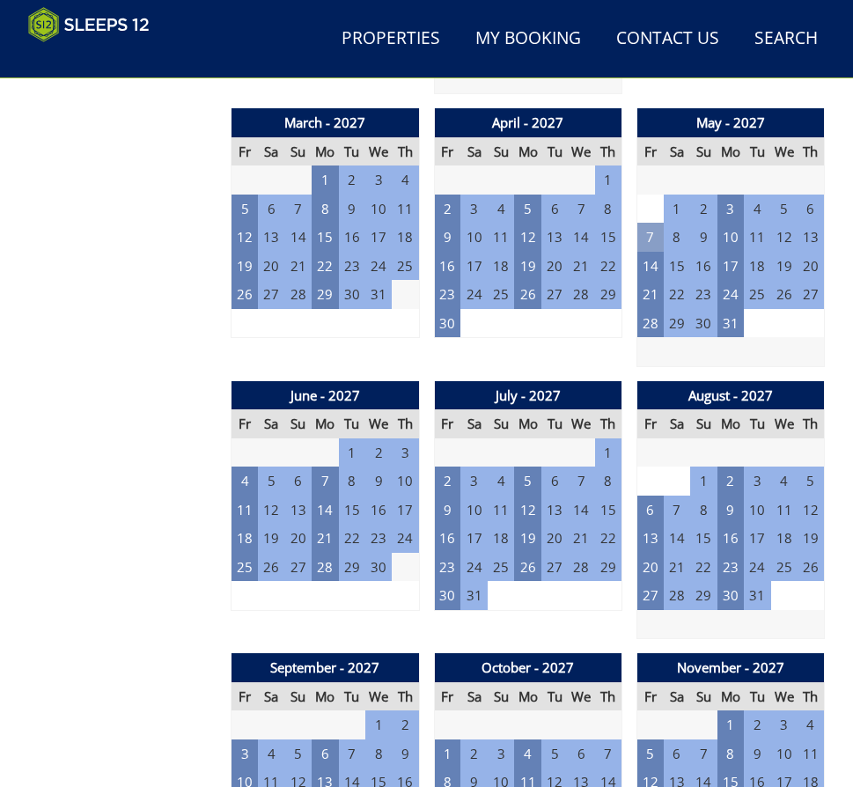
click at [655, 244] on td "7" at bounding box center [649, 237] width 26 height 29
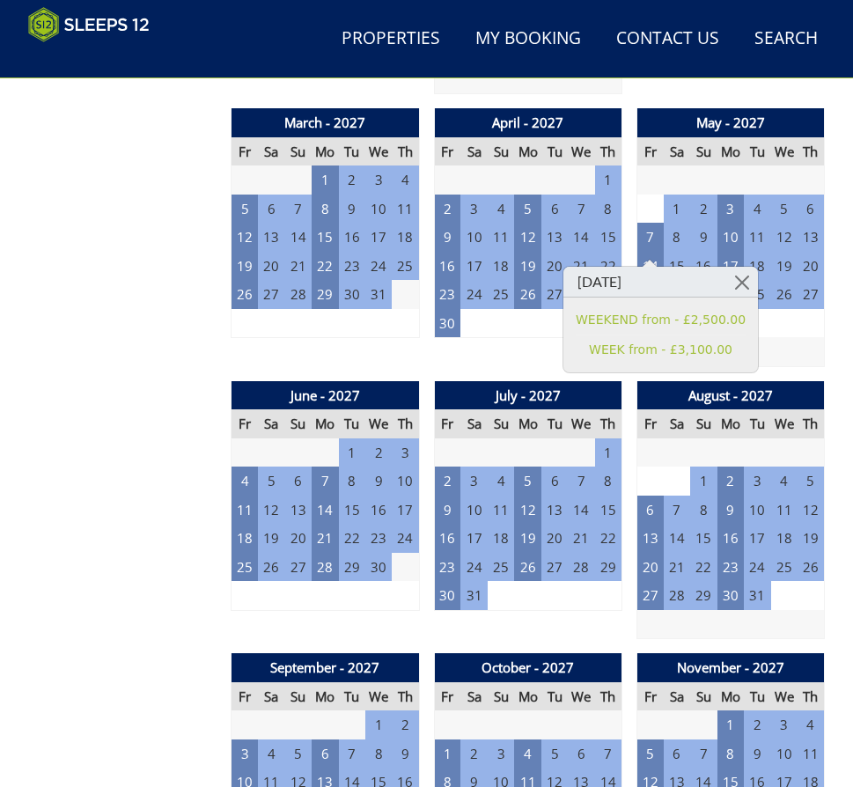
click at [432, 301] on div "September - 2025 Fr Sa Su Mo Tu We Th 29 30 31 1 2 3 4 5 6 7 8 9 10 11 12 13" at bounding box center [528, 238] width 594 height 3528
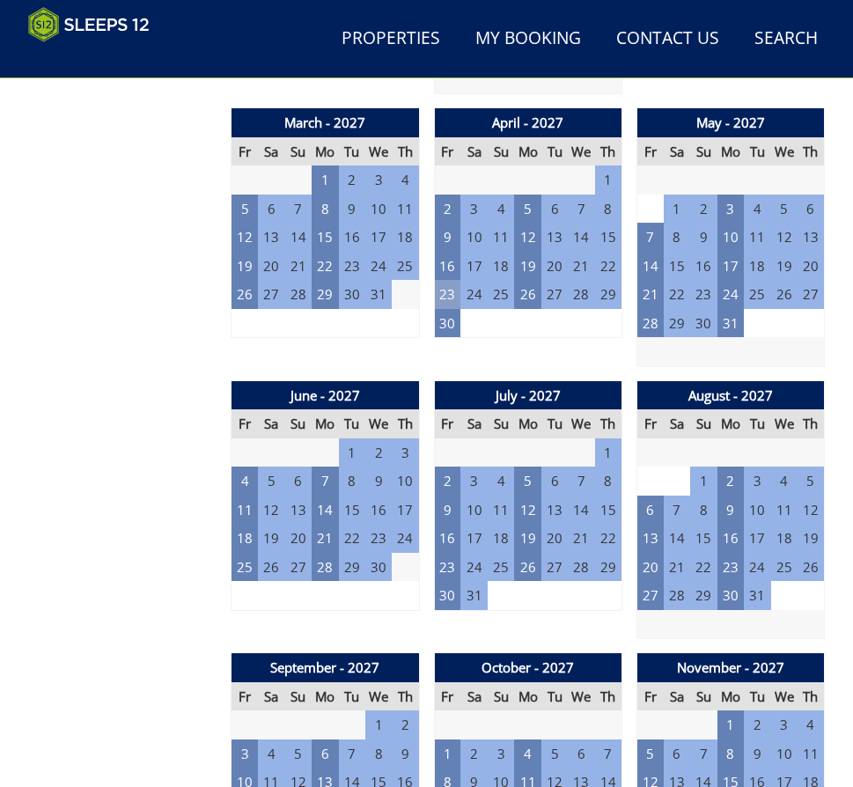
click at [448, 300] on td "23" at bounding box center [447, 294] width 26 height 29
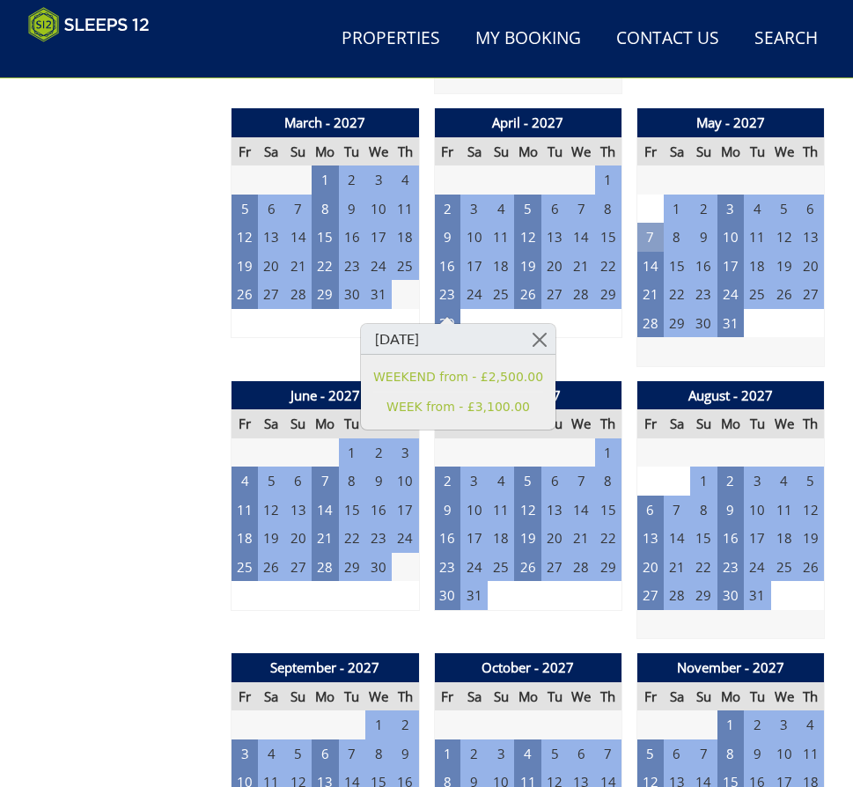
click at [653, 252] on td "7" at bounding box center [649, 237] width 26 height 29
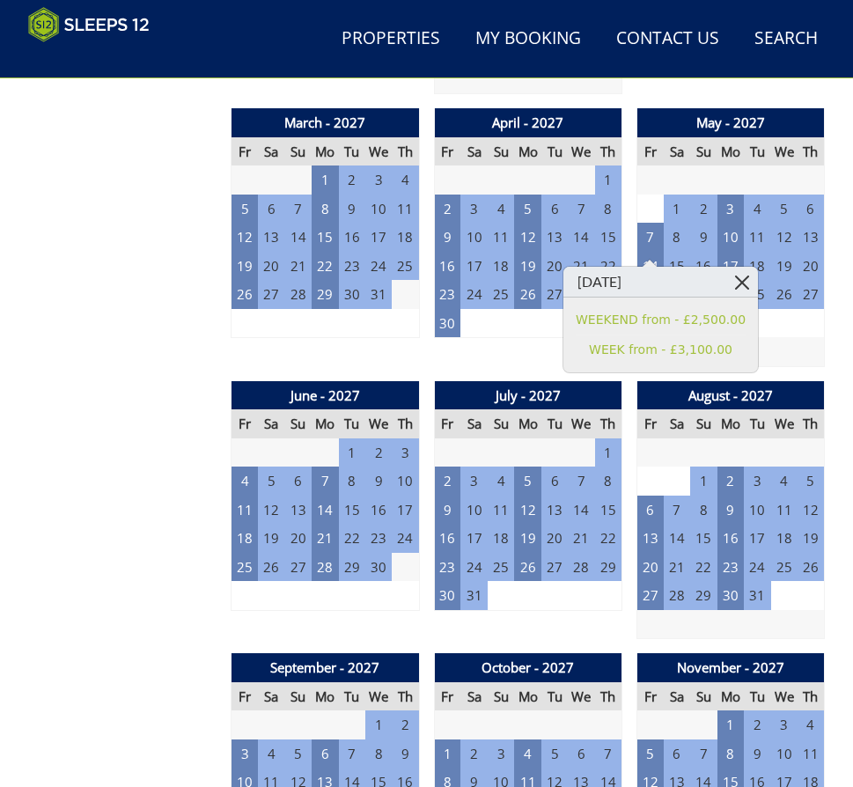
click at [727, 278] on link at bounding box center [742, 282] width 31 height 31
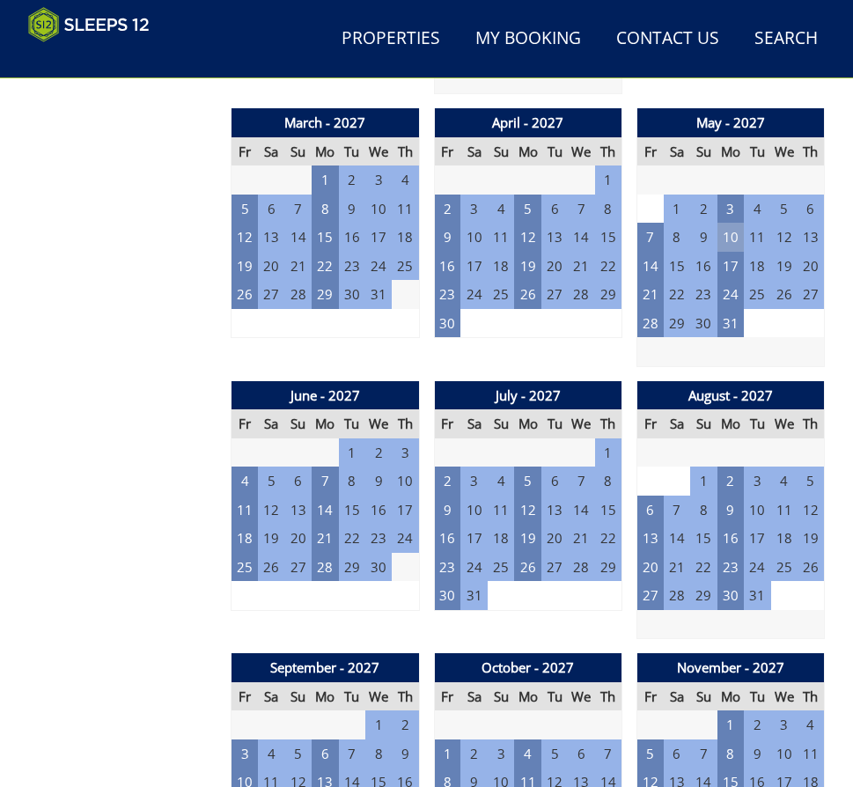
click at [725, 247] on td "10" at bounding box center [730, 237] width 26 height 29
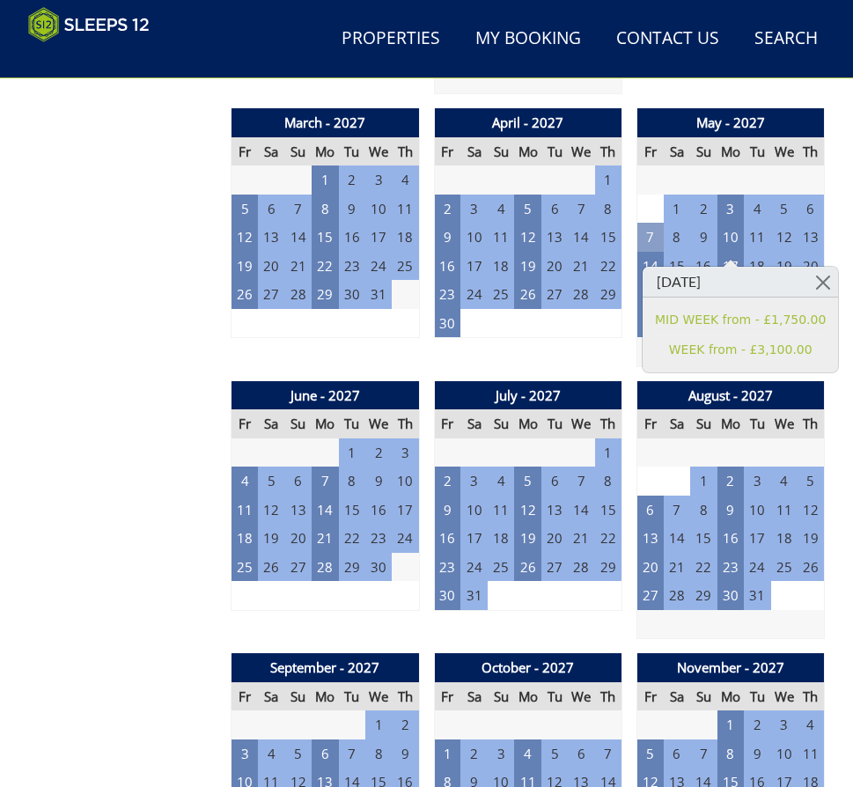
click at [650, 249] on td "7" at bounding box center [649, 237] width 26 height 29
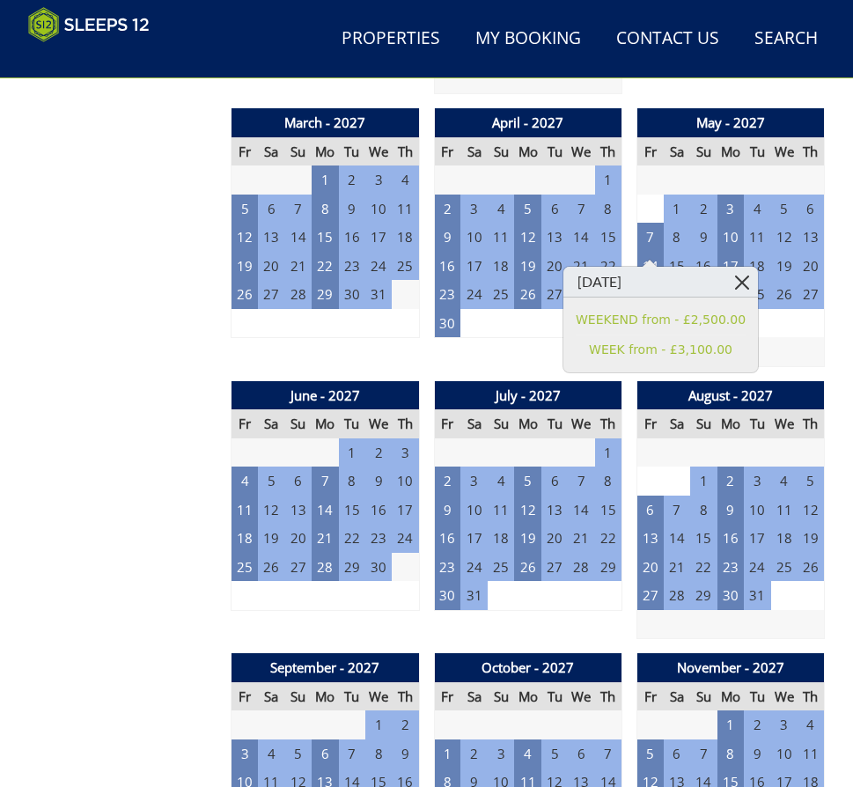
click at [727, 282] on link at bounding box center [742, 282] width 31 height 31
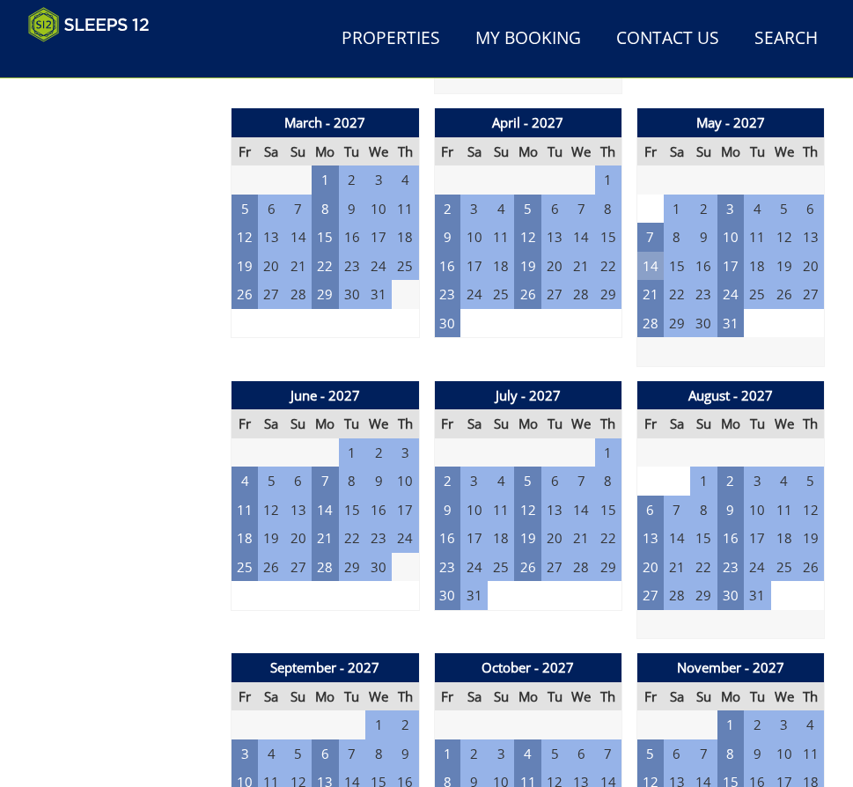
click at [645, 273] on td "14" at bounding box center [649, 266] width 26 height 29
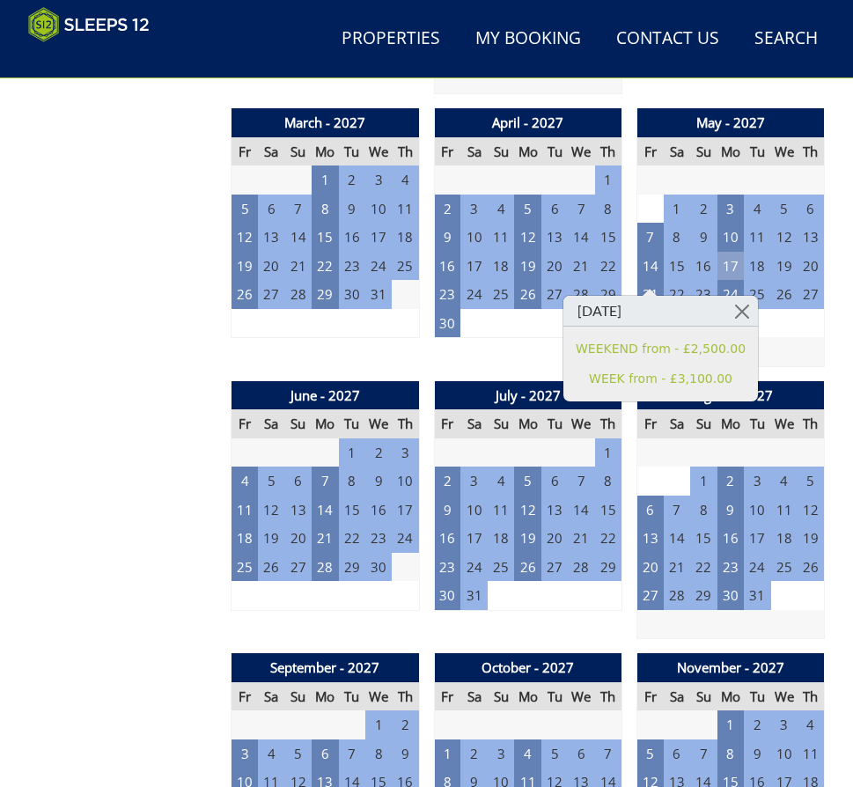
click at [729, 271] on td "17" at bounding box center [730, 266] width 26 height 29
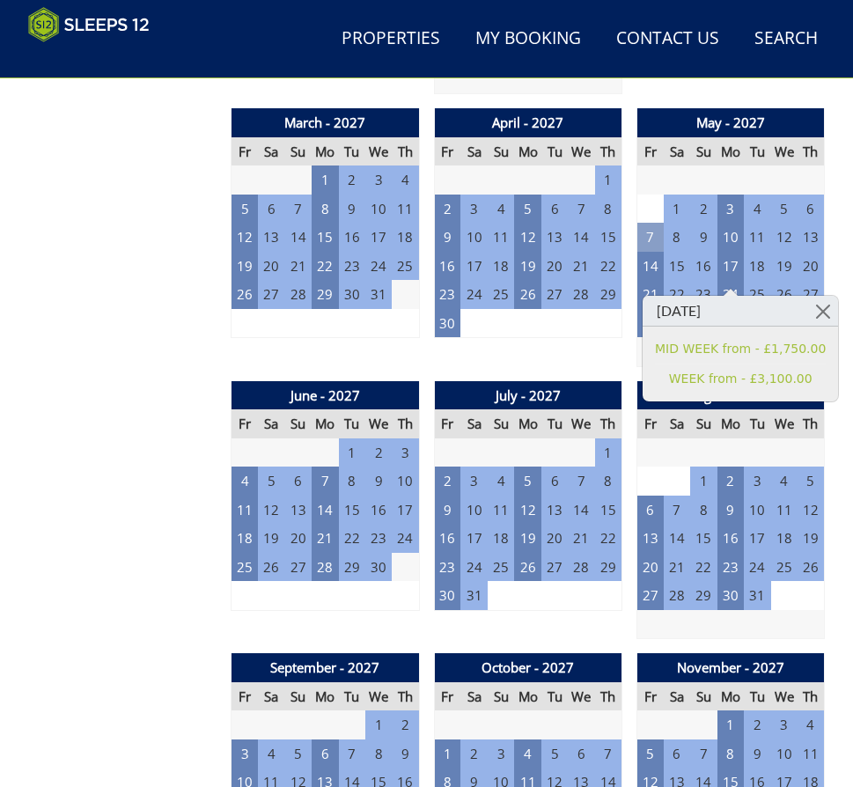
click at [647, 250] on td "7" at bounding box center [649, 237] width 26 height 29
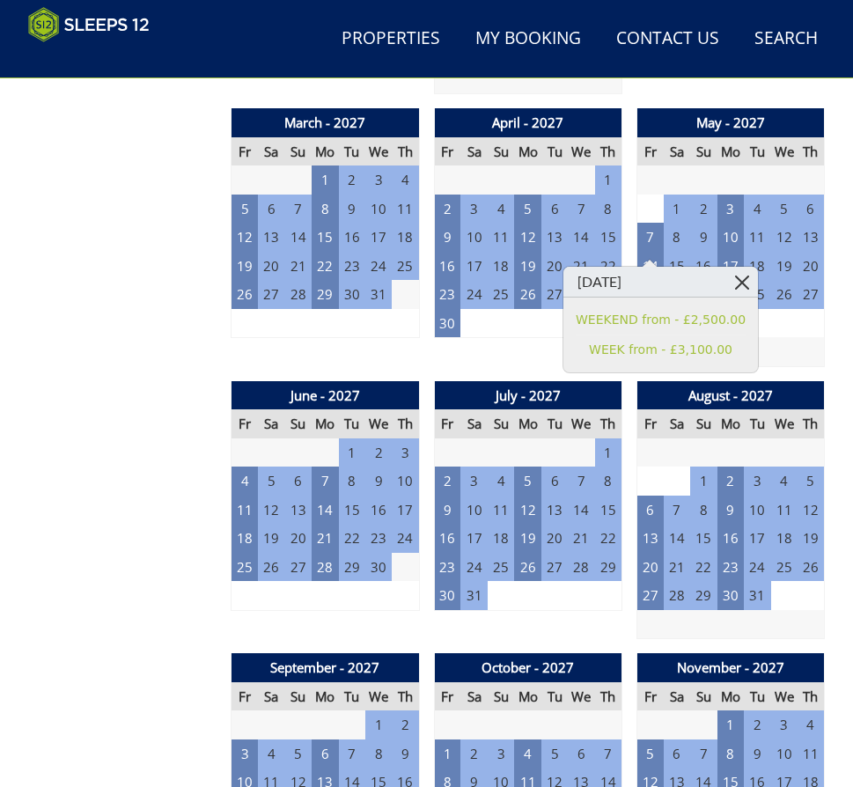
click at [727, 276] on link at bounding box center [742, 282] width 31 height 31
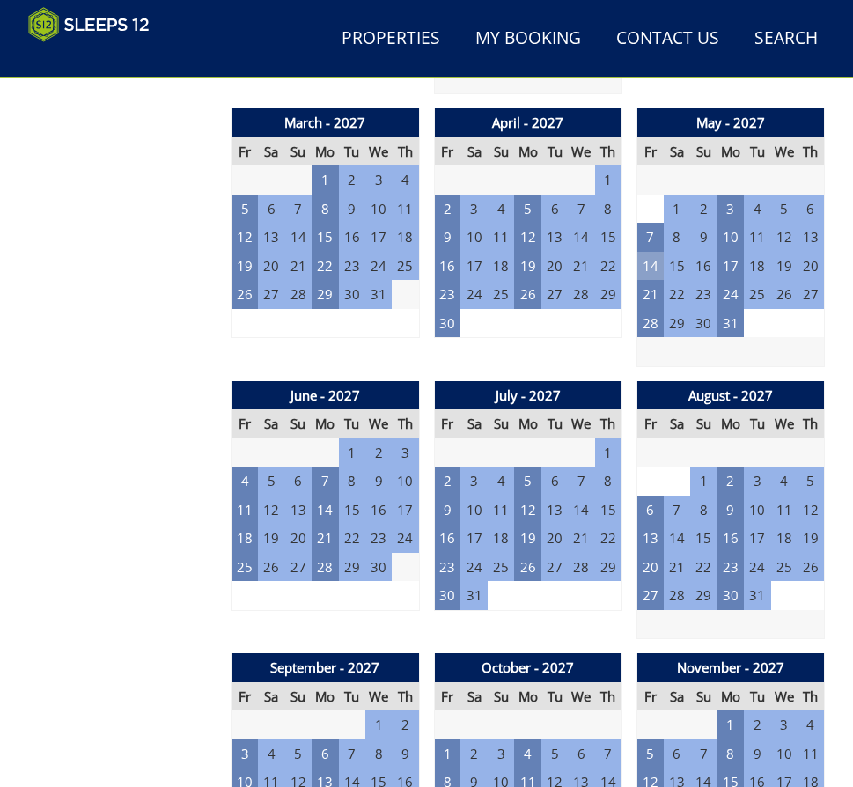
click at [651, 278] on td "14" at bounding box center [649, 266] width 26 height 29
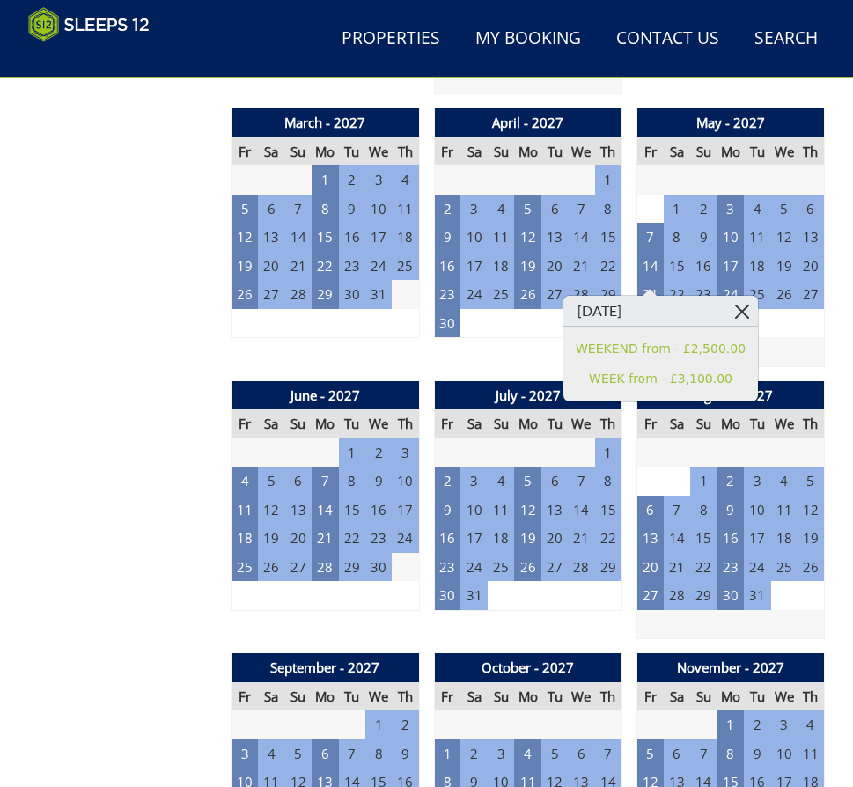
click at [727, 315] on link at bounding box center [742, 311] width 31 height 31
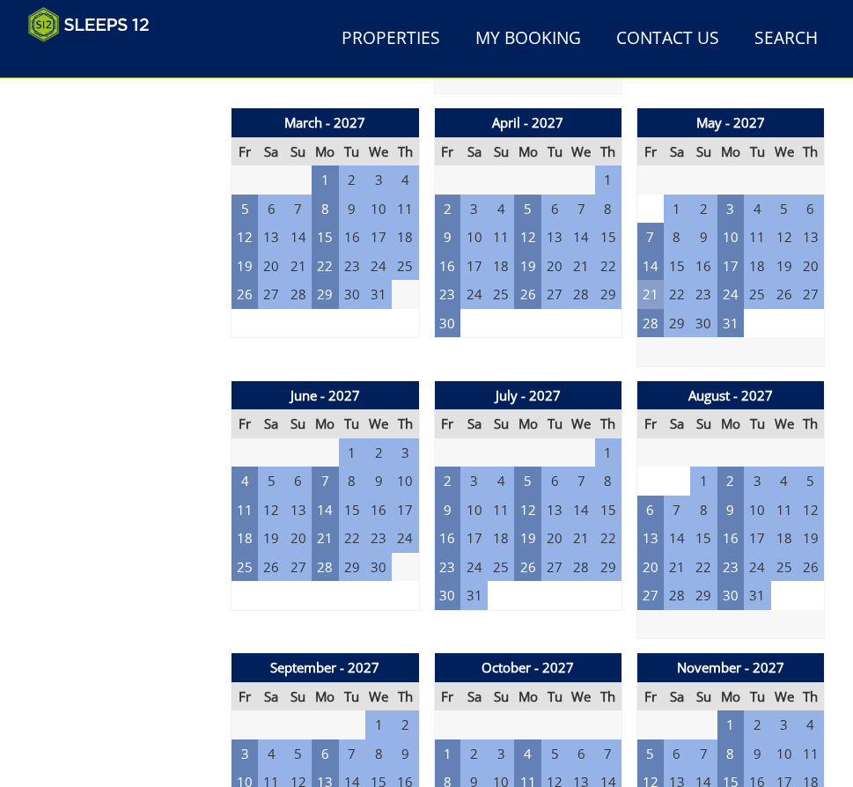
click at [641, 301] on td "21" at bounding box center [649, 294] width 26 height 29
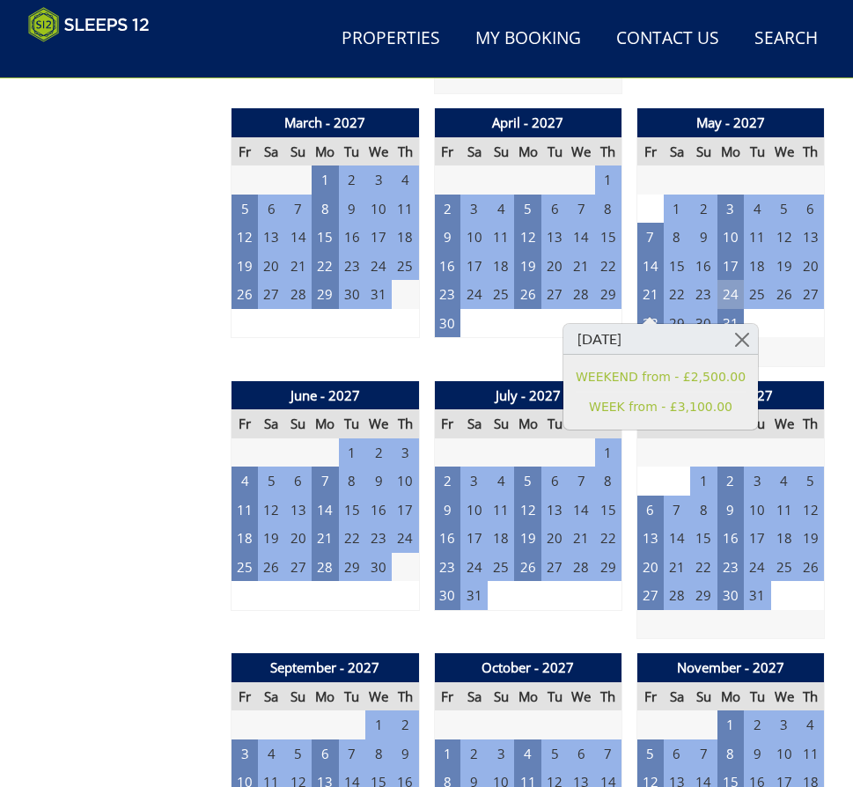
click at [733, 309] on td "24" at bounding box center [730, 294] width 26 height 29
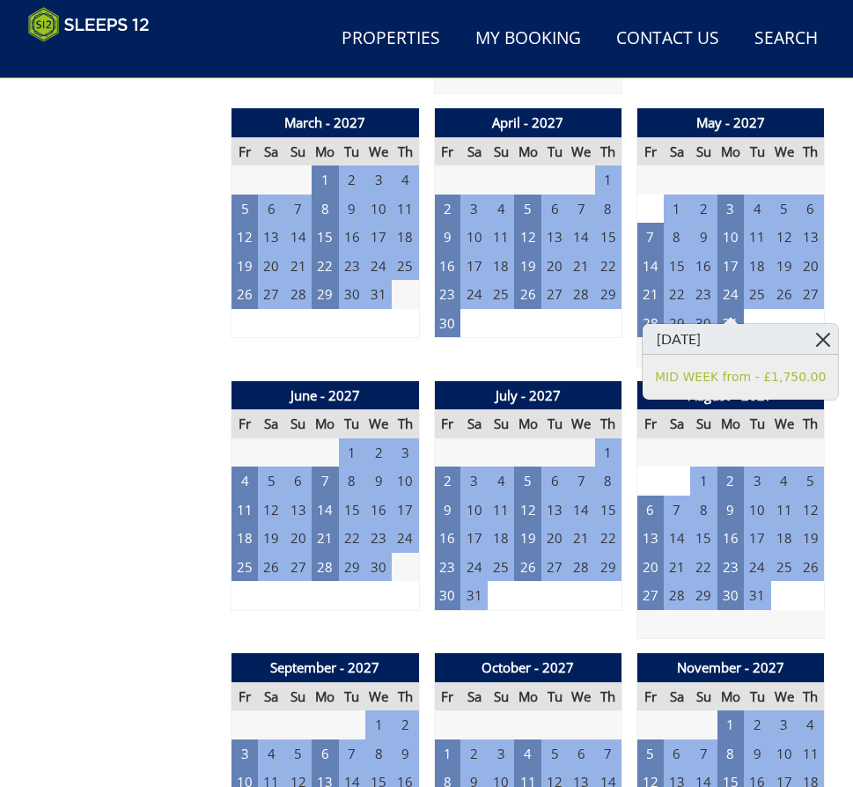
click at [807, 339] on link at bounding box center [822, 339] width 31 height 31
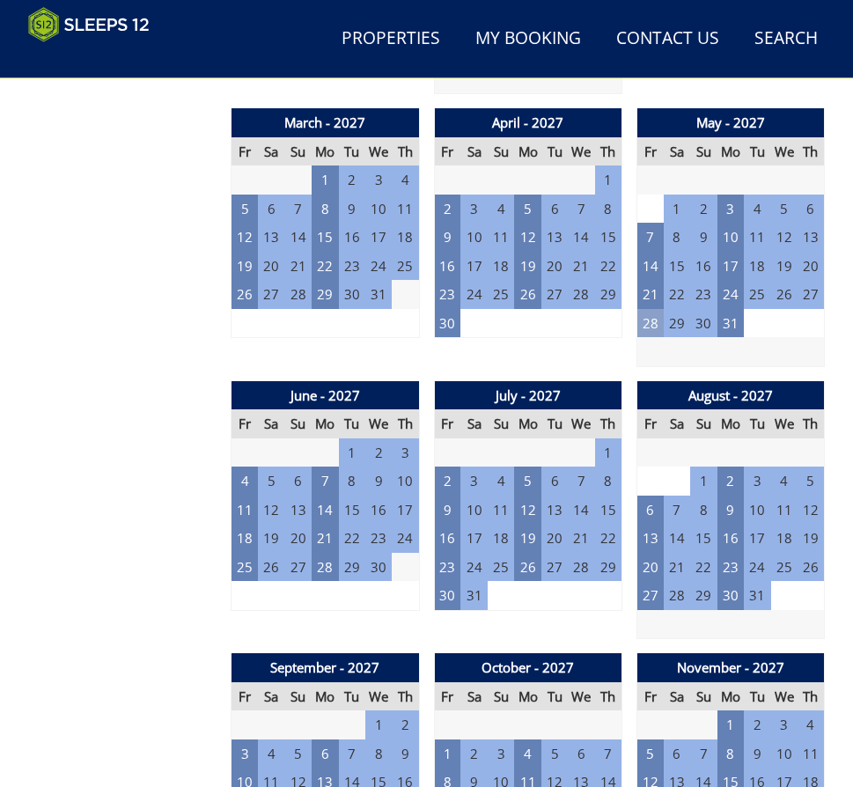
click at [656, 330] on td "28" at bounding box center [649, 323] width 26 height 29
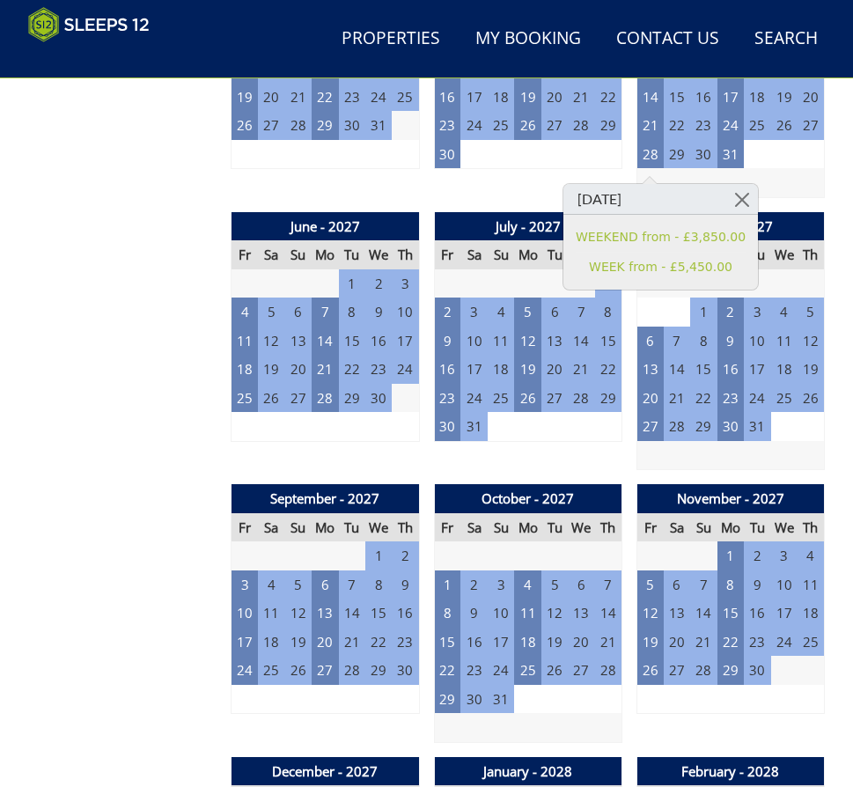
scroll to position [2404, 0]
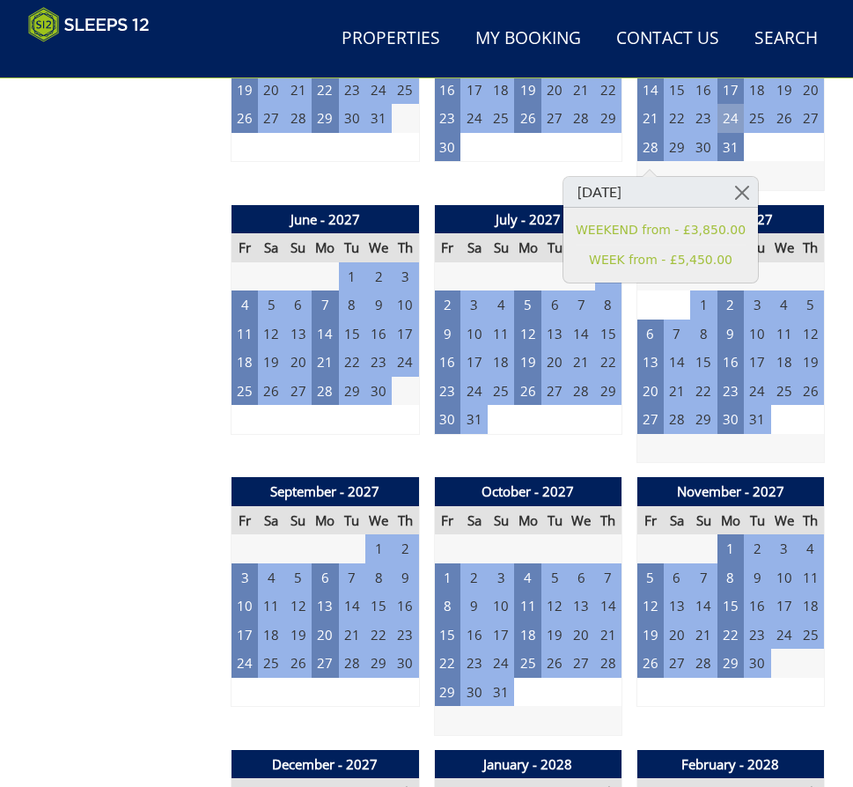
click at [729, 131] on td "24" at bounding box center [730, 118] width 26 height 29
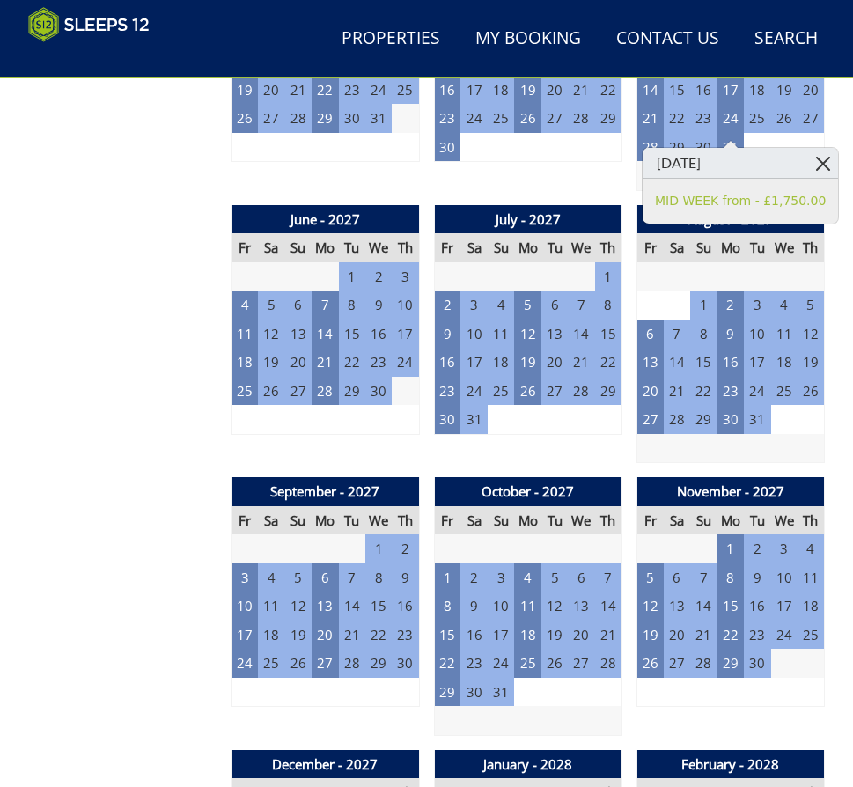
click at [807, 158] on link at bounding box center [822, 163] width 31 height 31
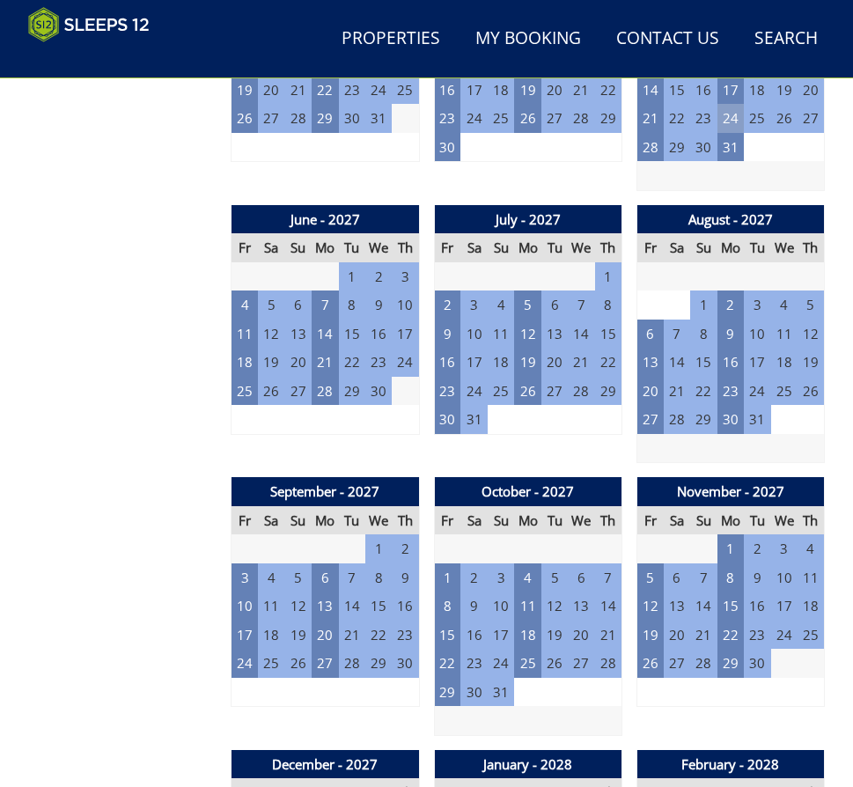
click at [738, 131] on td "24" at bounding box center [730, 118] width 26 height 29
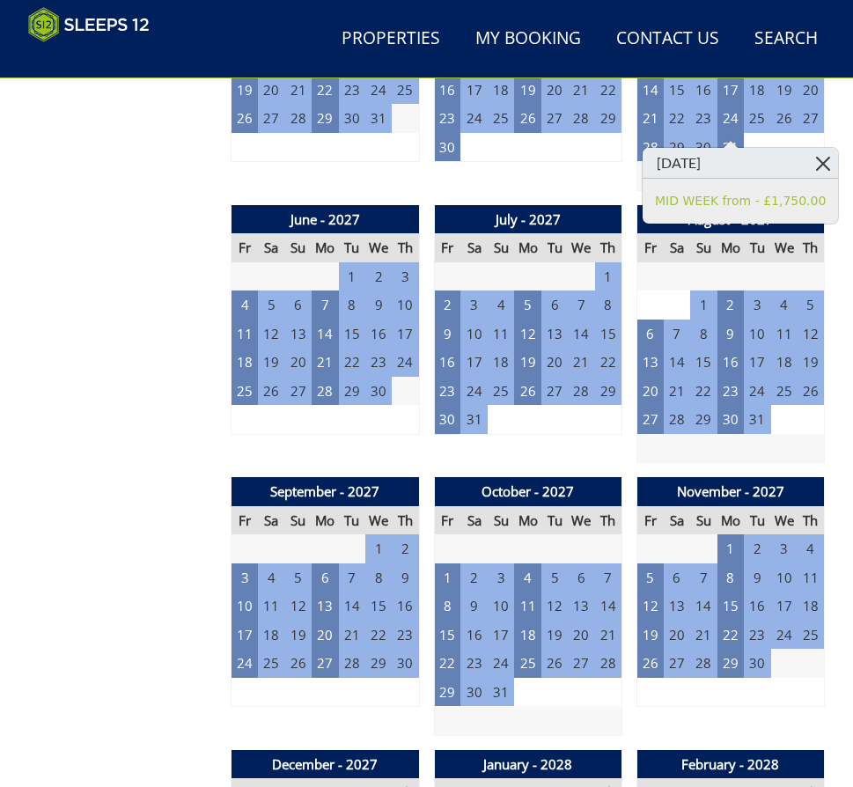
click at [807, 158] on link at bounding box center [822, 163] width 31 height 31
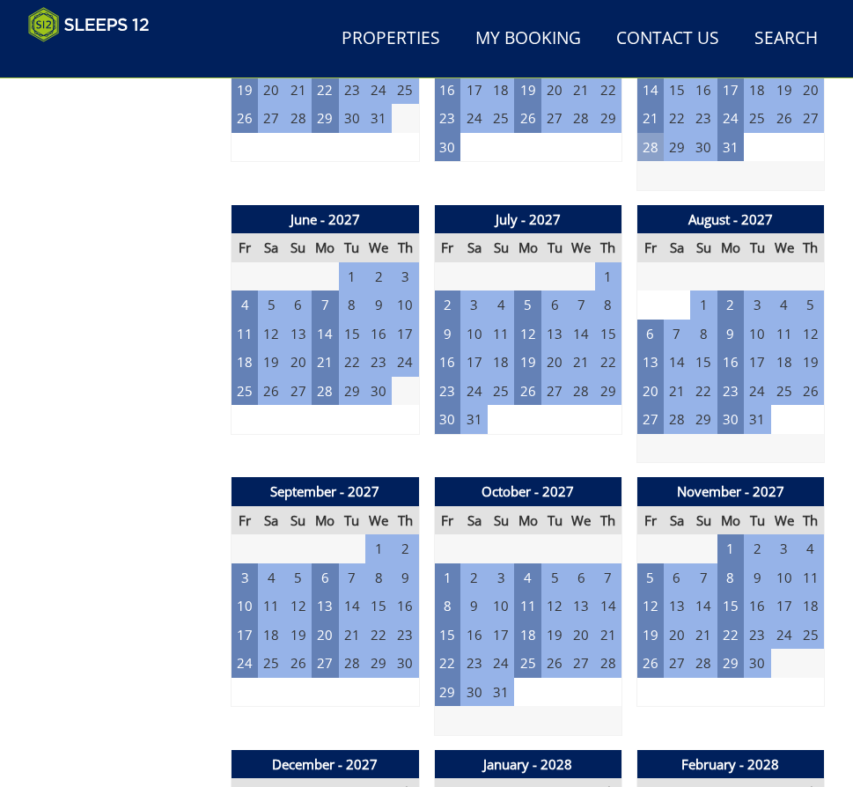
click at [643, 159] on td "28" at bounding box center [649, 147] width 26 height 29
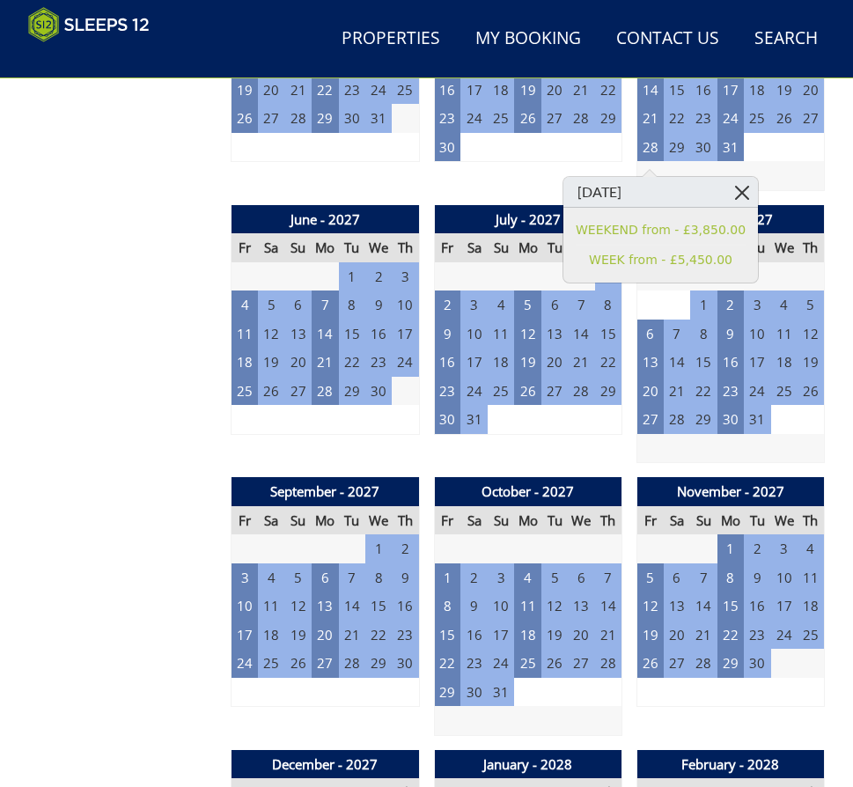
click at [727, 192] on link at bounding box center [742, 192] width 31 height 31
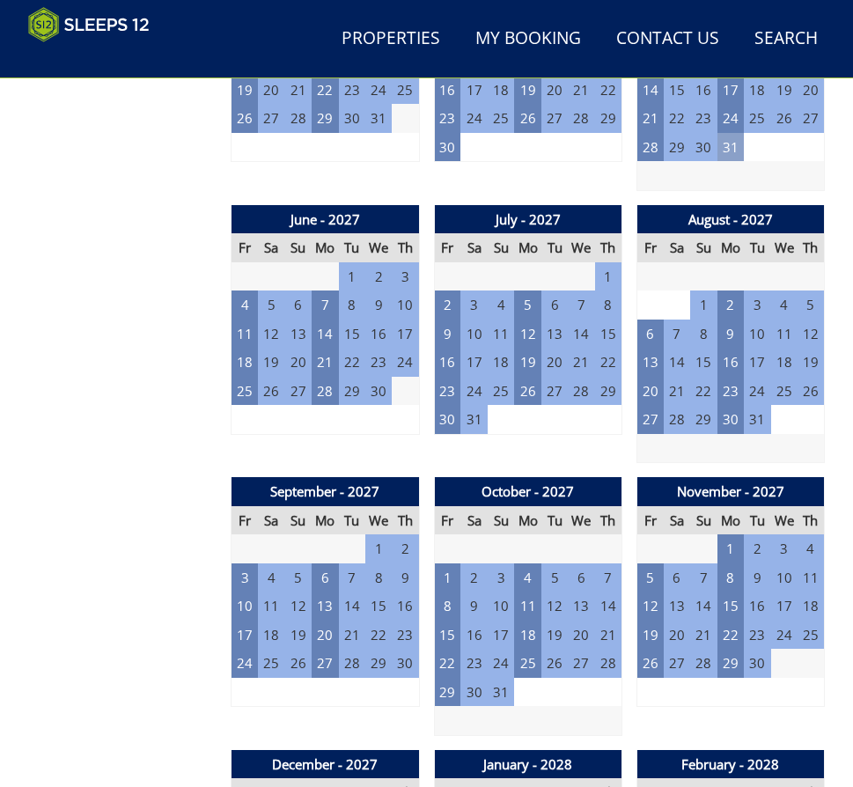
click at [726, 152] on td "31" at bounding box center [730, 147] width 26 height 29
